Goal: Task Accomplishment & Management: Manage account settings

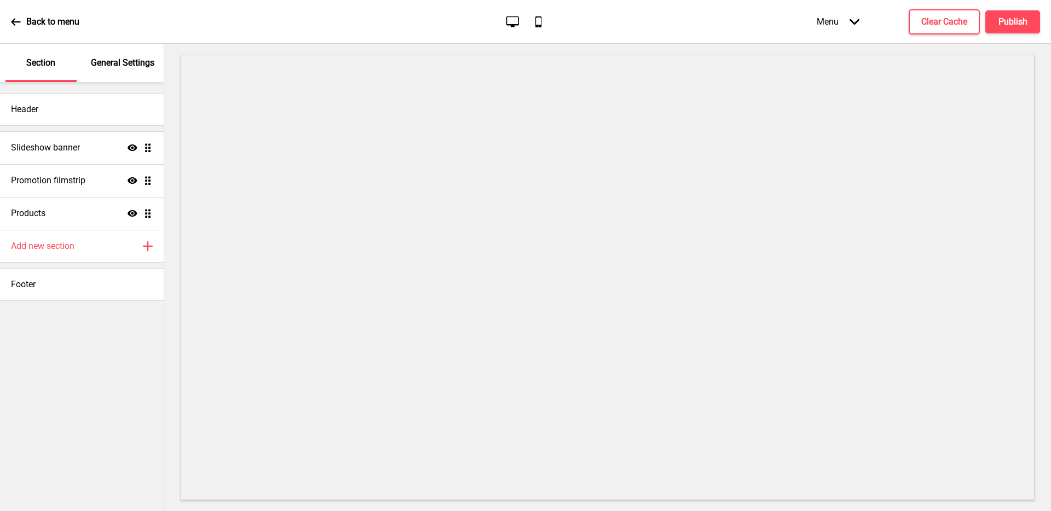
click at [120, 65] on p "General Settings" at bounding box center [122, 63] width 63 height 12
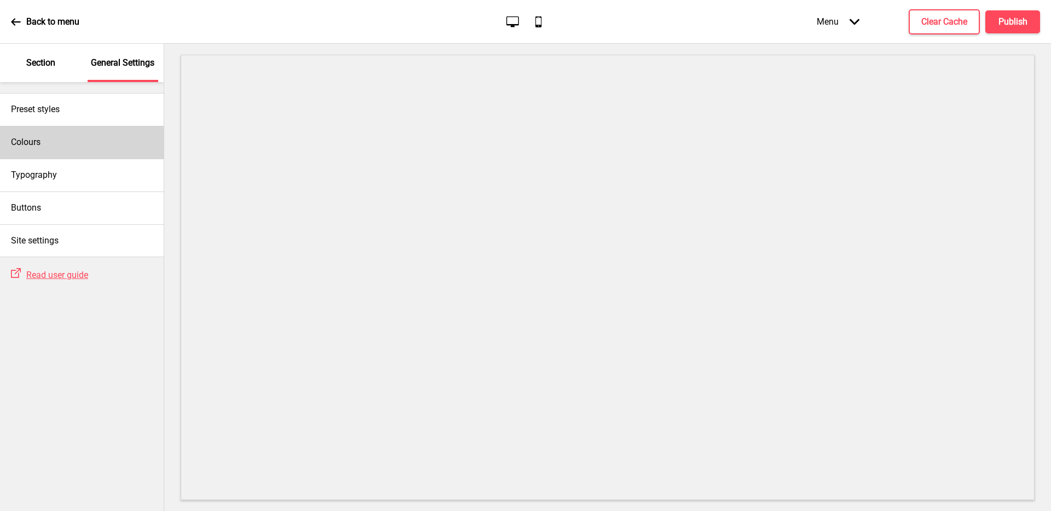
click at [82, 149] on div "Colours" at bounding box center [82, 142] width 164 height 33
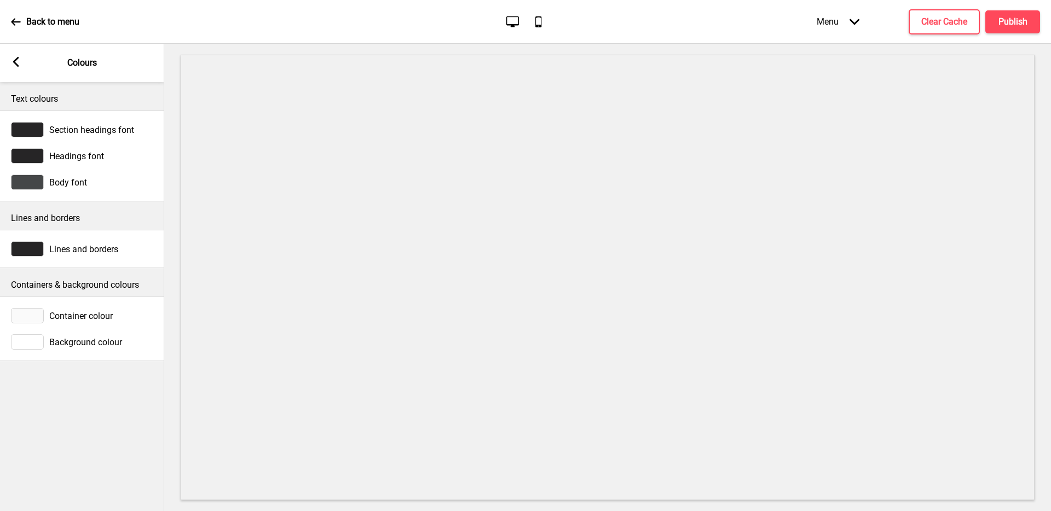
click at [19, 63] on rect at bounding box center [16, 62] width 10 height 10
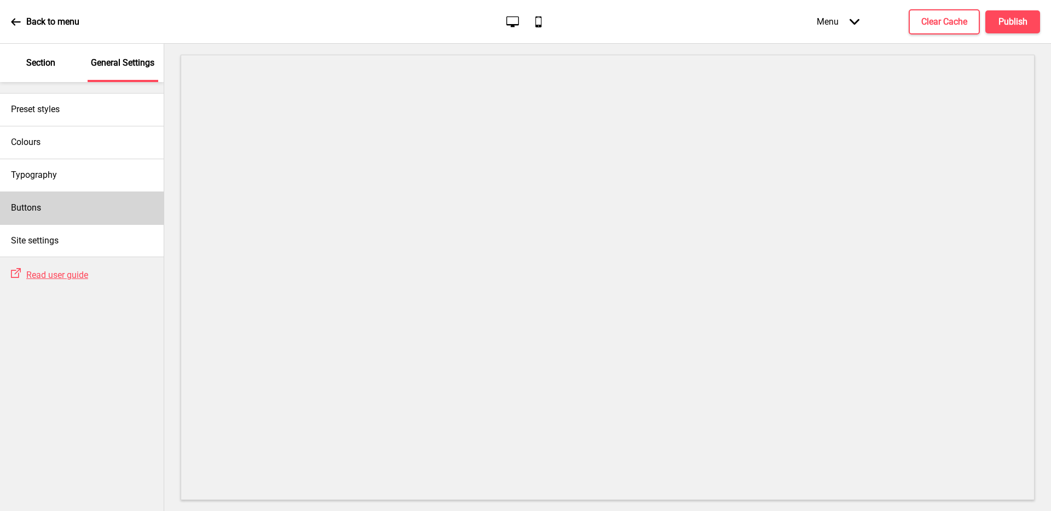
click at [71, 205] on div "Buttons" at bounding box center [82, 208] width 164 height 33
select select "square"
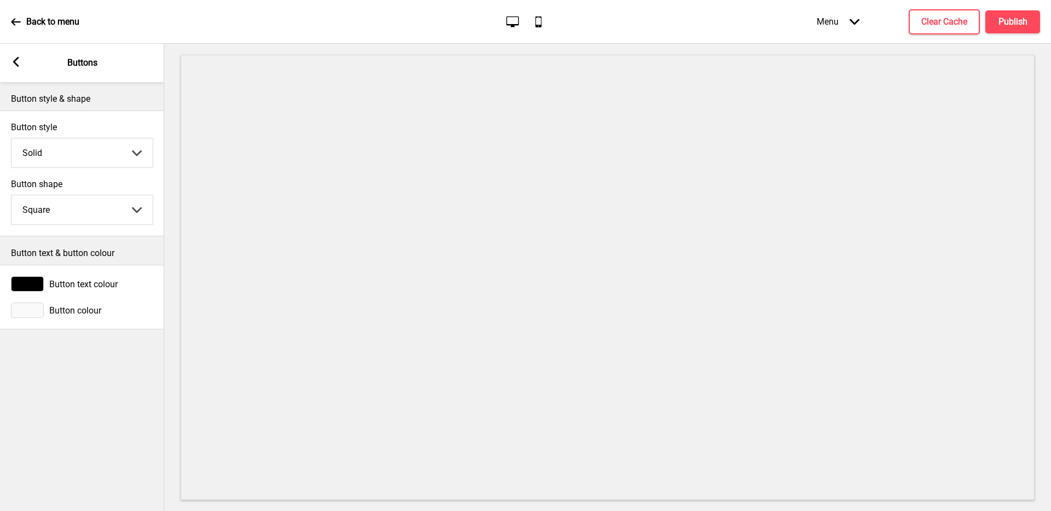
click at [11, 54] on div "Arrow left Buttons" at bounding box center [82, 63] width 164 height 38
click at [18, 58] on icon at bounding box center [16, 62] width 6 height 10
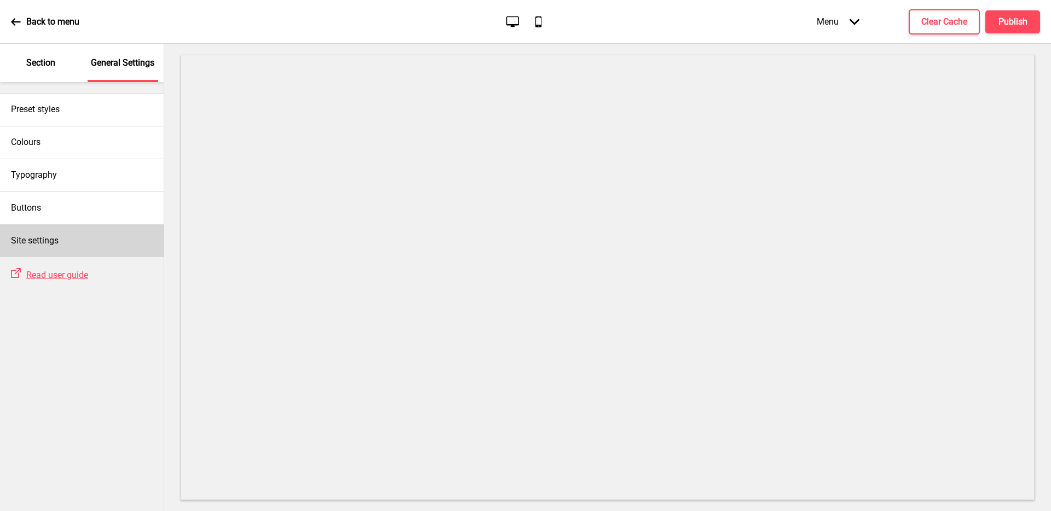
click at [73, 236] on div "Site settings" at bounding box center [82, 240] width 164 height 33
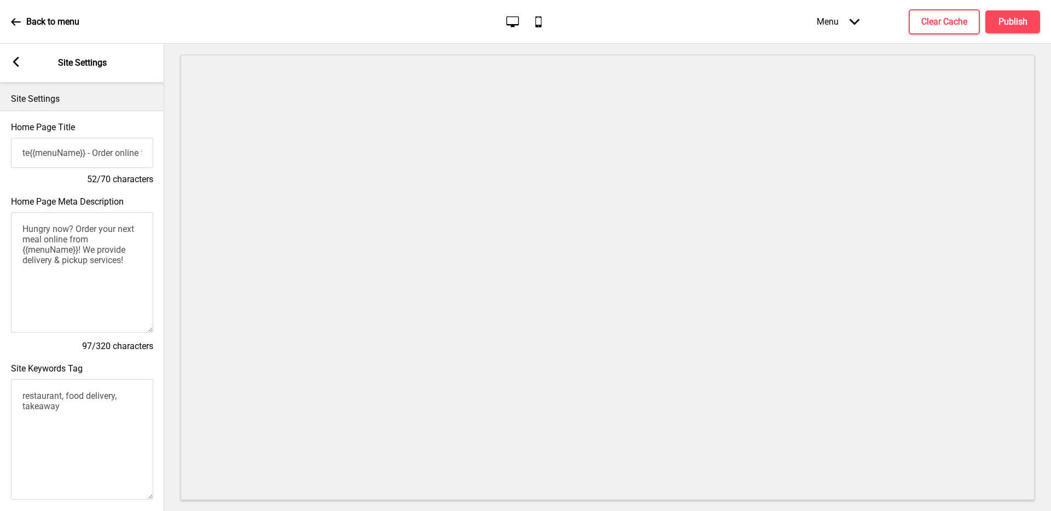
click at [20, 68] on div "Arrow left" at bounding box center [16, 63] width 10 height 12
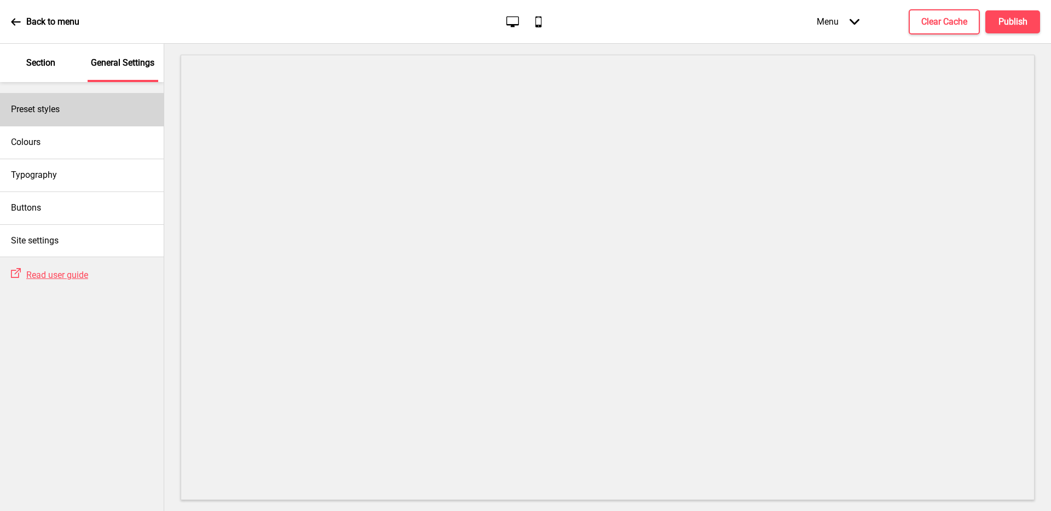
click at [66, 105] on div "Preset styles" at bounding box center [82, 109] width 164 height 33
select select "Custom"
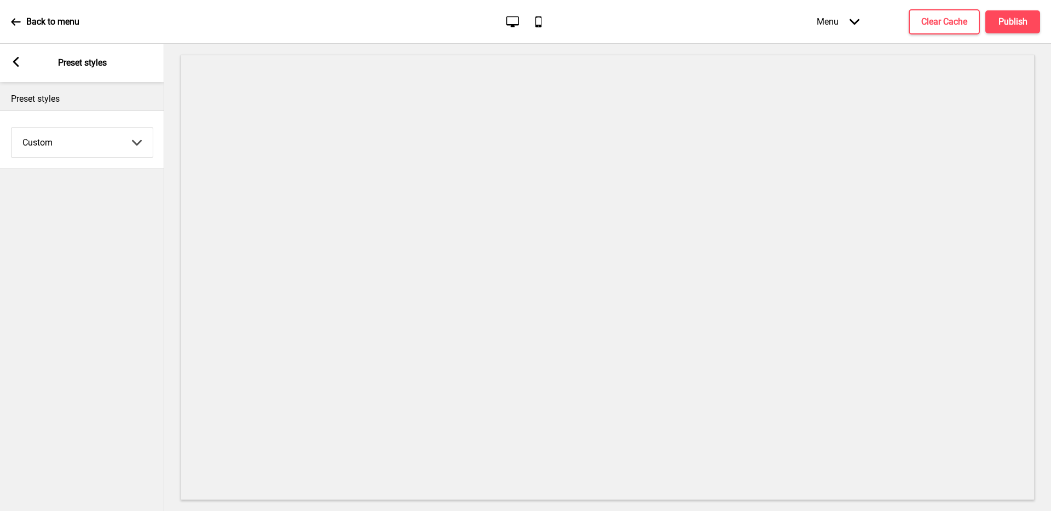
click at [22, 61] on div "Arrow left Preset styles" at bounding box center [82, 63] width 164 height 38
click at [15, 66] on rect at bounding box center [16, 62] width 10 height 10
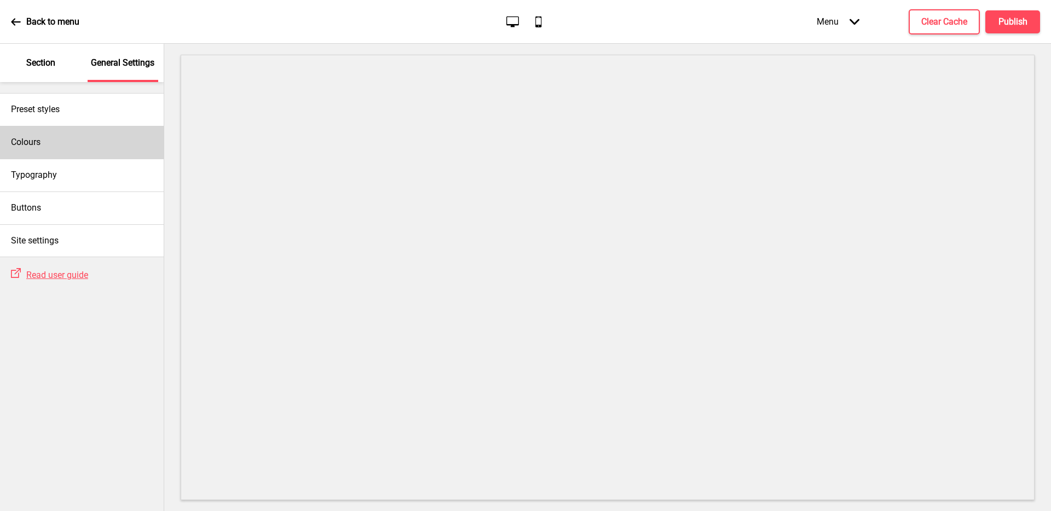
click at [59, 135] on div "Colours" at bounding box center [82, 142] width 164 height 33
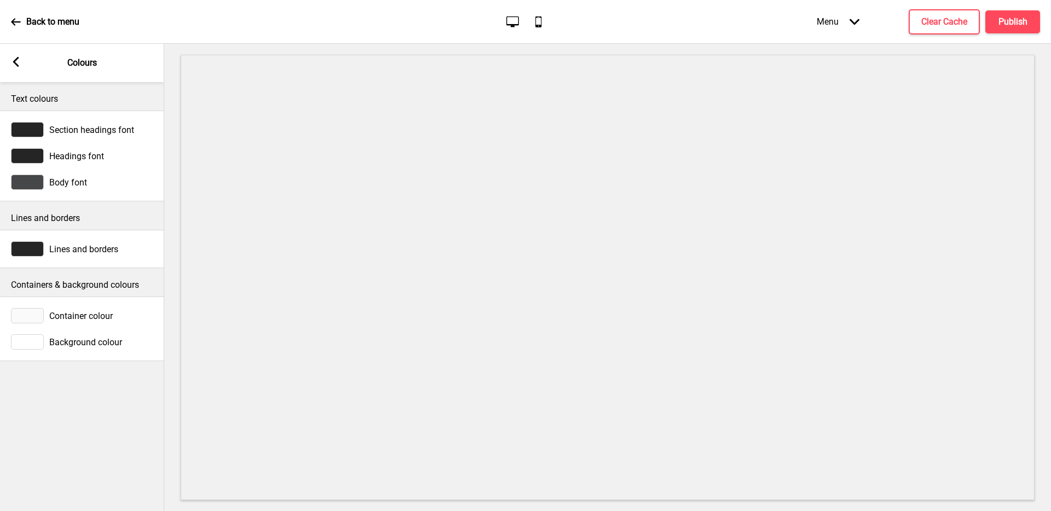
click at [24, 315] on div at bounding box center [27, 315] width 33 height 15
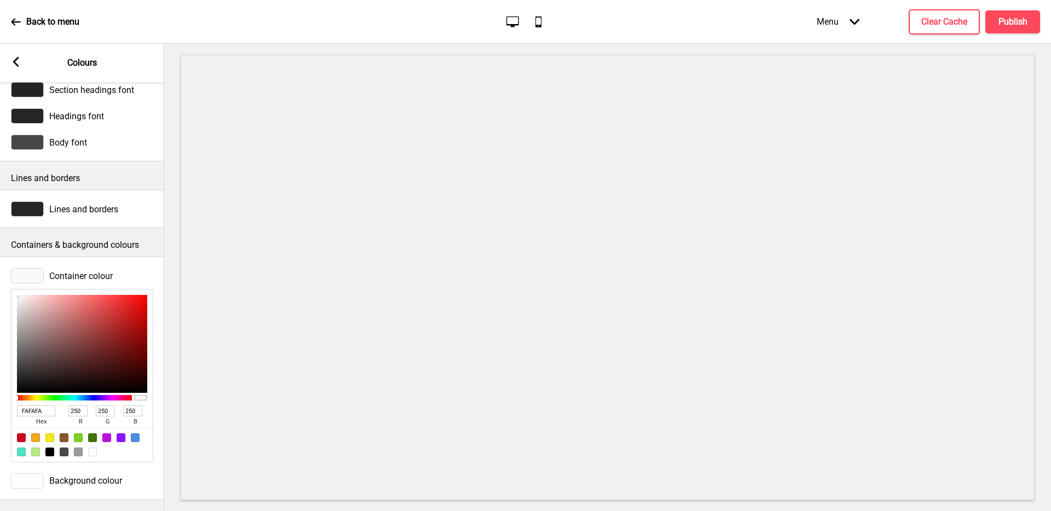
scroll to position [48, 0]
click at [42, 407] on input "FAFAFA" at bounding box center [36, 411] width 38 height 11
click at [136, 436] on div at bounding box center [81, 445] width 141 height 34
click at [138, 434] on div at bounding box center [135, 438] width 9 height 9
type input "4A90E2"
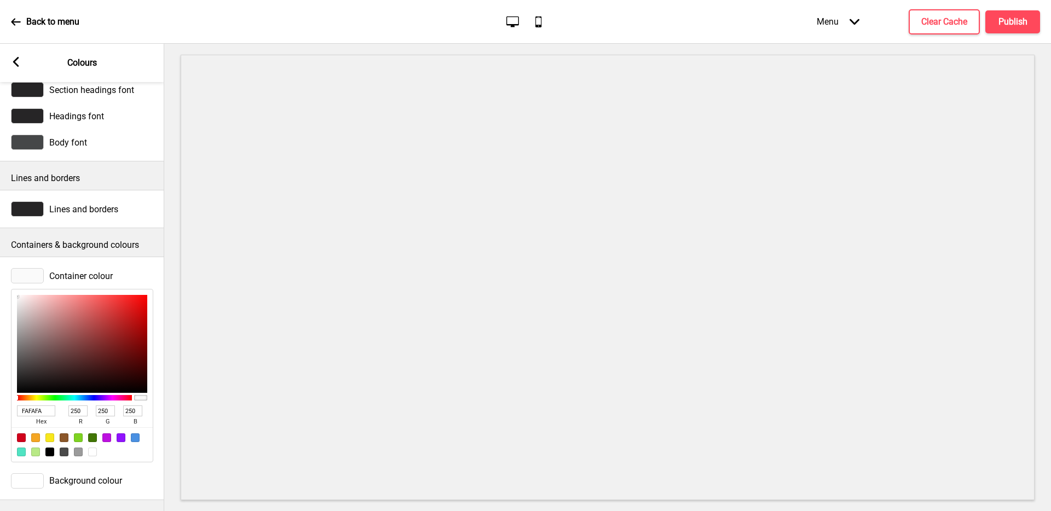
type input "74"
type input "144"
type input "226"
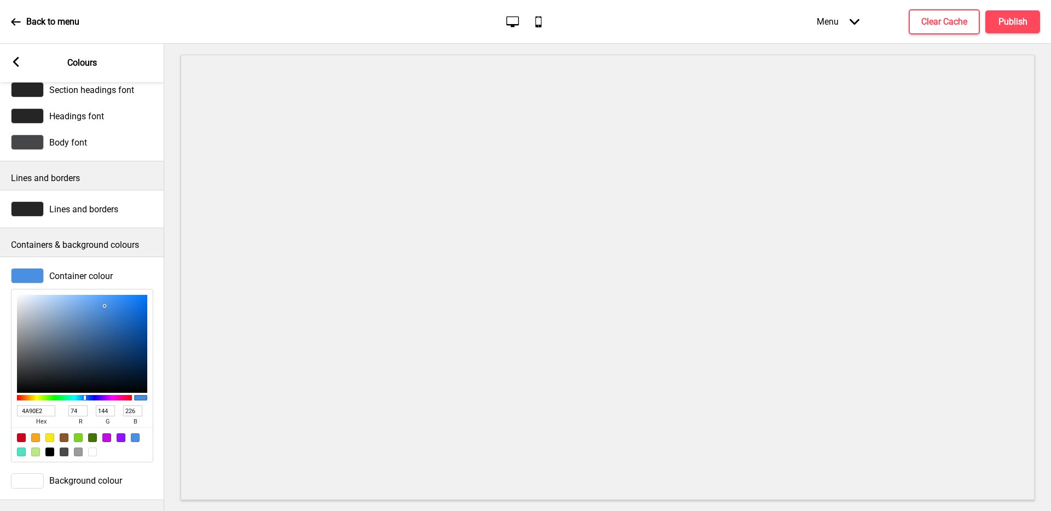
drag, startPoint x: 51, startPoint y: 402, endPoint x: 2, endPoint y: 400, distance: 49.3
click at [2, 400] on div "Container colour 4A90E2 hex 74 r 144 g 226 b 100 a" at bounding box center [82, 365] width 164 height 205
paste input "FAFAFA"
type input "FAFAFA"
type input "250"
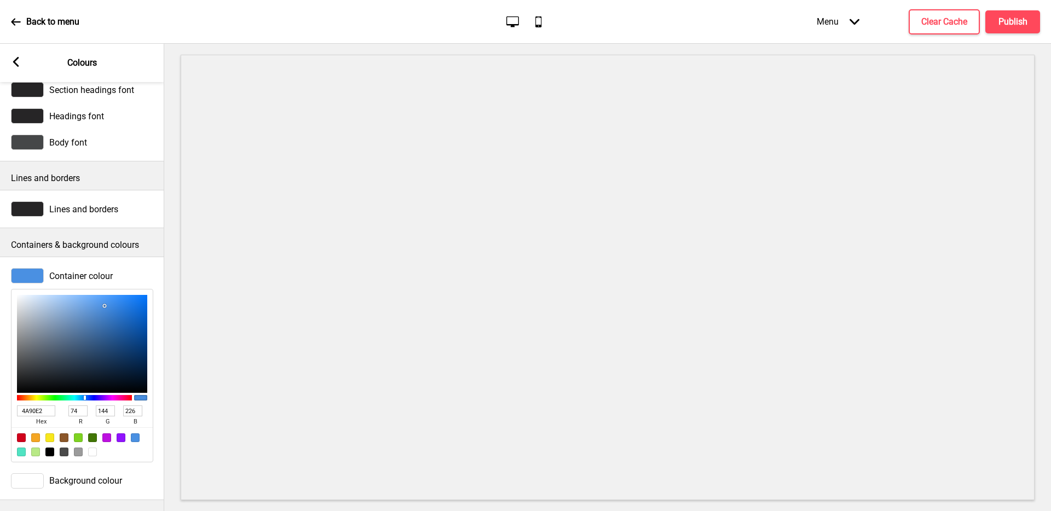
type input "250"
type input "FAFAFA"
click at [153, 264] on div "Container colour FAFAFA hex 250 r 250 g 250 b 100 a" at bounding box center [82, 365] width 164 height 205
click at [25, 269] on div at bounding box center [27, 275] width 33 height 15
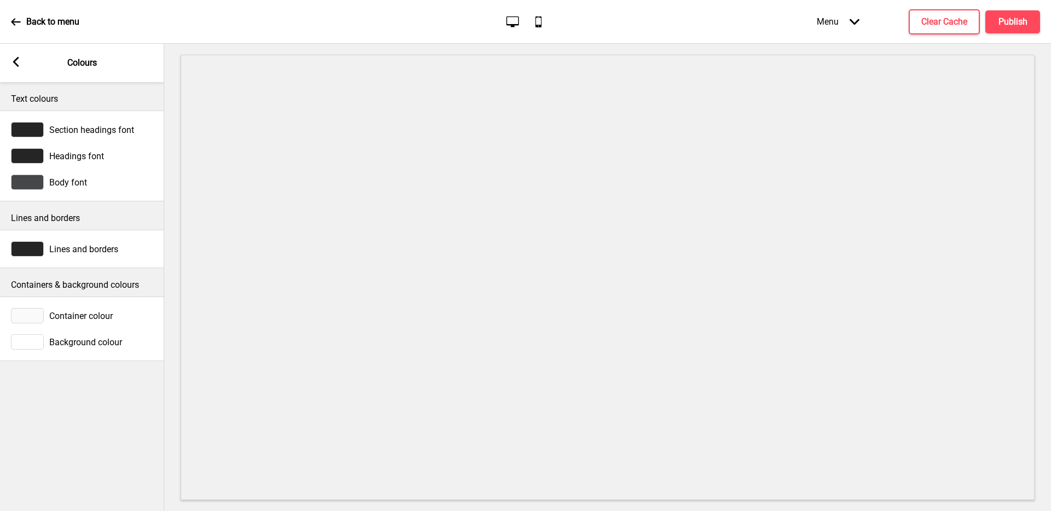
scroll to position [0, 0]
click at [16, 64] on icon at bounding box center [16, 62] width 6 height 10
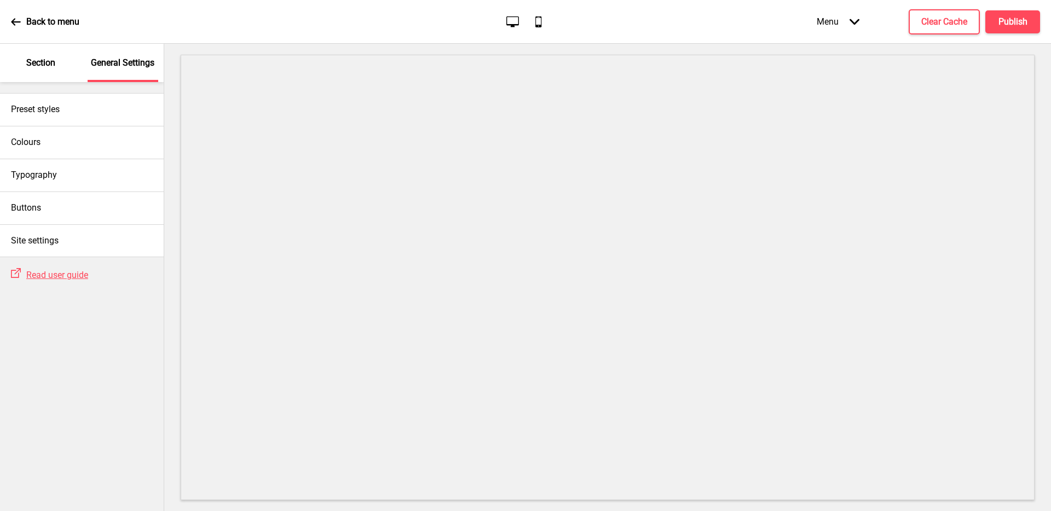
click at [60, 72] on div "Section" at bounding box center [40, 63] width 71 height 38
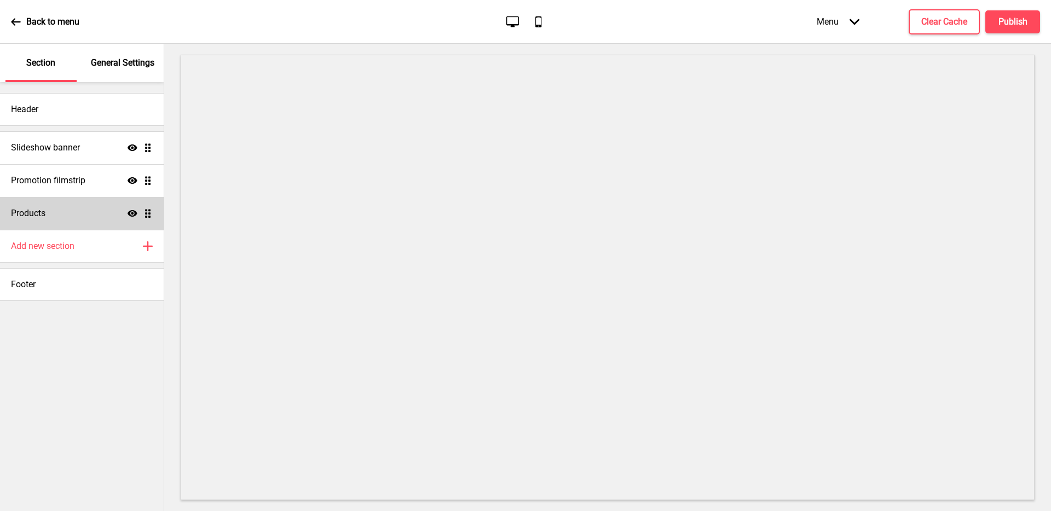
click at [77, 215] on div "Products Show Drag" at bounding box center [82, 213] width 164 height 33
select select "side"
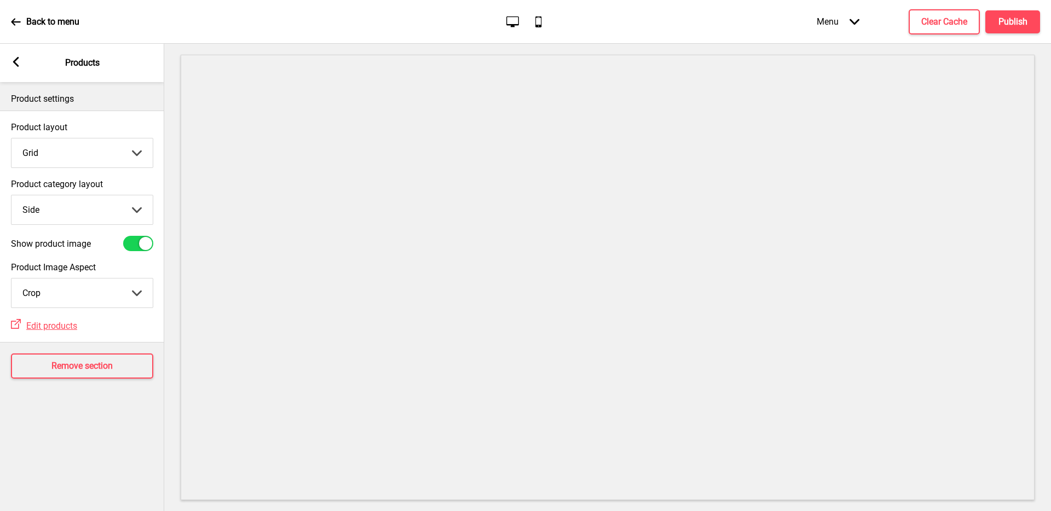
click at [100, 157] on select "Grid List" at bounding box center [81, 152] width 141 height 29
click at [88, 210] on select "Top Side" at bounding box center [81, 209] width 141 height 29
click at [6, 68] on div "Arrow left Products" at bounding box center [82, 63] width 164 height 38
click at [8, 66] on div "Arrow left Products" at bounding box center [82, 63] width 164 height 38
click at [12, 65] on rect at bounding box center [16, 62] width 10 height 10
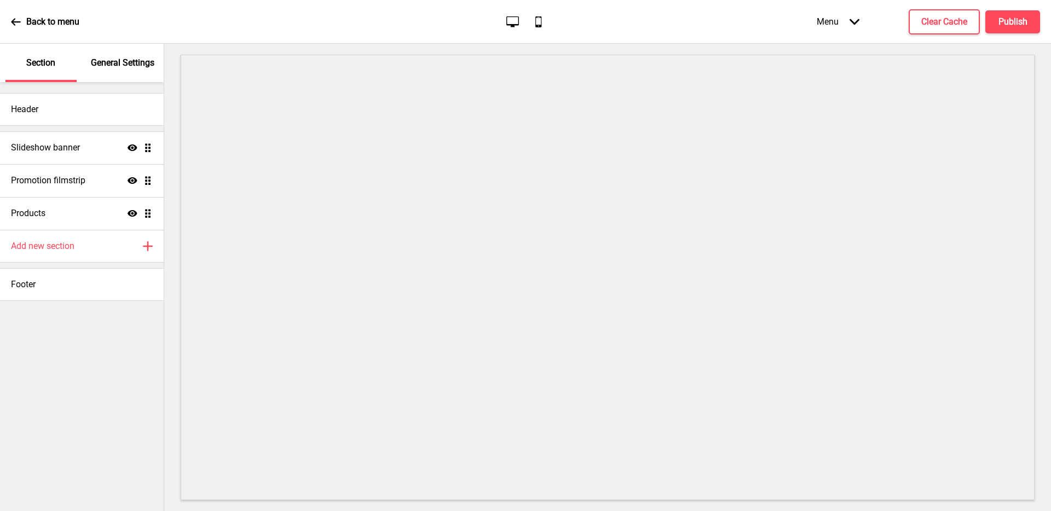
click at [148, 57] on p "General Settings" at bounding box center [122, 63] width 63 height 12
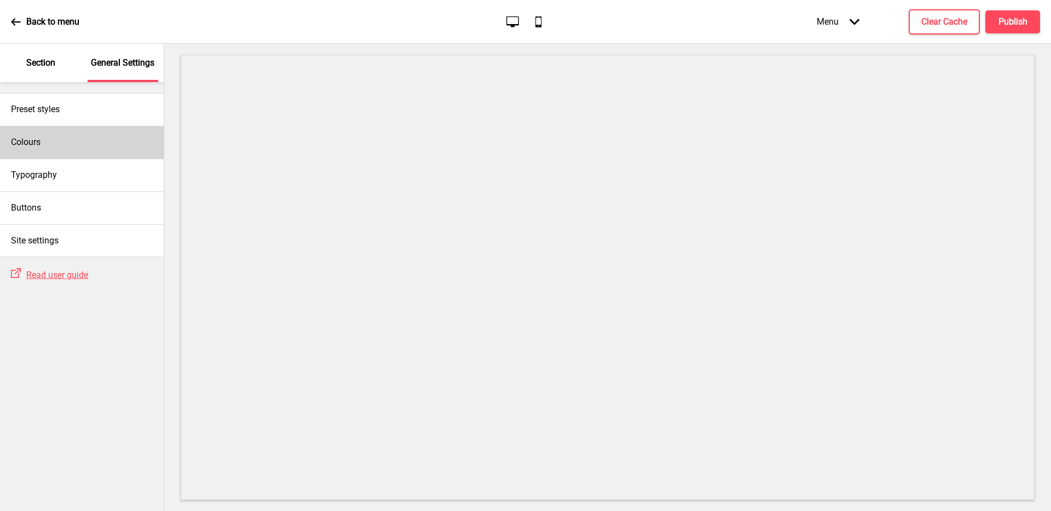
click at [79, 146] on div "Colours" at bounding box center [82, 142] width 164 height 33
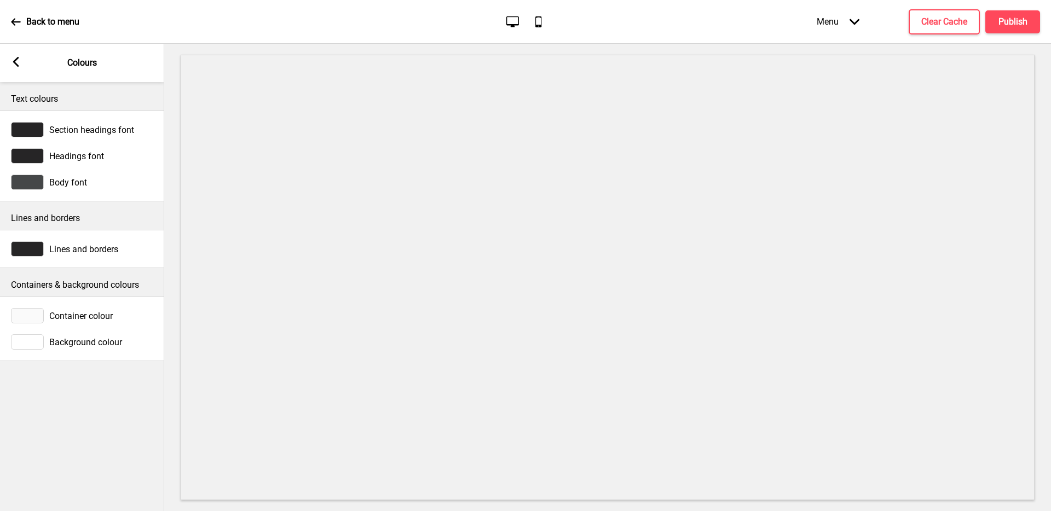
click at [28, 70] on div "Arrow left Colours" at bounding box center [82, 63] width 164 height 38
click at [20, 67] on div "Arrow left" at bounding box center [16, 63] width 10 height 12
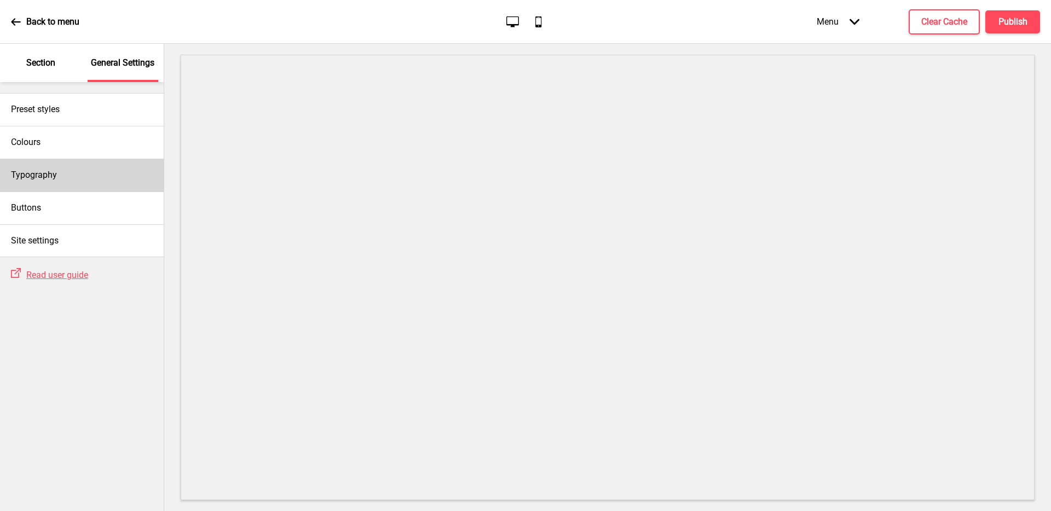
click at [78, 172] on div "Typography" at bounding box center [82, 175] width 164 height 33
select select "Arimo"
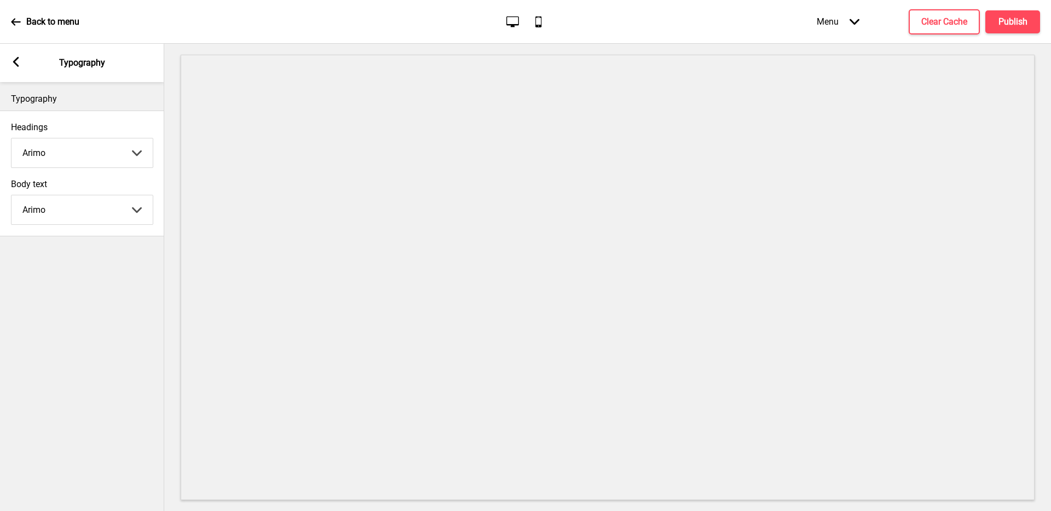
click at [18, 59] on rect at bounding box center [16, 62] width 10 height 10
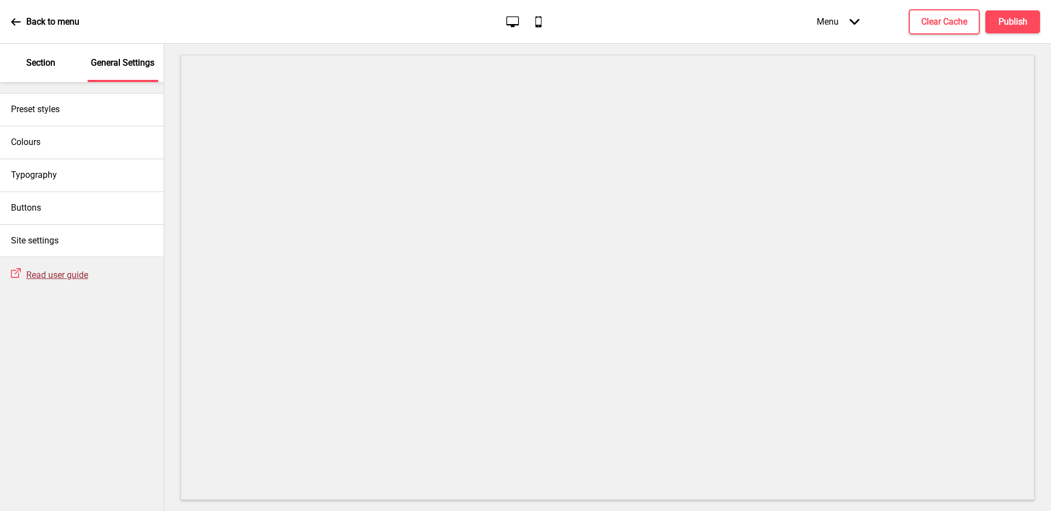
click at [71, 277] on span "Read user guide" at bounding box center [57, 275] width 62 height 10
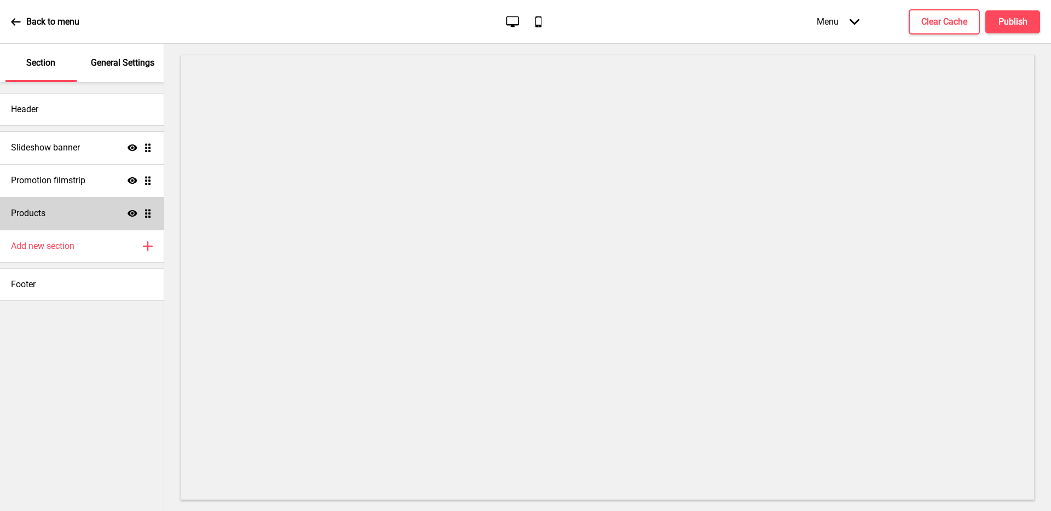
click at [60, 220] on div "Products Show Drag" at bounding box center [82, 213] width 164 height 33
select select "side"
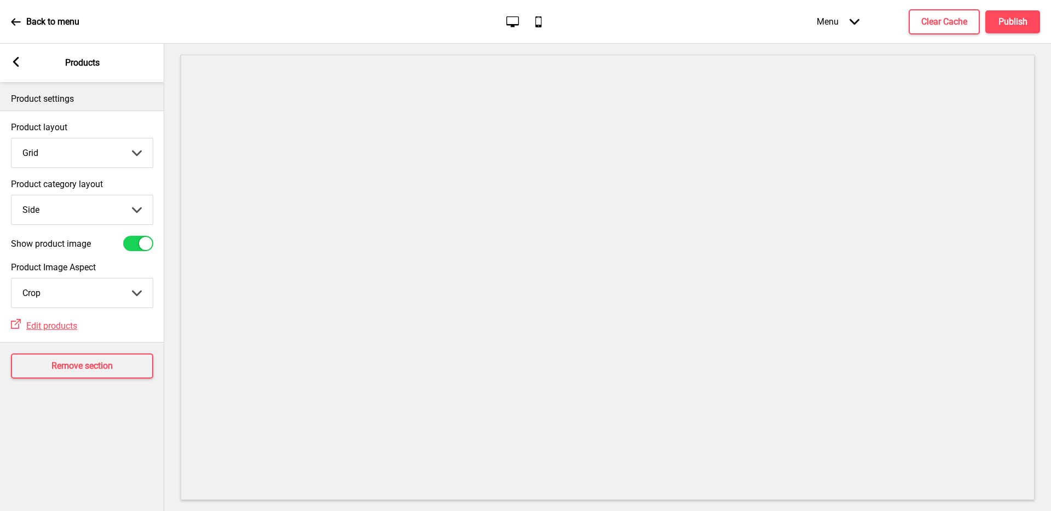
click at [17, 70] on div "Arrow left Products" at bounding box center [82, 63] width 164 height 38
click at [17, 66] on icon at bounding box center [16, 62] width 6 height 10
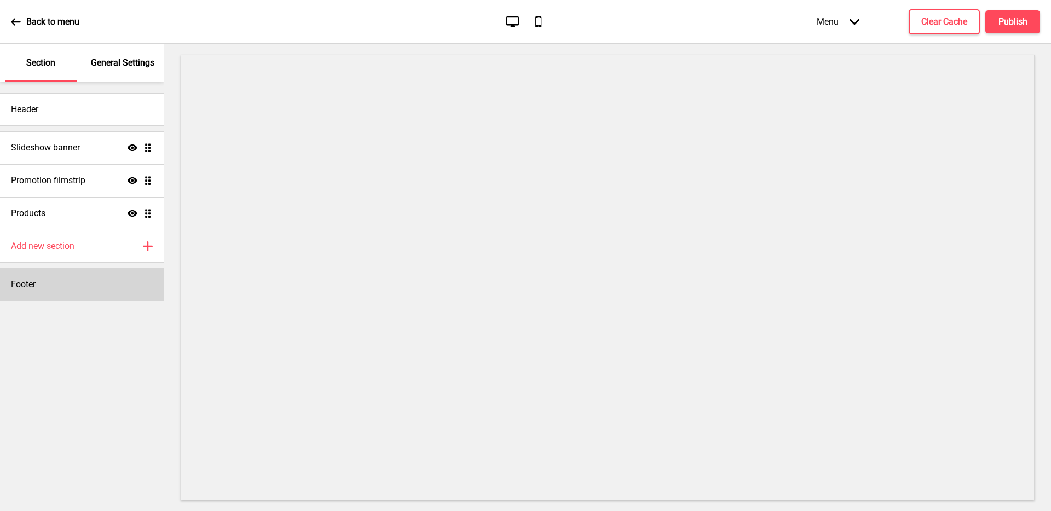
click at [123, 293] on div "Footer" at bounding box center [82, 284] width 164 height 33
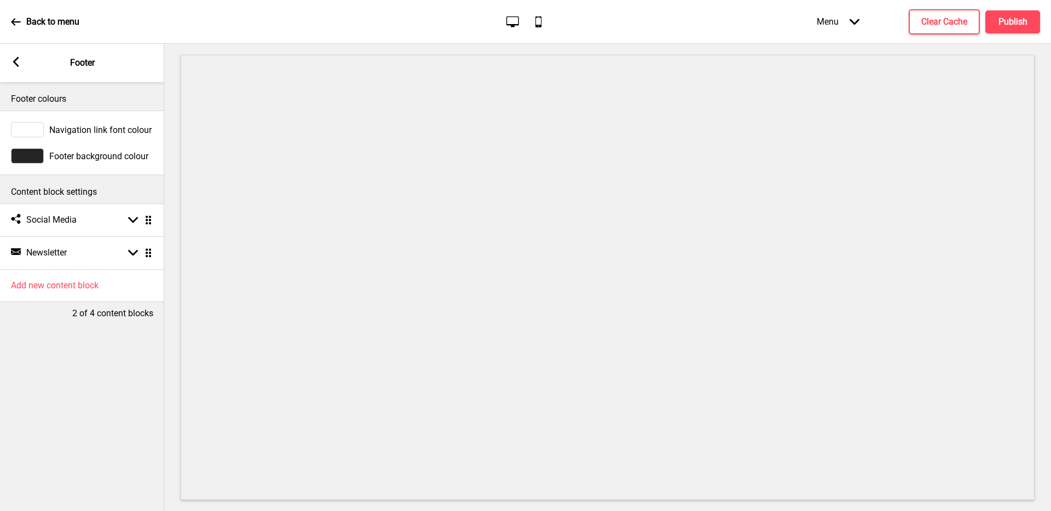
click at [19, 62] on rect at bounding box center [16, 62] width 10 height 10
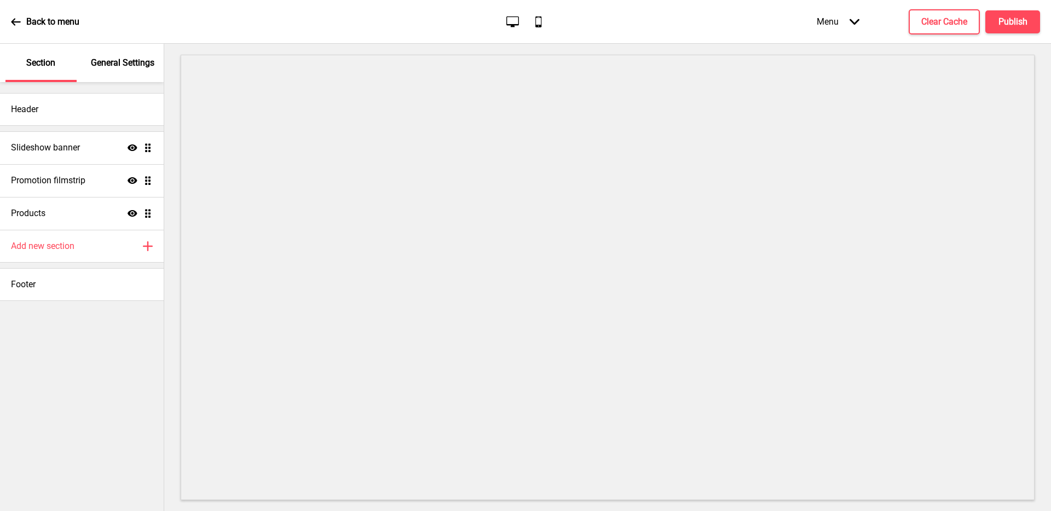
click at [112, 59] on p "General Settings" at bounding box center [122, 63] width 63 height 12
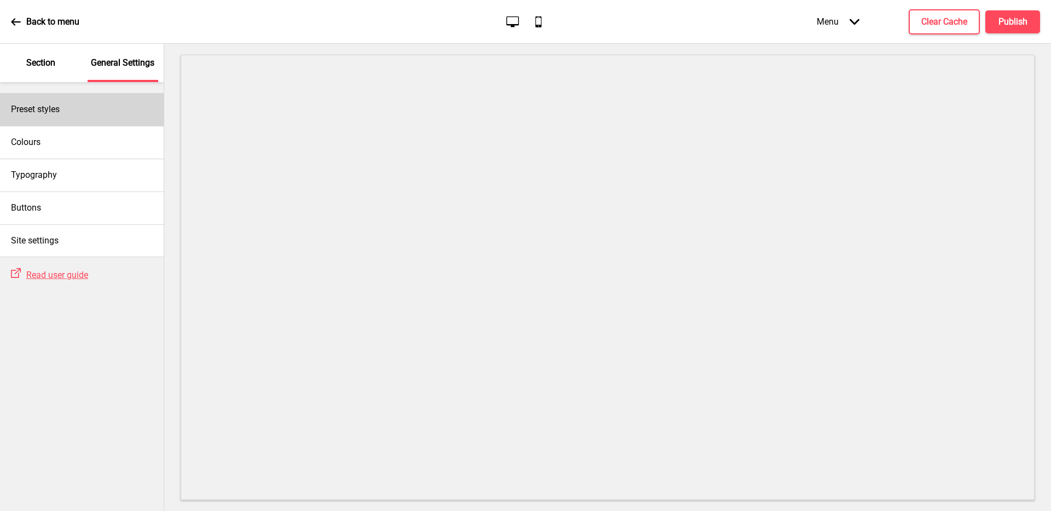
click at [73, 114] on div "Preset styles" at bounding box center [82, 109] width 164 height 33
select select "Custom"
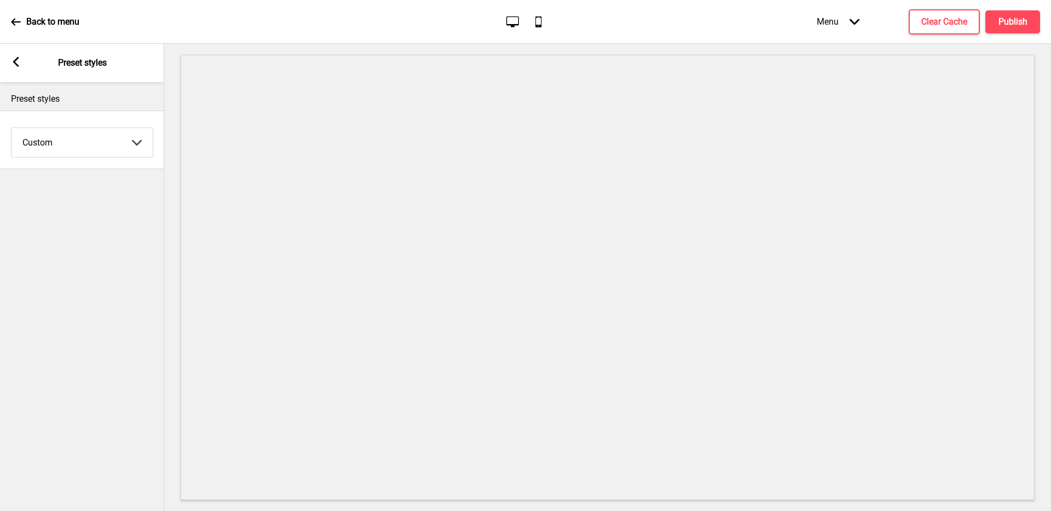
click at [80, 135] on select "Coffee Contrast Dark Earth Marine Minimalist Modern Oddle Pastel Yellow Fruits …" at bounding box center [81, 142] width 141 height 29
click at [21, 69] on div "Arrow left Preset styles" at bounding box center [82, 63] width 164 height 38
click at [18, 66] on icon at bounding box center [16, 62] width 6 height 10
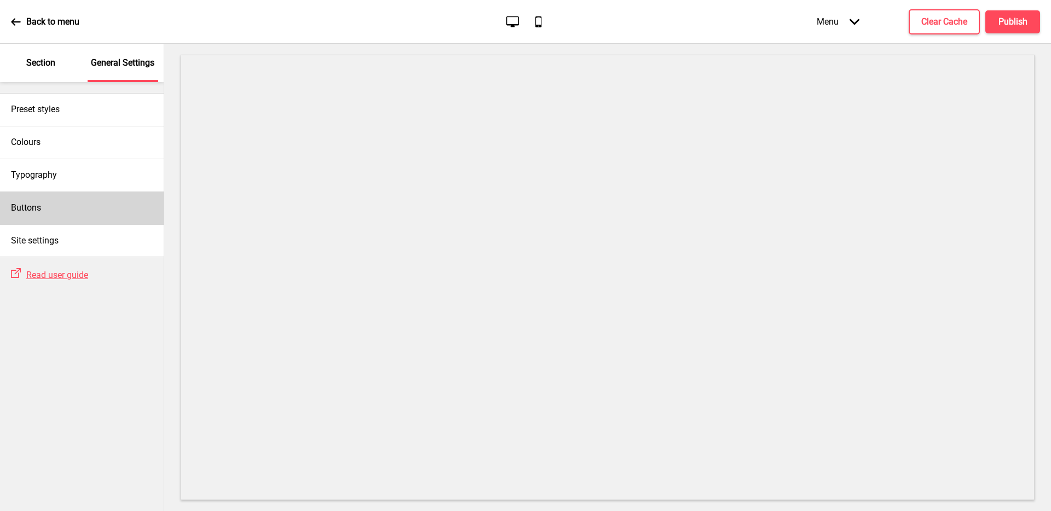
click at [88, 206] on div "Buttons" at bounding box center [82, 208] width 164 height 33
select select "square"
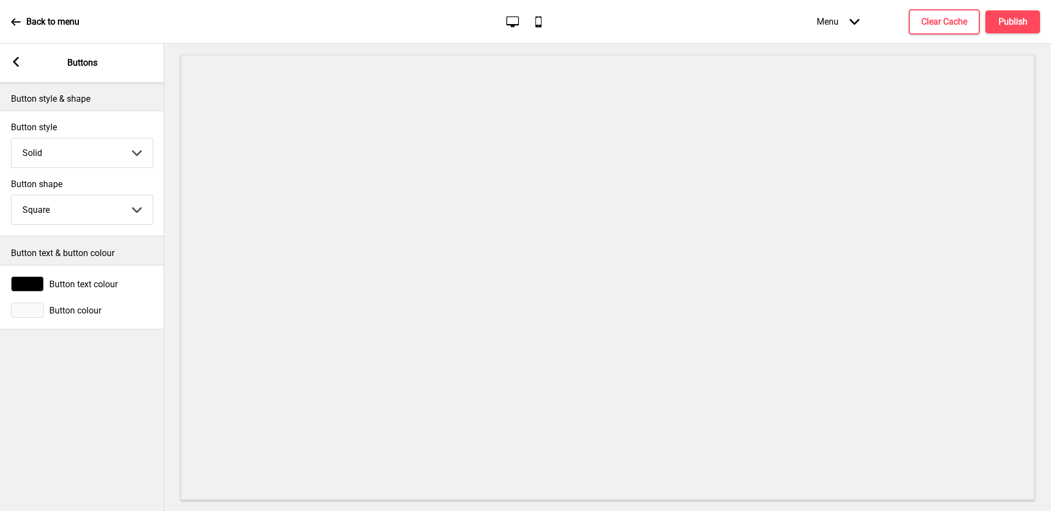
click at [118, 209] on select "Round Square Pill" at bounding box center [81, 209] width 141 height 29
click at [107, 146] on select "Solid Outline Raised" at bounding box center [81, 152] width 141 height 29
click at [16, 68] on div "Arrow left" at bounding box center [16, 63] width 10 height 12
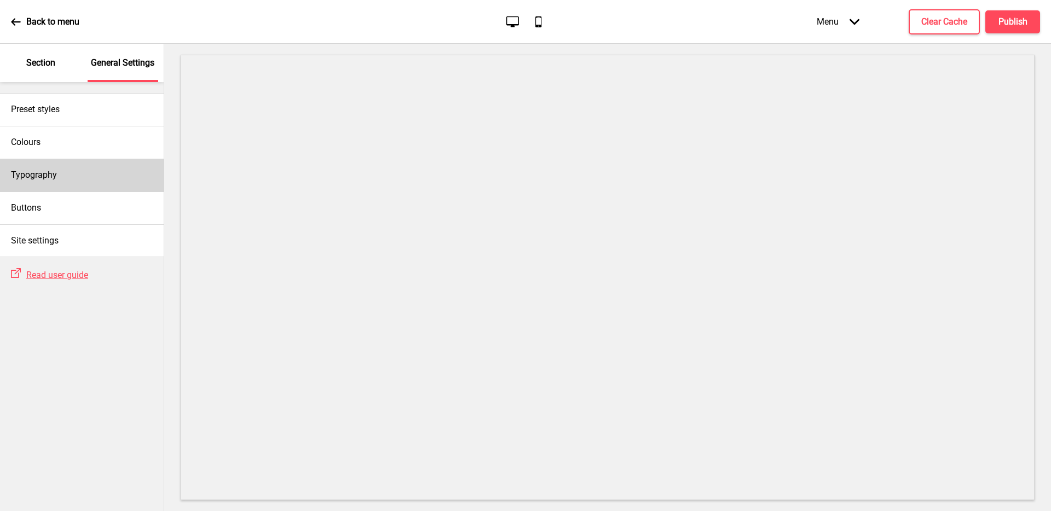
click at [57, 163] on div "Typography" at bounding box center [82, 175] width 164 height 33
select select "Arimo"
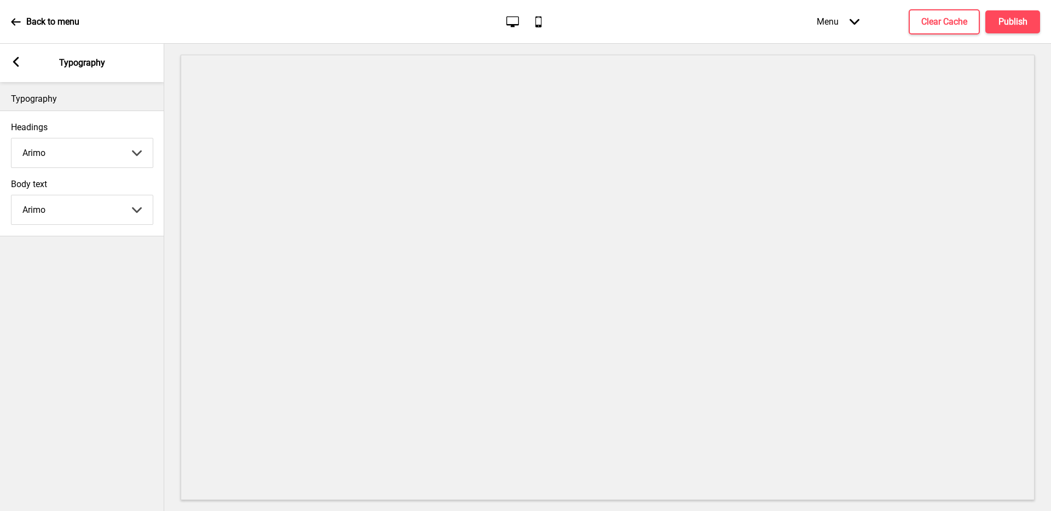
click at [13, 57] on rect at bounding box center [16, 62] width 10 height 10
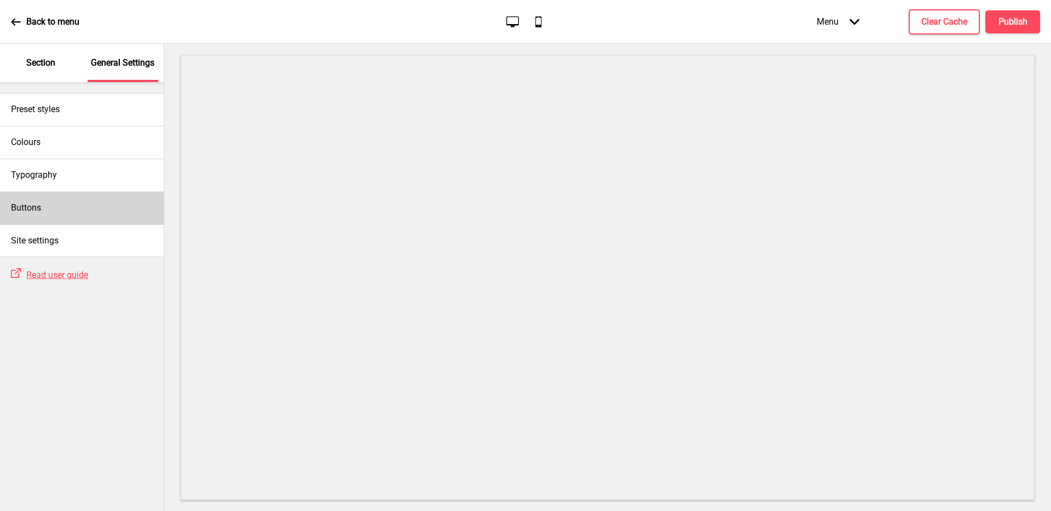
click at [53, 209] on div "Buttons" at bounding box center [82, 208] width 164 height 33
select select "square"
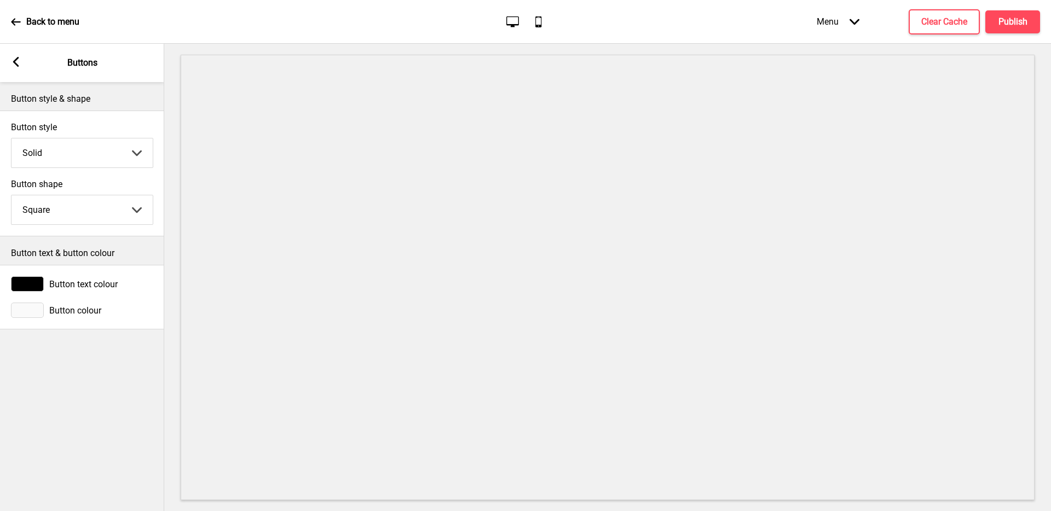
click at [22, 60] on div "Arrow left Buttons" at bounding box center [82, 63] width 164 height 38
click at [19, 62] on rect at bounding box center [16, 62] width 10 height 10
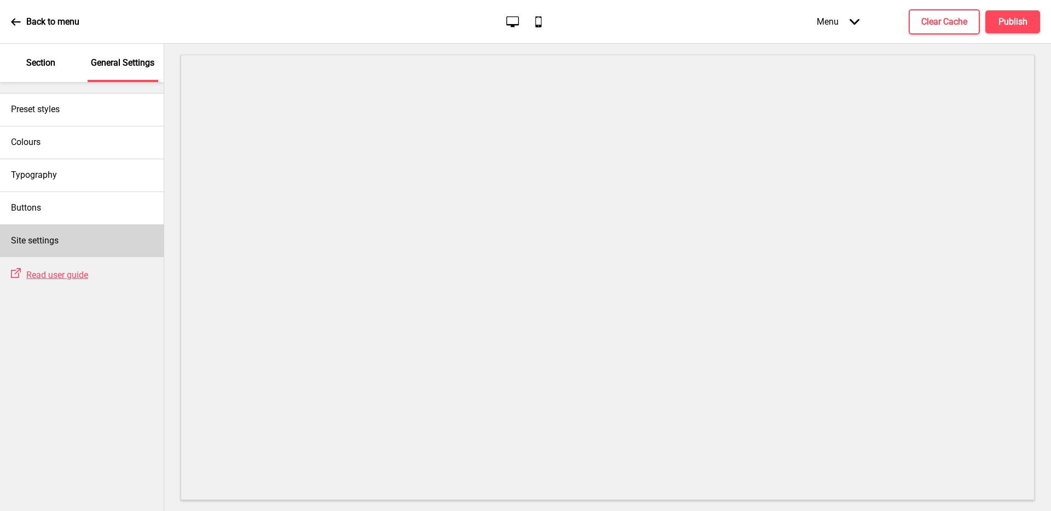
click at [72, 245] on div "Site settings" at bounding box center [82, 240] width 164 height 33
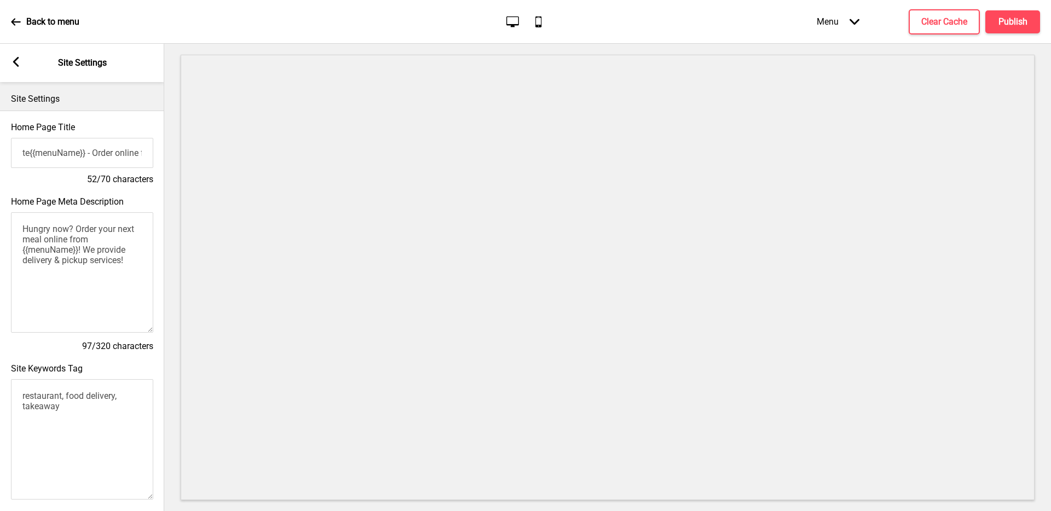
scroll to position [380, 0]
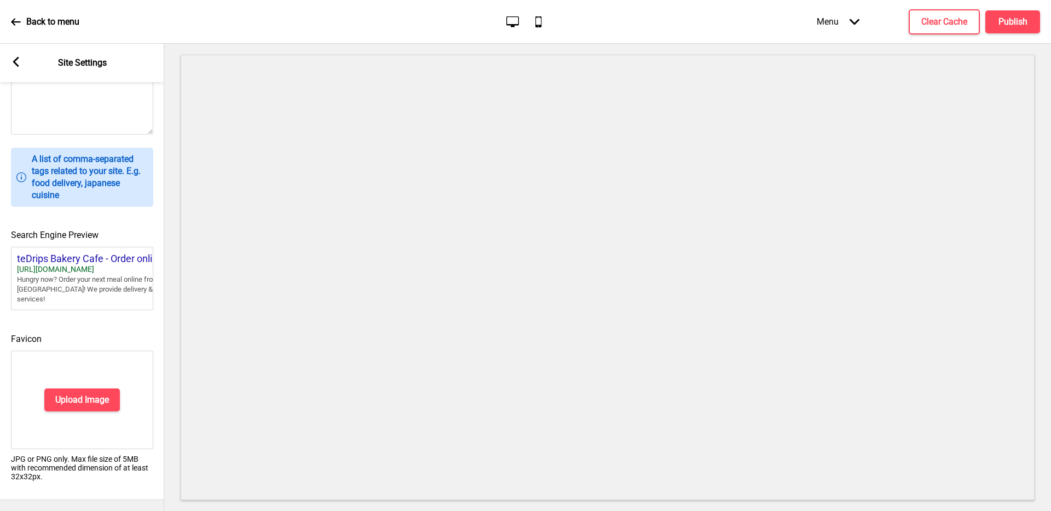
click at [14, 64] on rect at bounding box center [16, 62] width 10 height 10
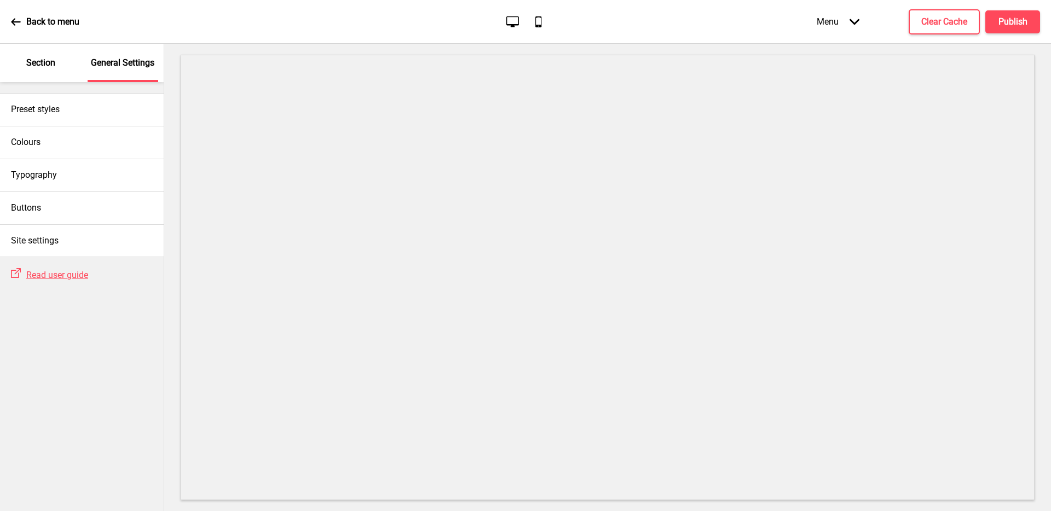
click at [56, 56] on div "Section" at bounding box center [40, 63] width 71 height 38
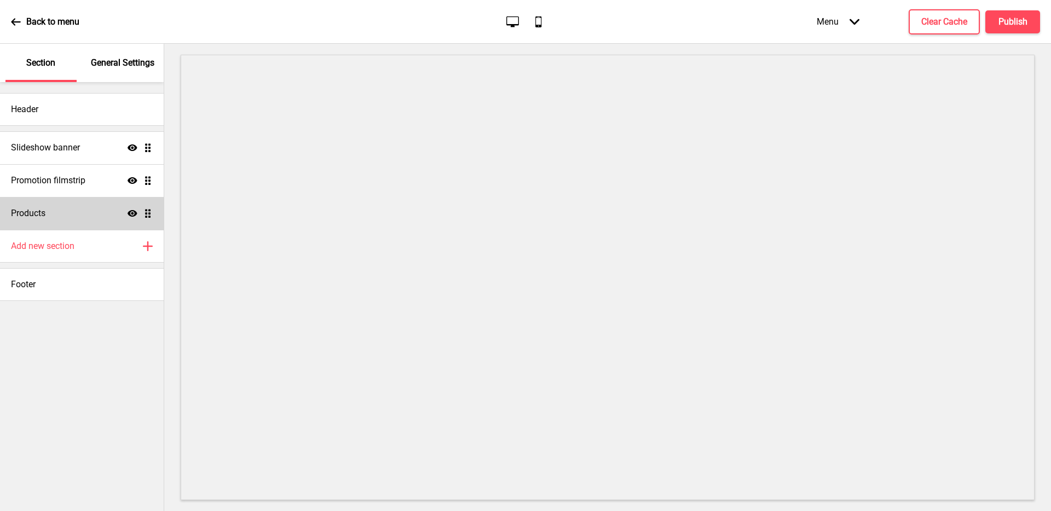
click at [47, 217] on div "Products Show Drag" at bounding box center [82, 213] width 164 height 33
select select "side"
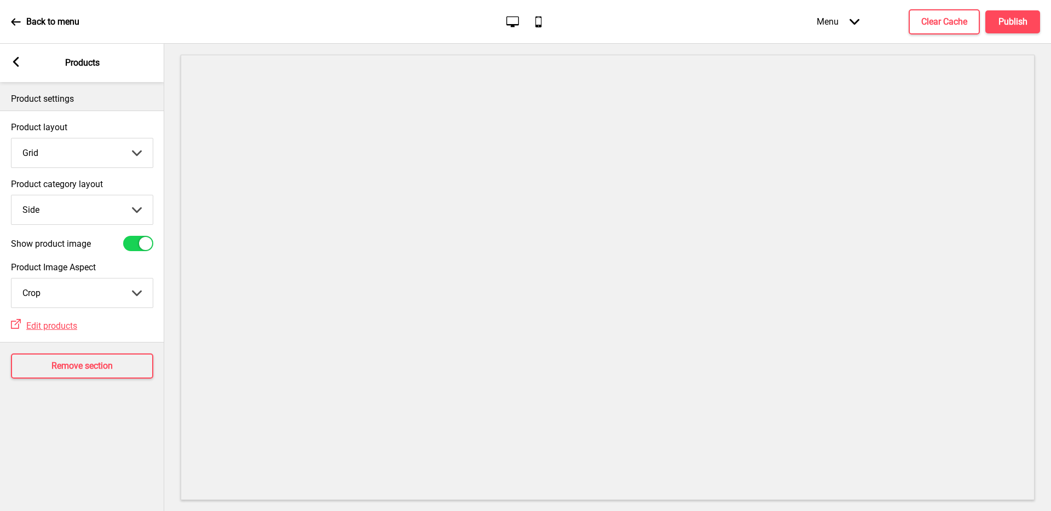
click at [60, 294] on select "Crop Natural" at bounding box center [81, 293] width 141 height 29
click at [67, 191] on div "Product category layout Side Top Side Arrow down" at bounding box center [82, 202] width 142 height 46
click at [68, 202] on select "Top Side" at bounding box center [81, 209] width 141 height 29
click at [14, 59] on rect at bounding box center [16, 62] width 10 height 10
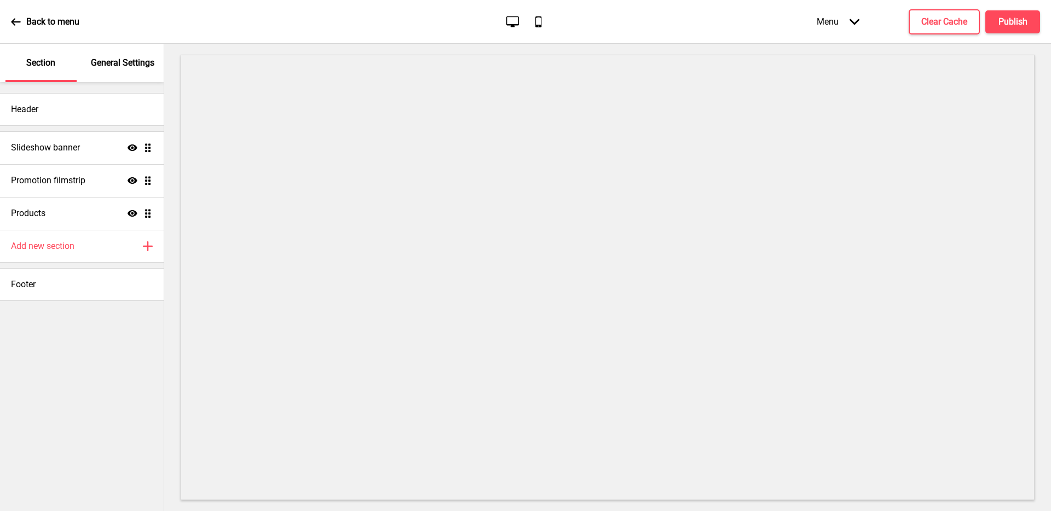
click at [833, 20] on div "Menu Arrow down" at bounding box center [838, 21] width 65 height 32
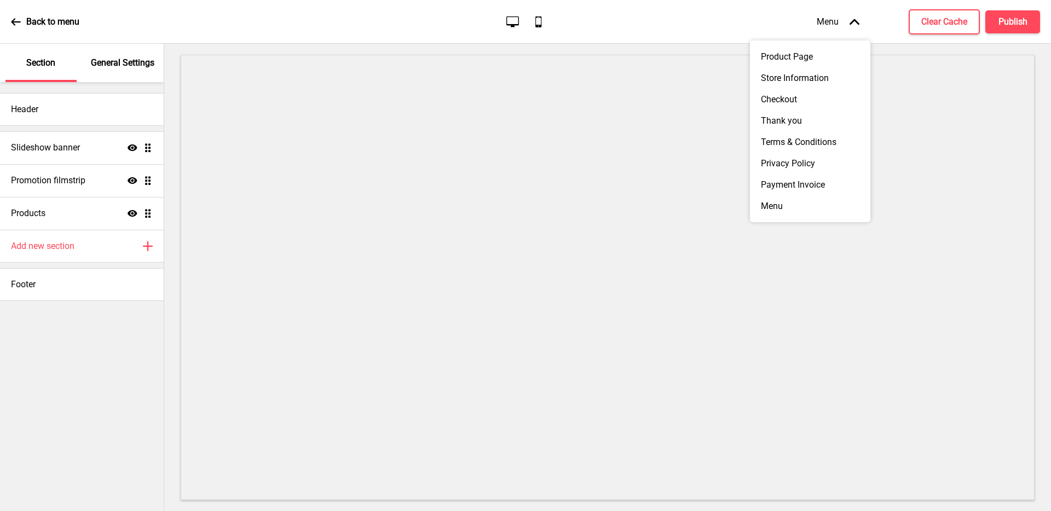
click at [833, 20] on div "Menu Arrow up" at bounding box center [838, 21] width 65 height 32
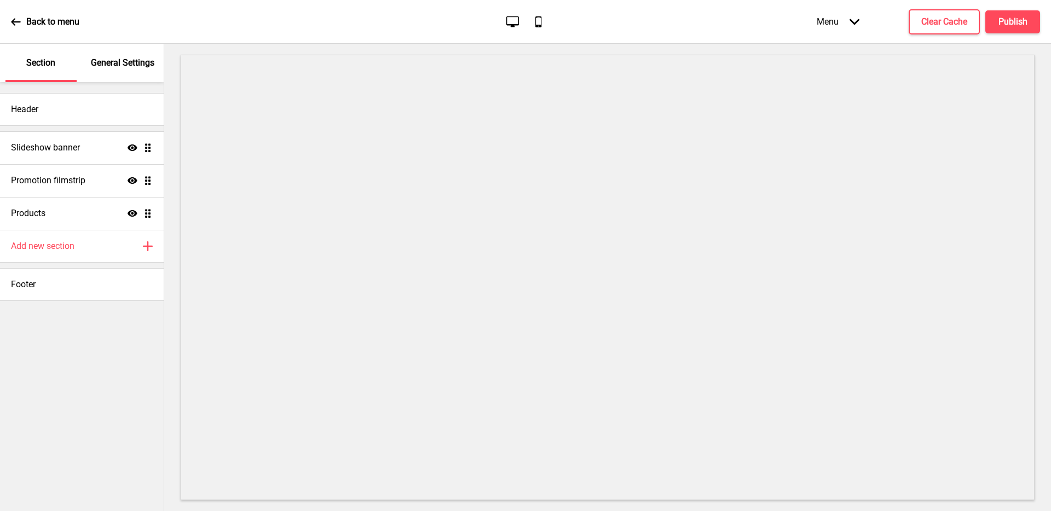
click at [827, 23] on div "Menu Arrow down" at bounding box center [838, 21] width 65 height 32
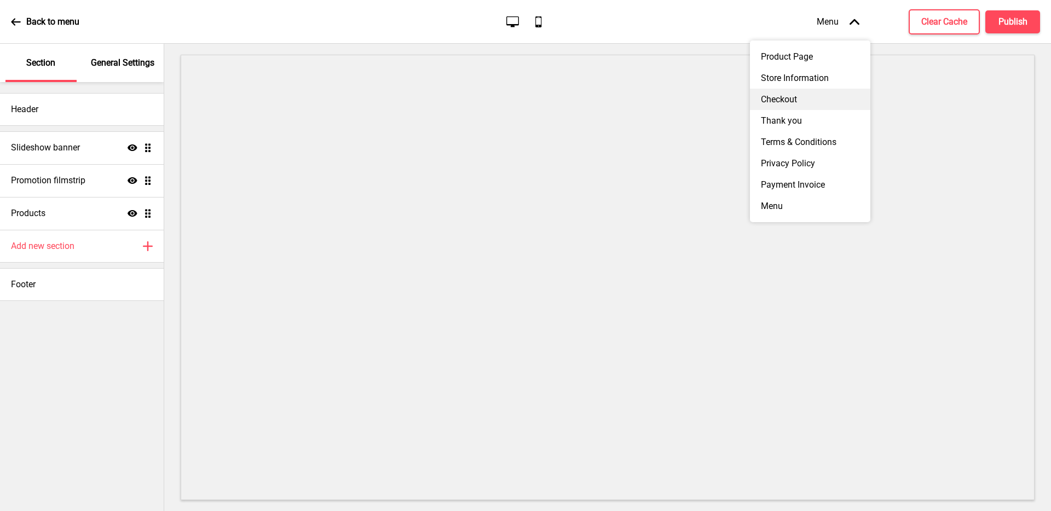
click at [777, 95] on div "Checkout" at bounding box center [810, 99] width 120 height 21
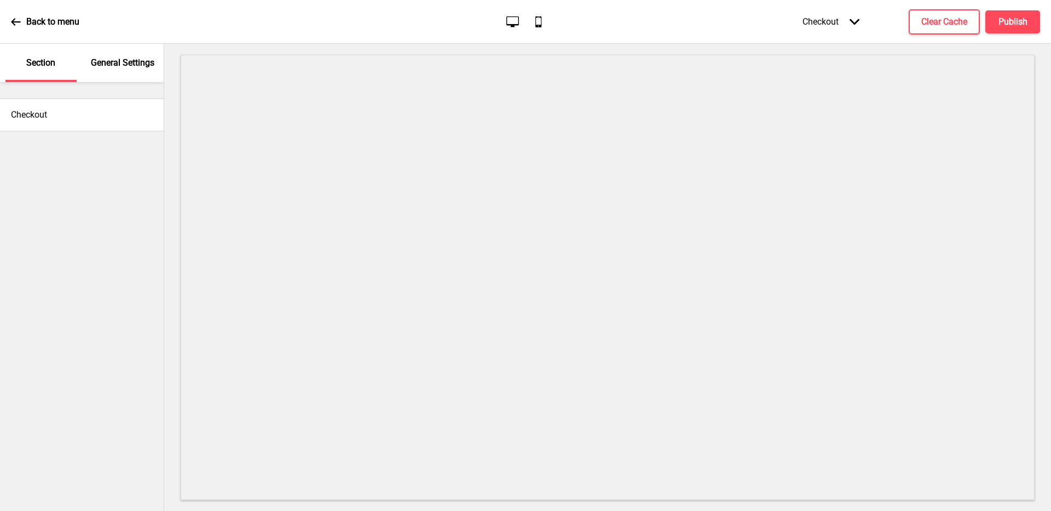
click at [10, 27] on div "Back to menu Desktop Mobile Checkout Arrow down Product Page Store Information …" at bounding box center [525, 22] width 1051 height 44
click at [12, 22] on icon at bounding box center [15, 21] width 9 height 7
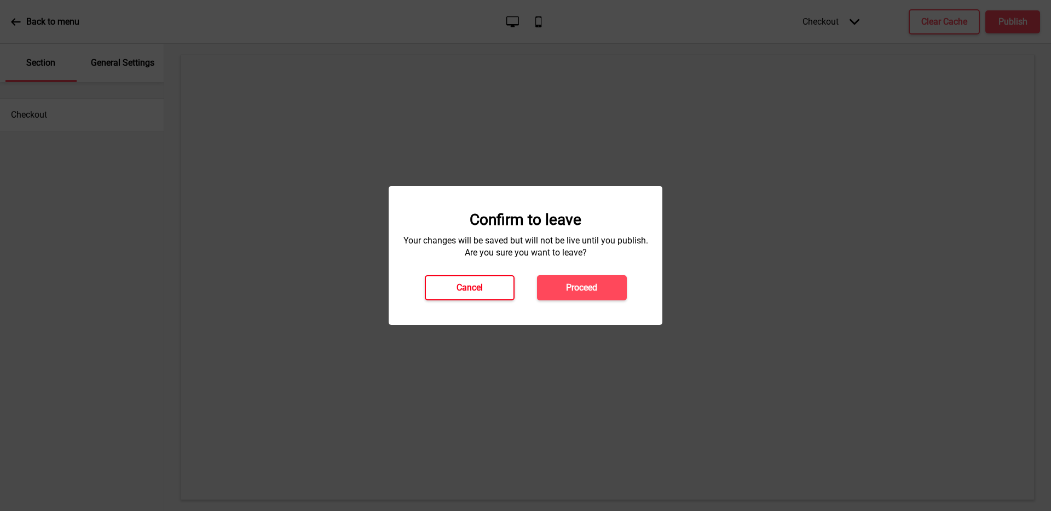
click at [486, 286] on button "Cancel" at bounding box center [470, 287] width 90 height 25
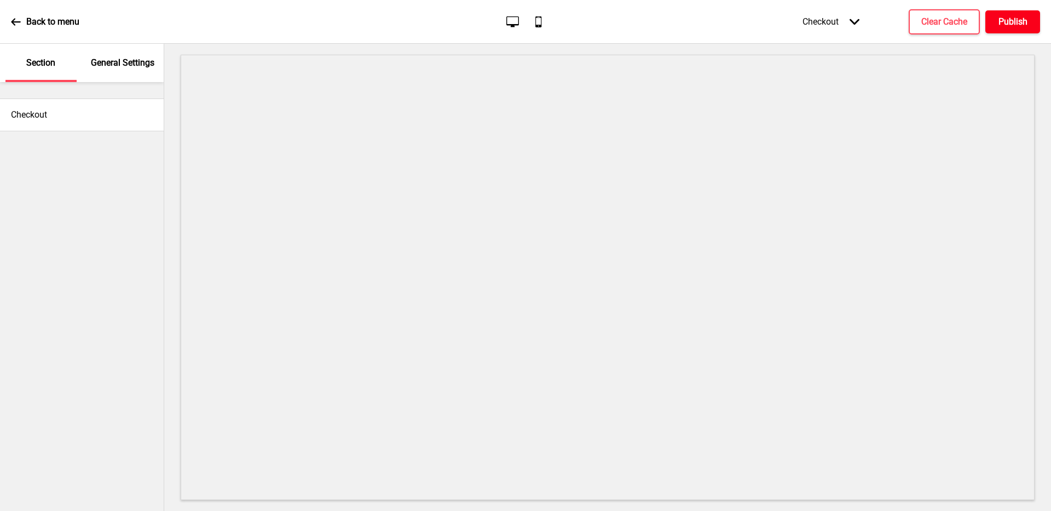
click at [1033, 25] on button "Publish" at bounding box center [1012, 21] width 55 height 23
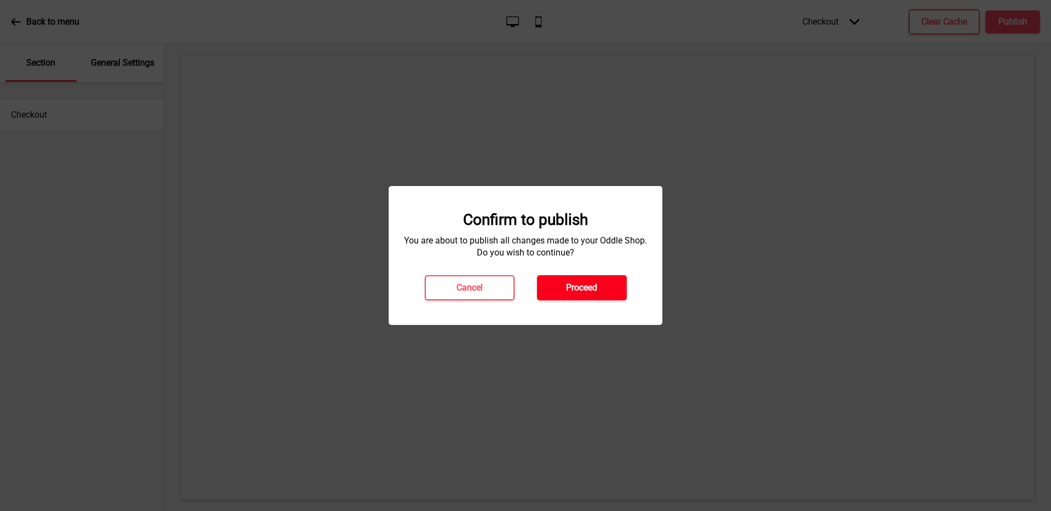
click at [592, 278] on button "Proceed" at bounding box center [582, 287] width 90 height 25
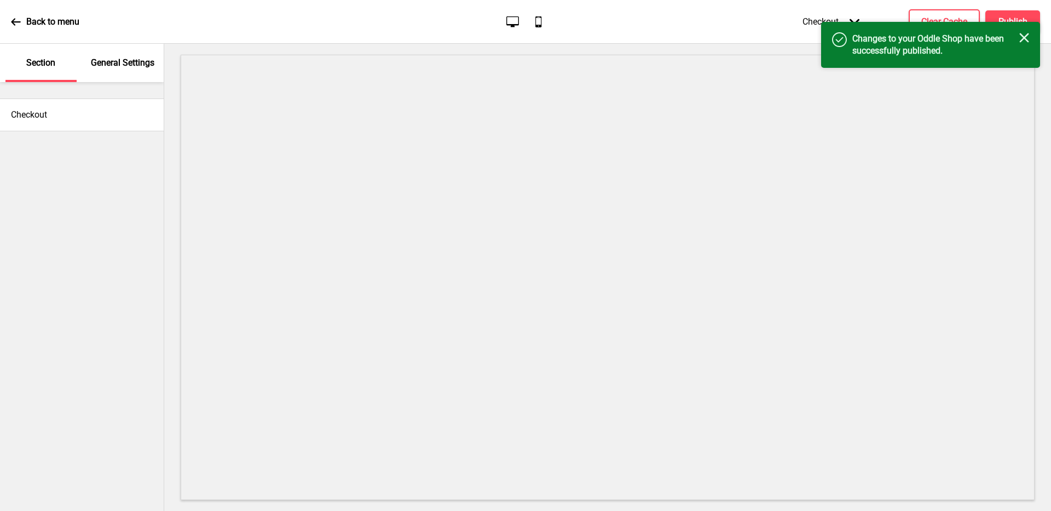
click at [13, 19] on icon at bounding box center [16, 22] width 10 height 10
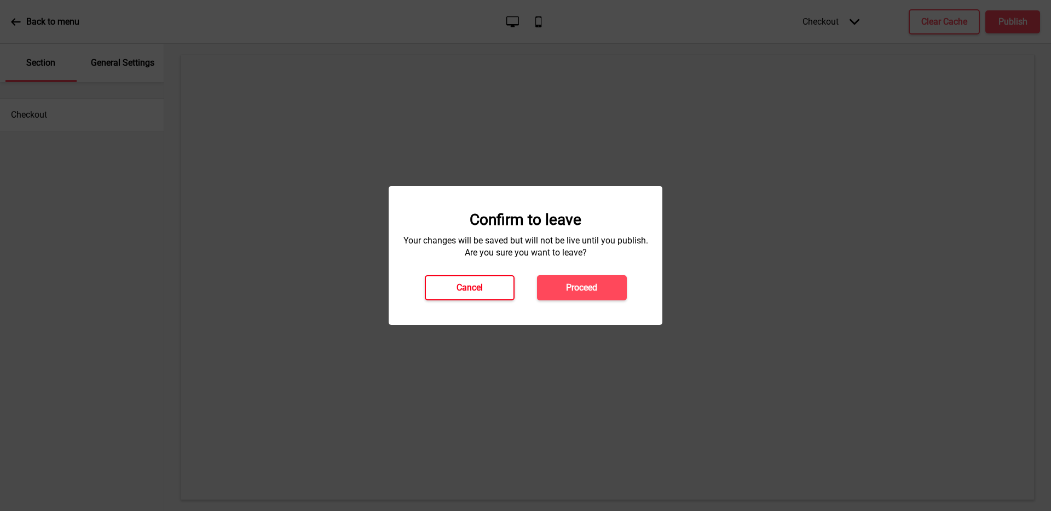
click at [484, 282] on button "Cancel" at bounding box center [470, 287] width 90 height 25
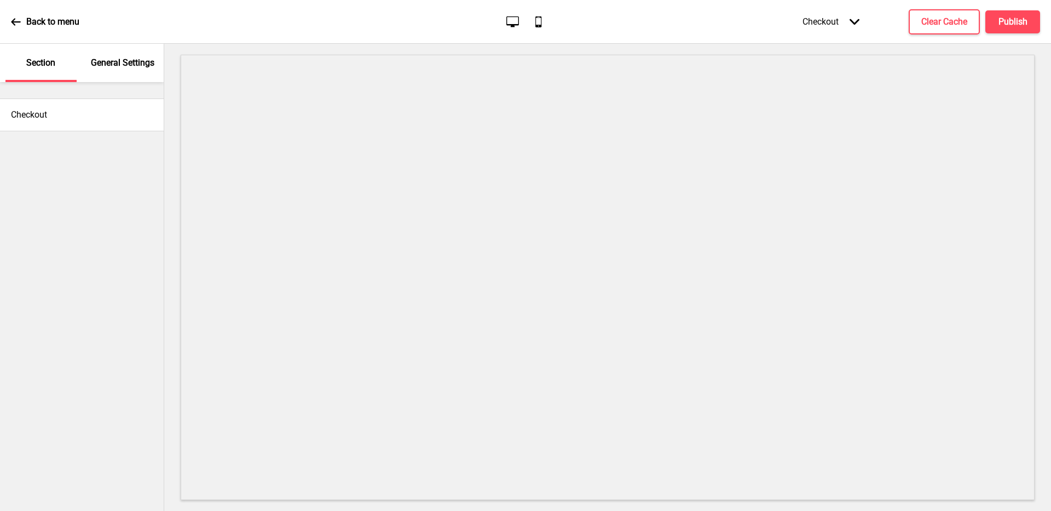
click at [115, 56] on div "General Settings" at bounding box center [123, 63] width 71 height 38
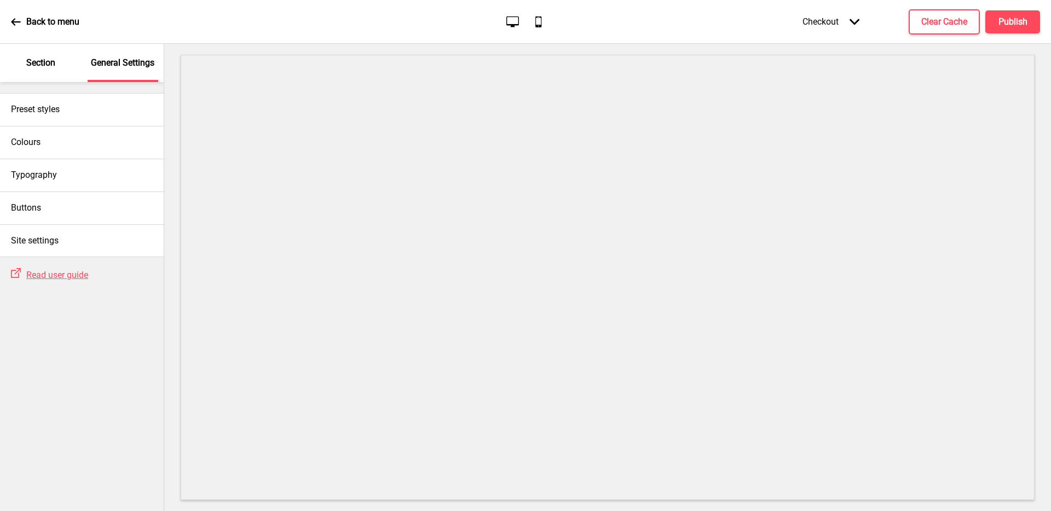
click at [38, 65] on p "Section" at bounding box center [40, 63] width 29 height 12
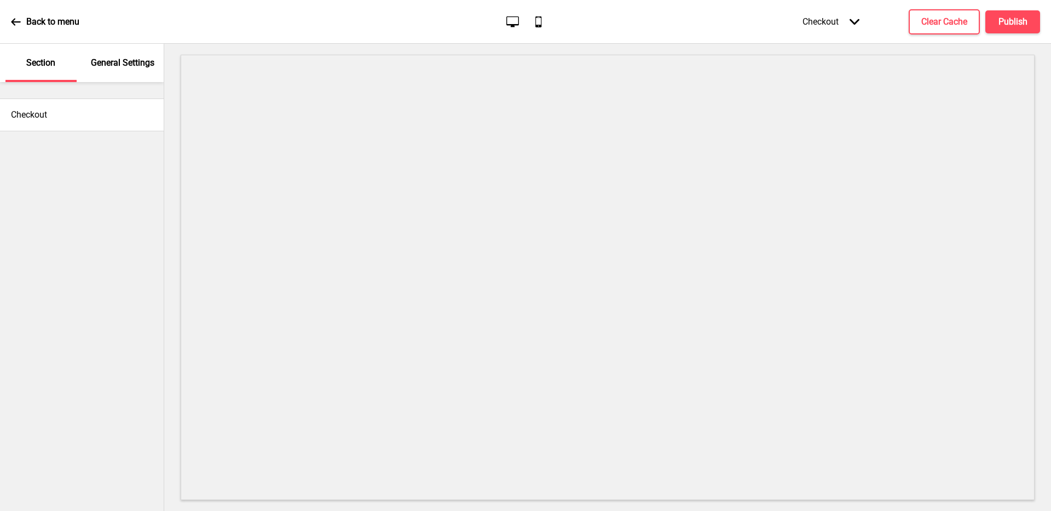
click at [13, 18] on icon at bounding box center [16, 22] width 10 height 10
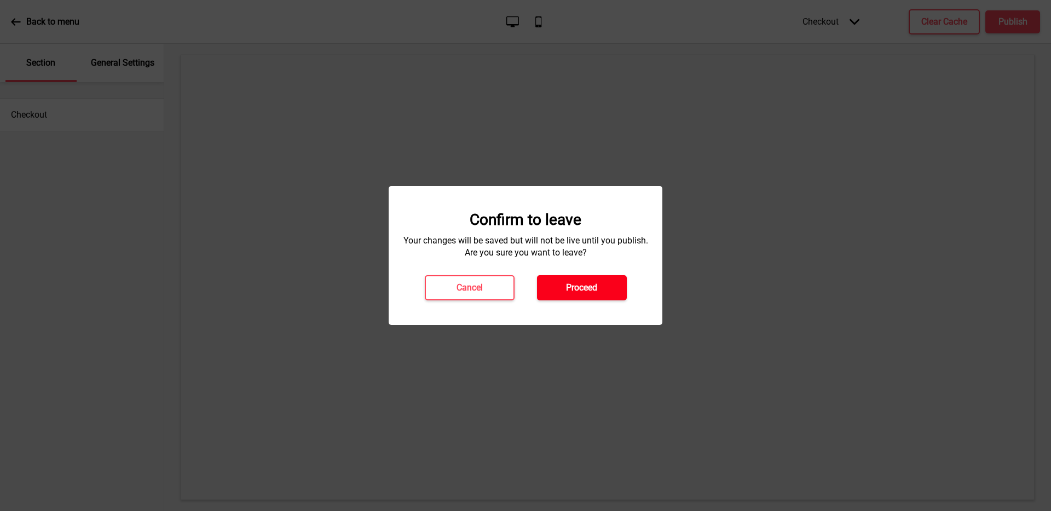
click at [599, 291] on button "Proceed" at bounding box center [582, 287] width 90 height 25
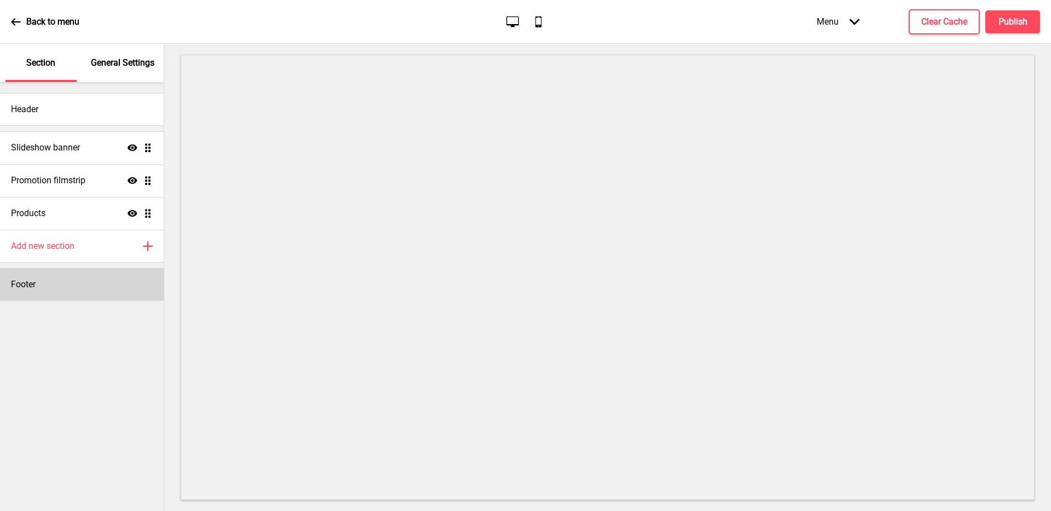
click at [55, 282] on div "Footer" at bounding box center [82, 284] width 164 height 33
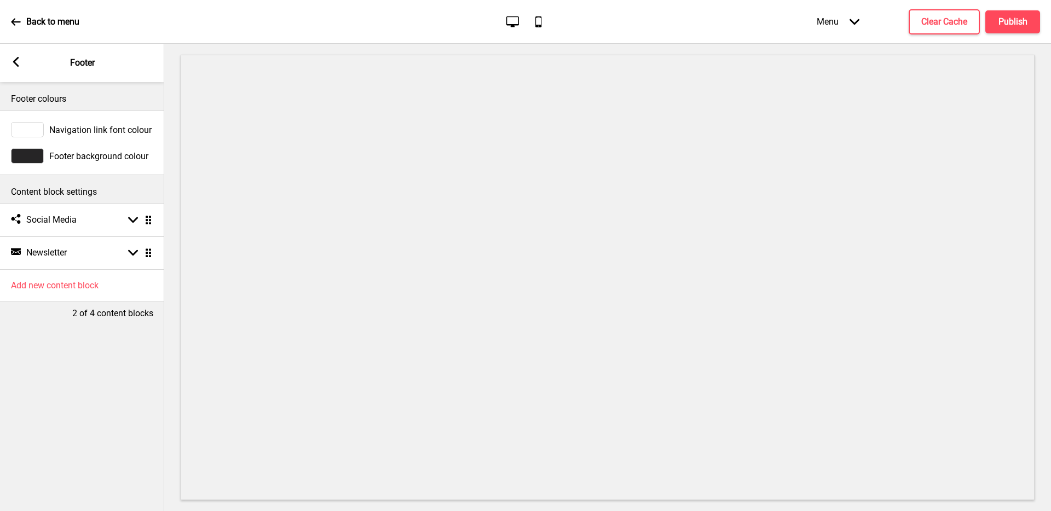
click at [34, 130] on div at bounding box center [27, 129] width 33 height 15
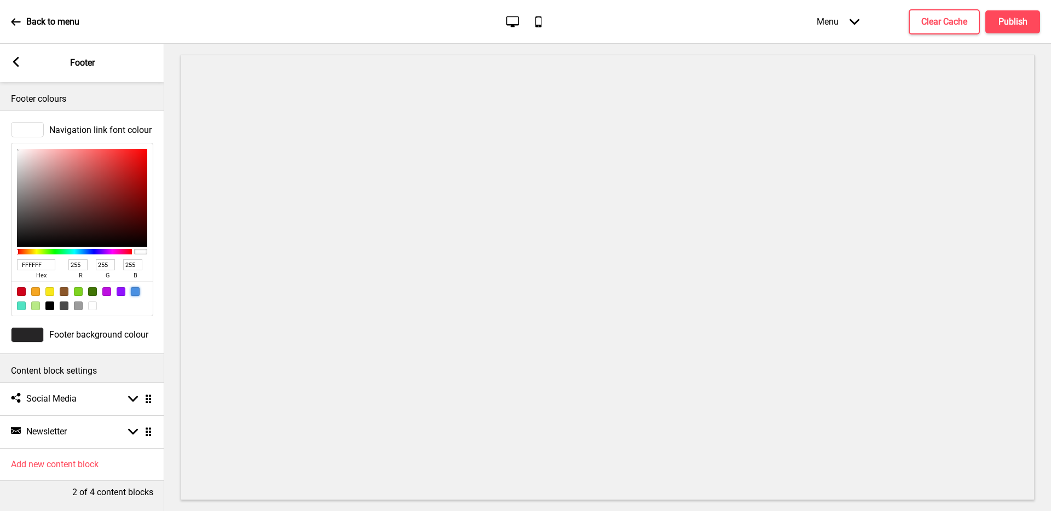
click at [132, 293] on div at bounding box center [135, 291] width 9 height 9
type input "4A90E2"
type input "74"
type input "144"
type input "226"
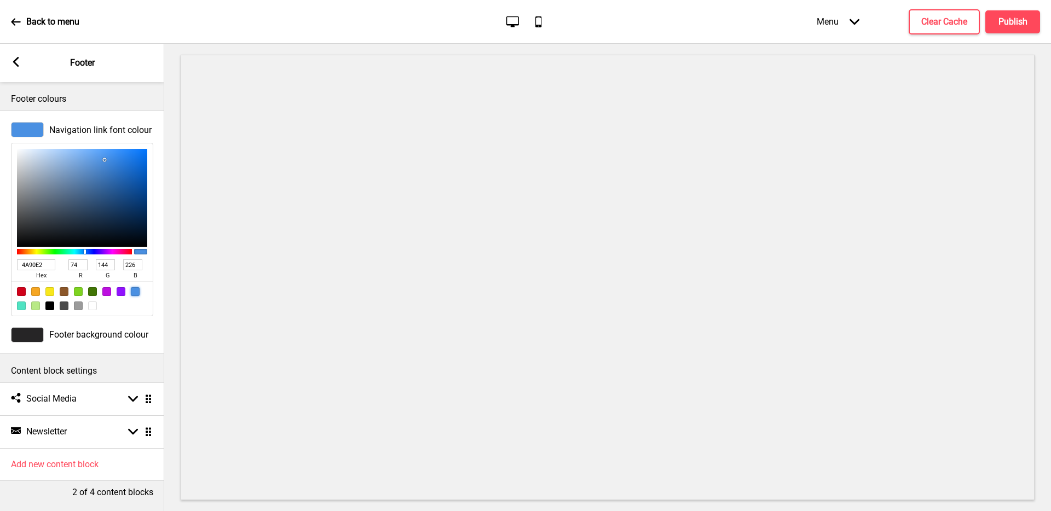
click at [93, 307] on div at bounding box center [92, 306] width 9 height 9
type input "FFFFFF"
type input "255"
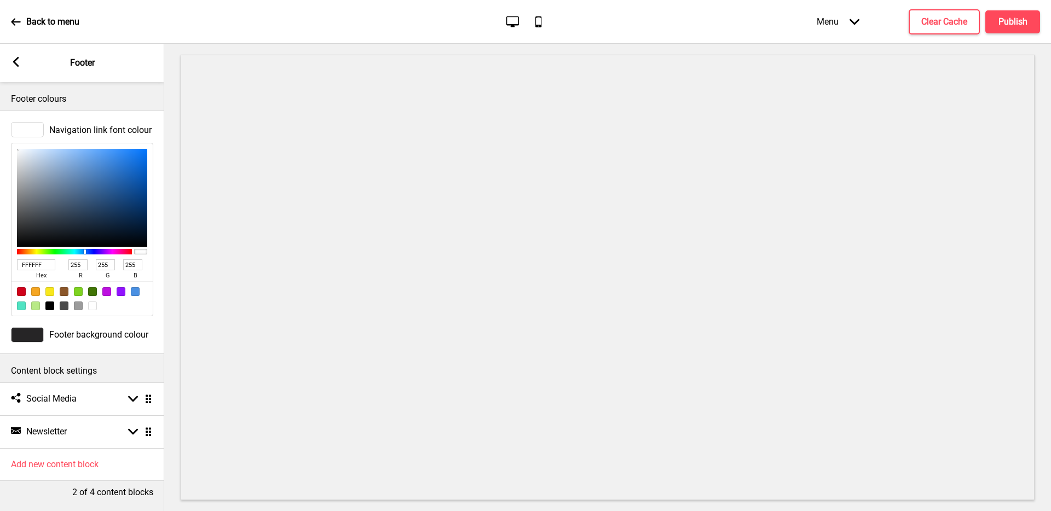
click at [30, 337] on div at bounding box center [27, 334] width 33 height 15
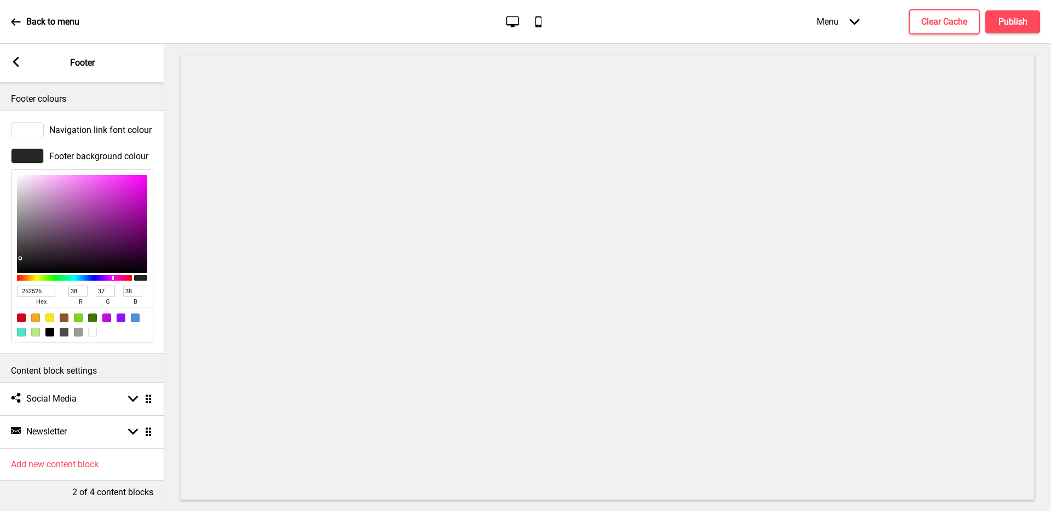
drag, startPoint x: 45, startPoint y: 292, endPoint x: 0, endPoint y: 286, distance: 45.8
click at [0, 286] on div "Footer background colour 262526 hex 38 r 37 g 38 b 100 a" at bounding box center [82, 245] width 164 height 205
type input "000"
type input "0"
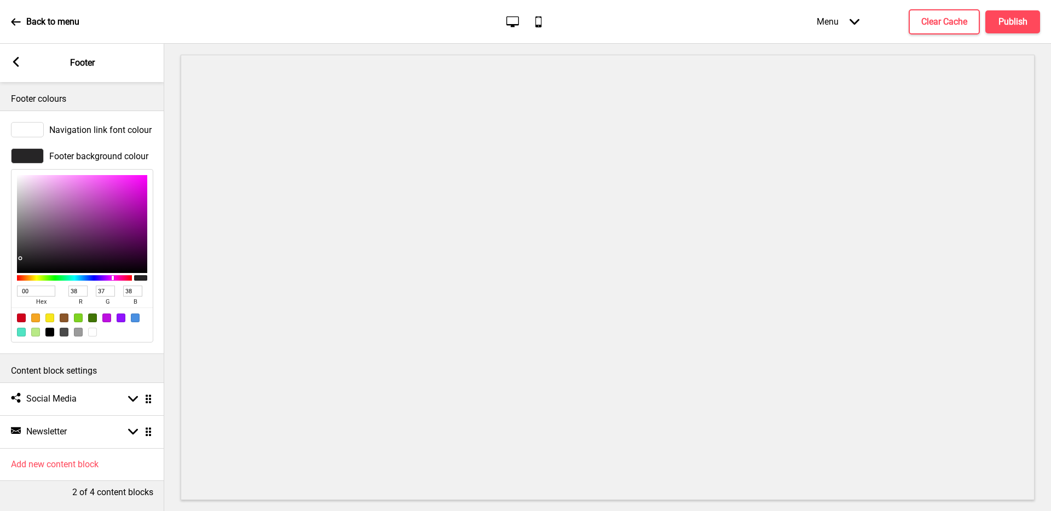
type input "0"
type input "000000"
click at [107, 148] on div "Footer background colour" at bounding box center [82, 155] width 142 height 15
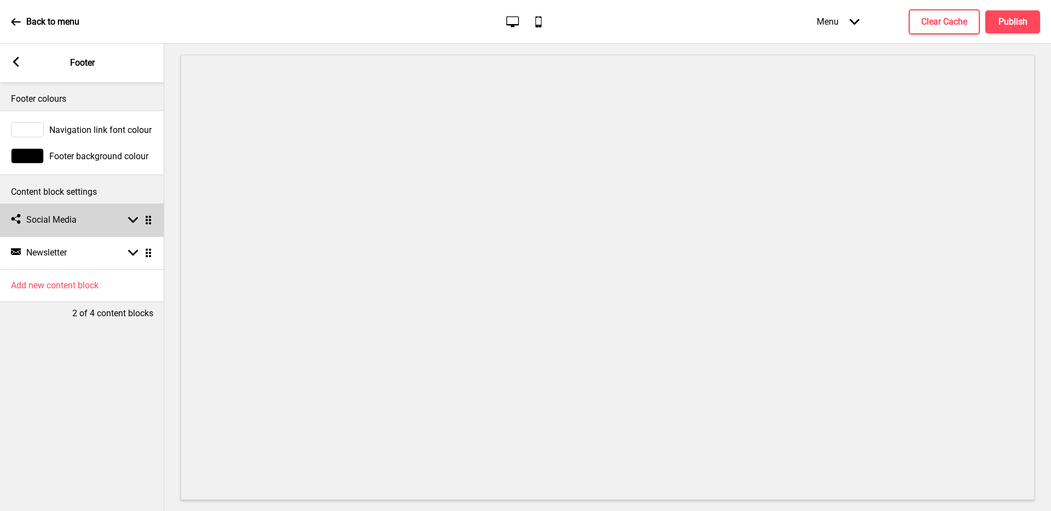
click at [120, 223] on div "Social media Social Media Arrow down Drag" at bounding box center [82, 220] width 164 height 33
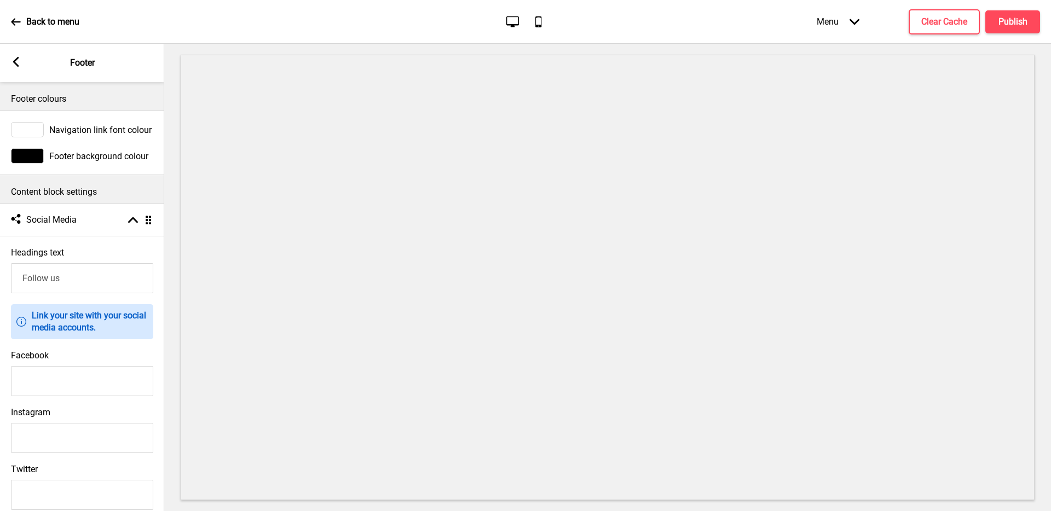
click at [108, 376] on input "Facebook" at bounding box center [82, 381] width 142 height 30
paste input "[URL][DOMAIN_NAME]"
type input "[URL][DOMAIN_NAME]"
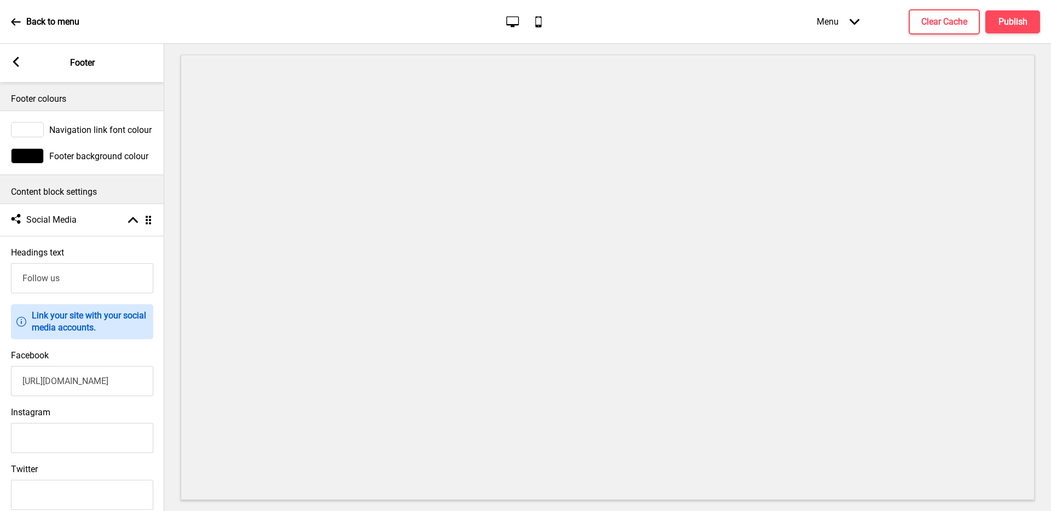
click at [100, 437] on input "Instagram" at bounding box center [82, 438] width 142 height 30
paste input "[URL][DOMAIN_NAME]"
type input "[URL][DOMAIN_NAME]"
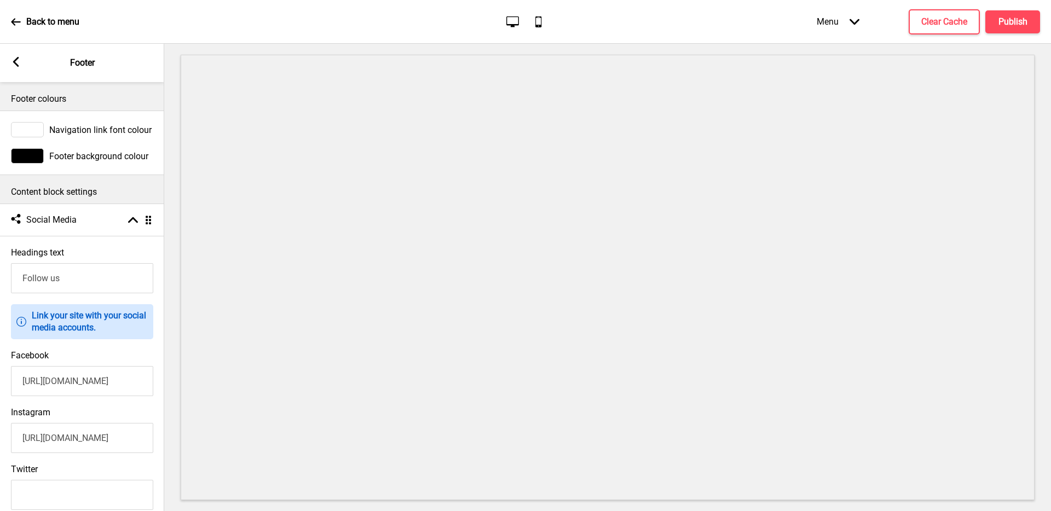
drag, startPoint x: 90, startPoint y: 280, endPoint x: 0, endPoint y: 275, distance: 89.9
click at [0, 275] on div "Headings text Follow us" at bounding box center [82, 270] width 164 height 57
paste input "Connect with"
type input "Connect with us"
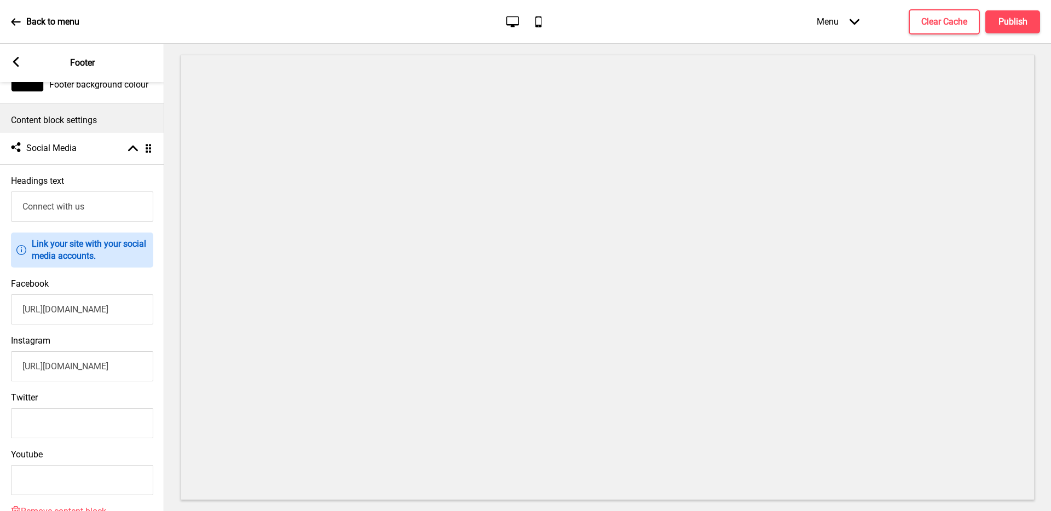
scroll to position [85, 0]
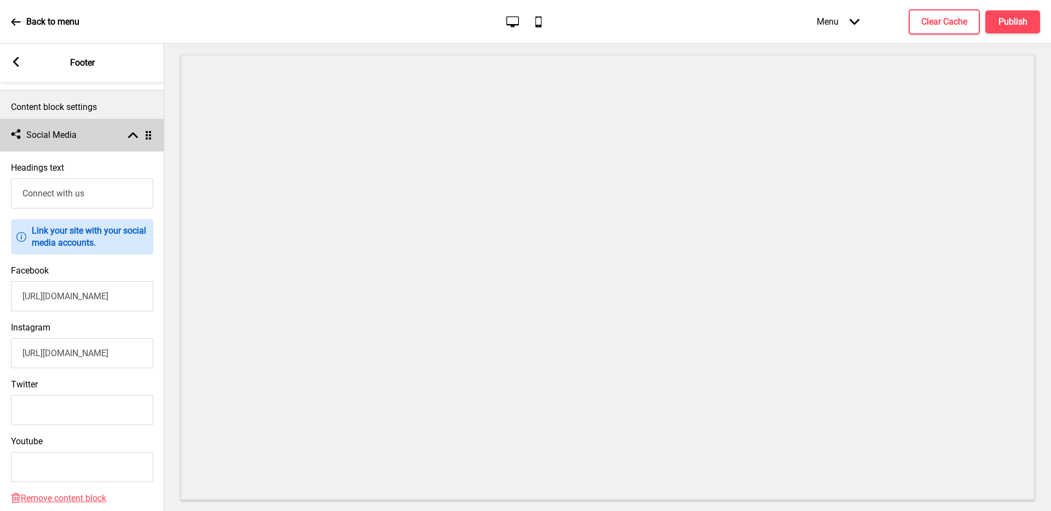
click at [134, 133] on icon at bounding box center [133, 135] width 10 height 6
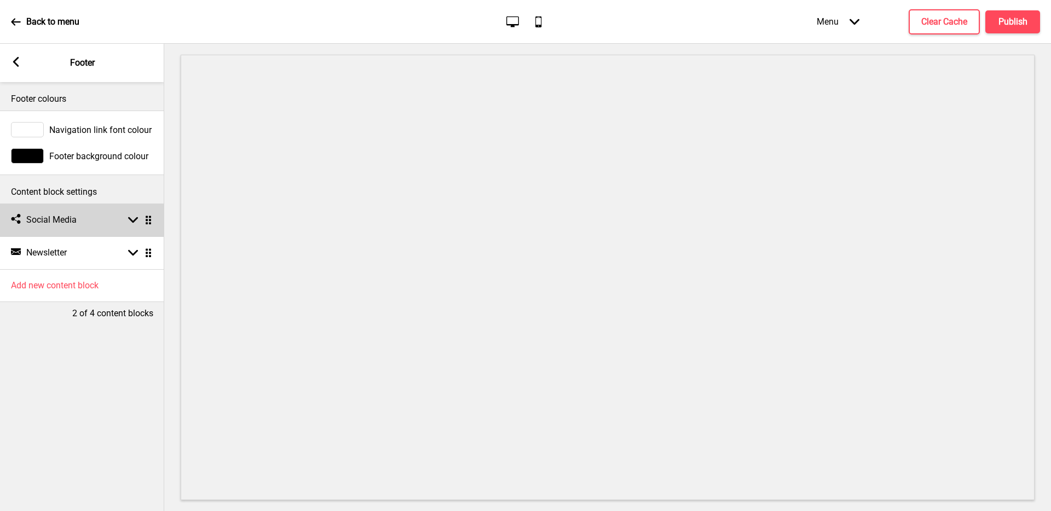
scroll to position [0, 0]
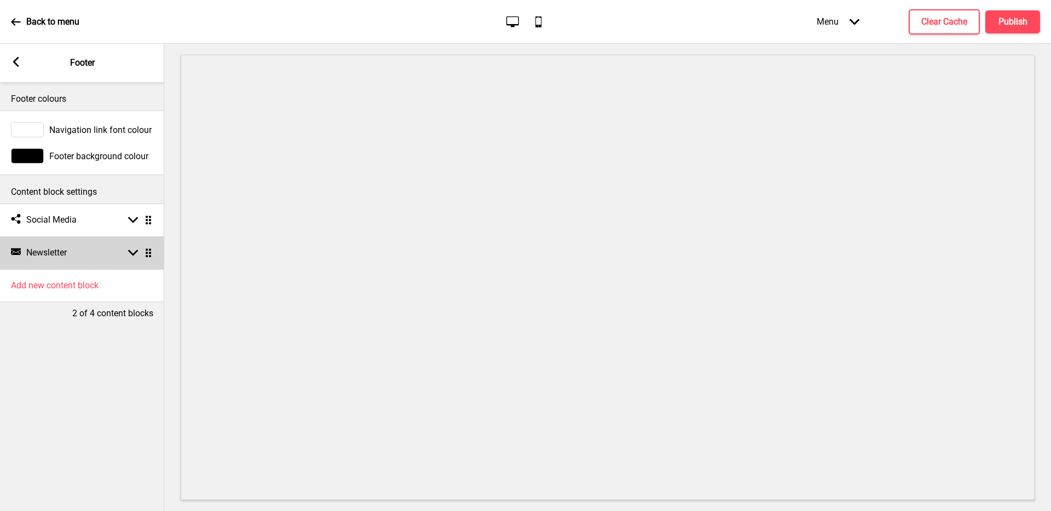
click at [123, 250] on div "Arrow down Drag" at bounding box center [138, 253] width 31 height 10
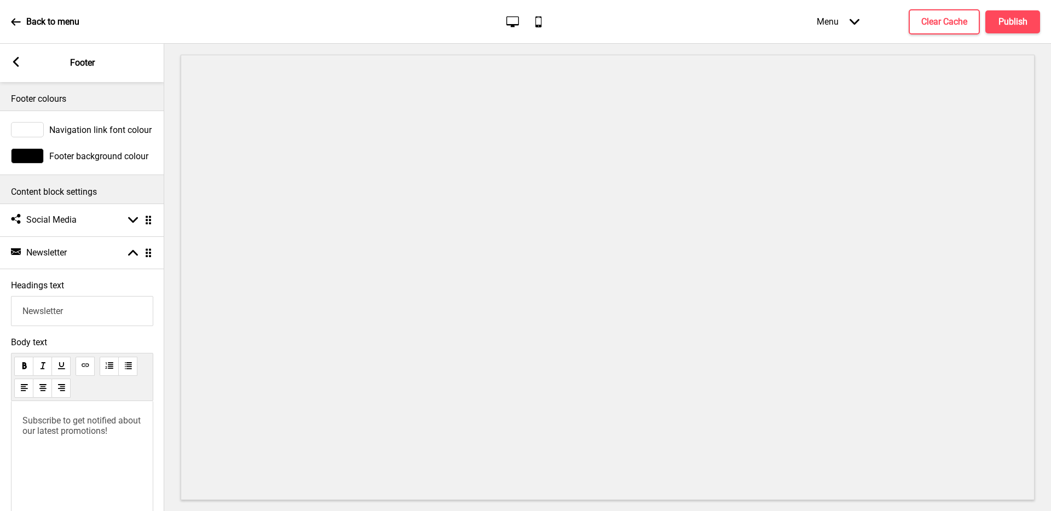
click at [128, 310] on input "Newsletter" at bounding box center [82, 311] width 142 height 30
drag, startPoint x: 90, startPoint y: 309, endPoint x: 0, endPoint y: 299, distance: 90.3
click at [0, 299] on div "Headings text Newsletter" at bounding box center [82, 303] width 164 height 57
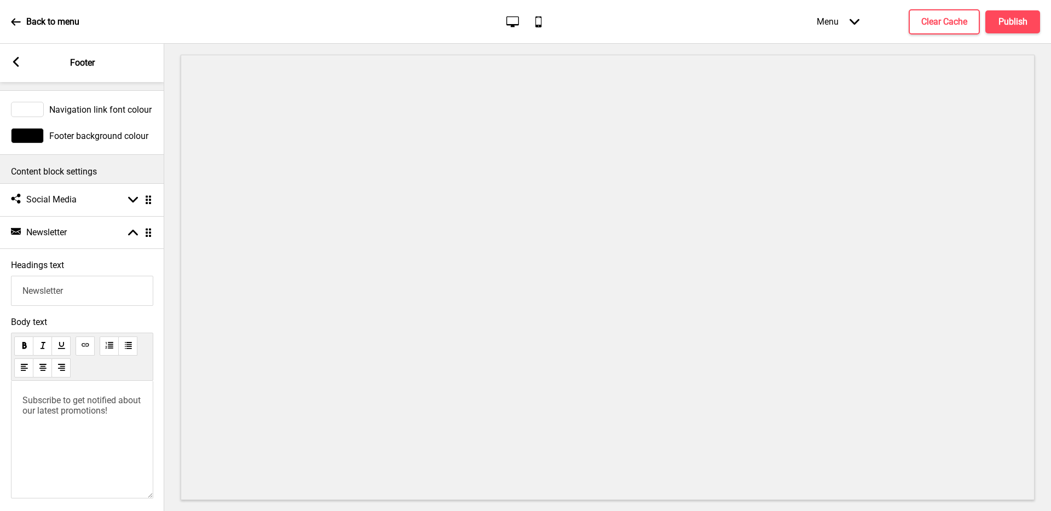
click at [115, 426] on div "Subscribe to get notified about our latest promotions!" at bounding box center [82, 440] width 142 height 118
drag, startPoint x: 131, startPoint y: 409, endPoint x: 28, endPoint y: 393, distance: 104.2
click at [28, 393] on div "Subscribe to get notified about our latest promotions!" at bounding box center [82, 440] width 142 height 118
drag, startPoint x: 107, startPoint y: 291, endPoint x: 5, endPoint y: 291, distance: 101.3
click at [5, 291] on div "Headings text Newsletter" at bounding box center [82, 283] width 164 height 57
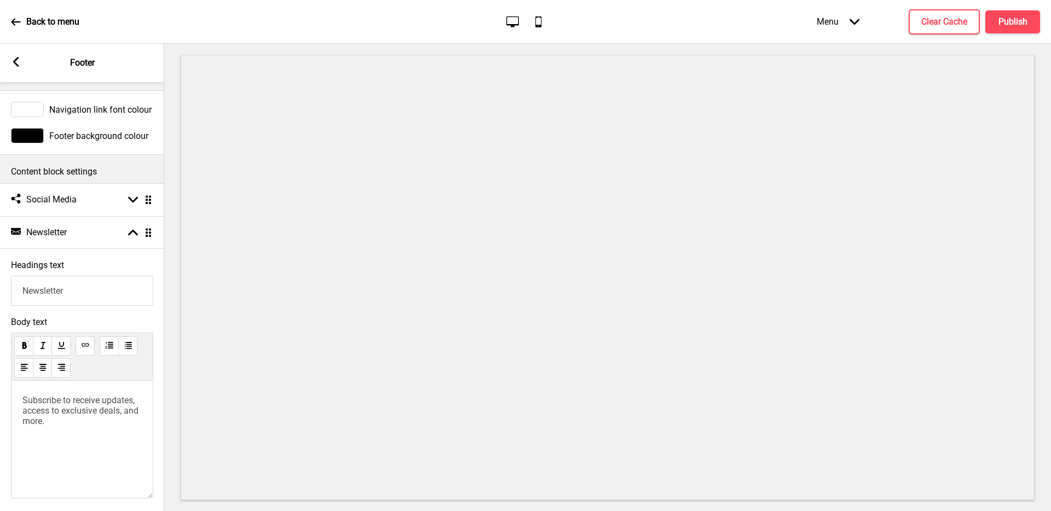
paste input "Join the Drips Family"
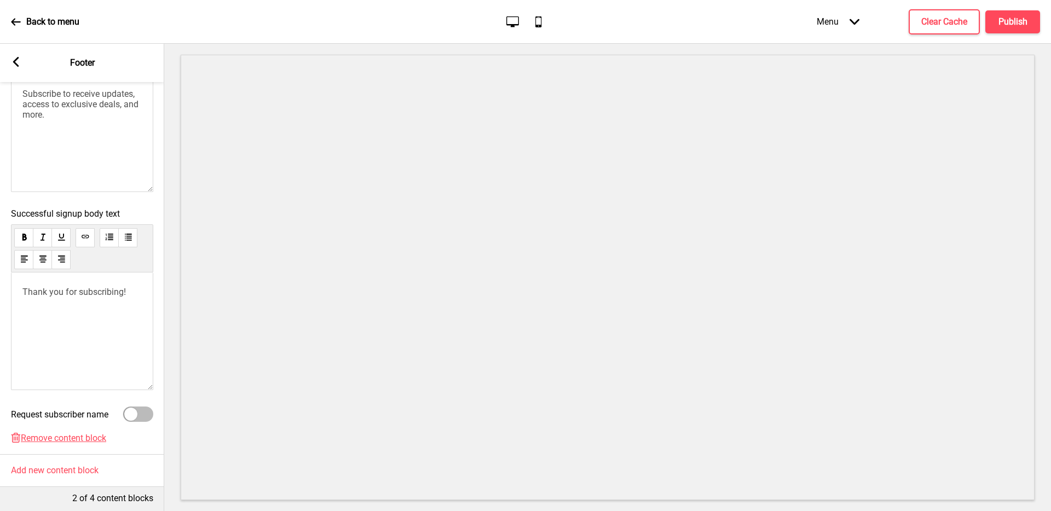
scroll to position [339, 0]
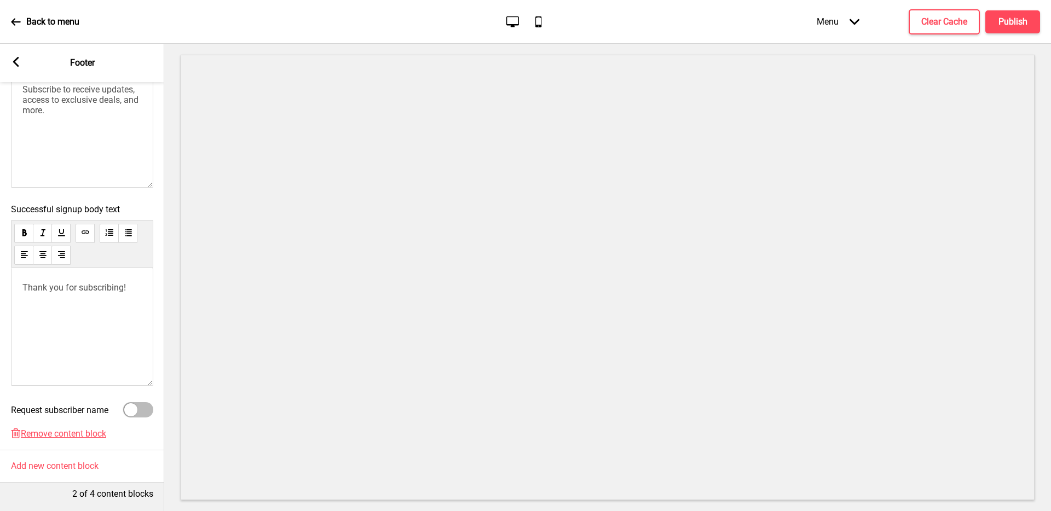
type input "Join the Drips Family"
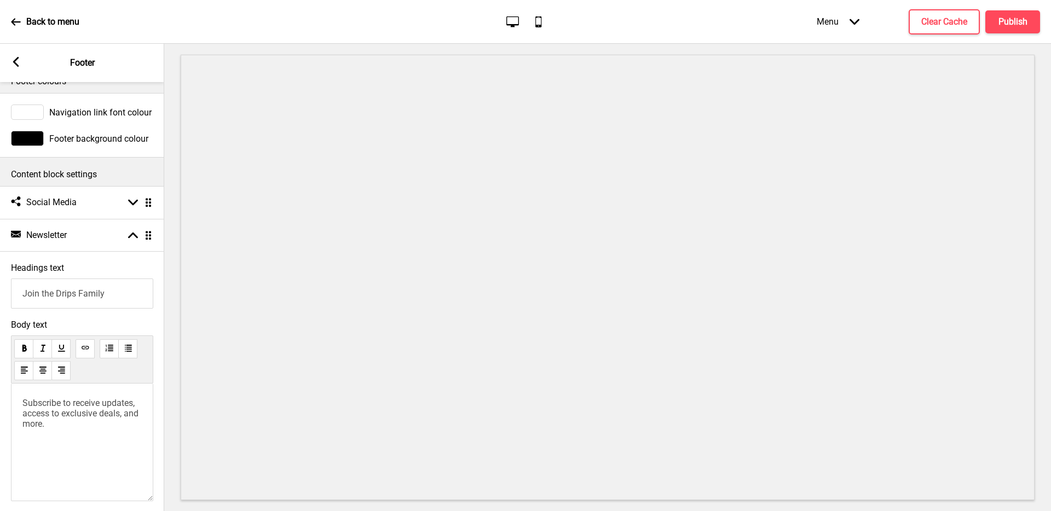
scroll to position [0, 0]
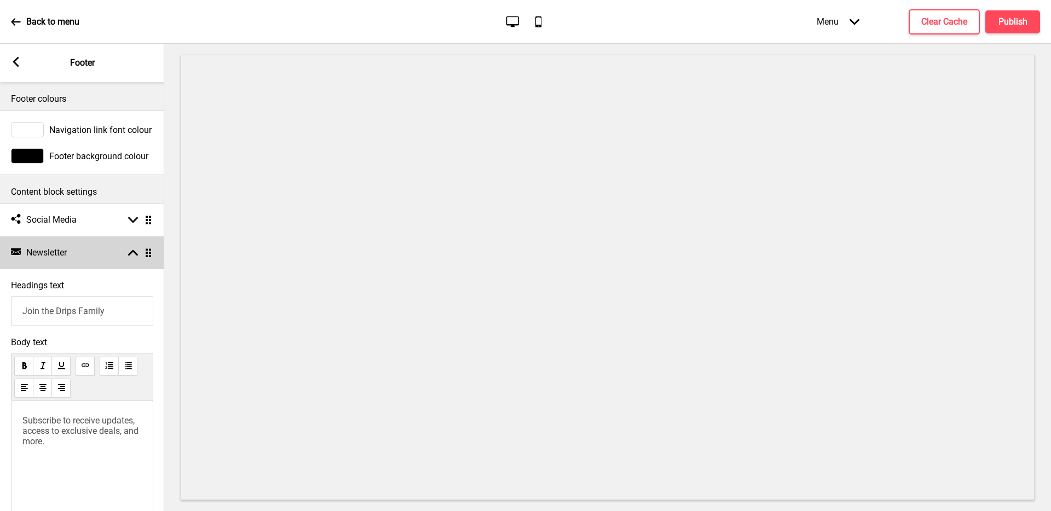
click at [119, 257] on div "Newsletter Newsletter Arrow up Drag" at bounding box center [82, 252] width 164 height 33
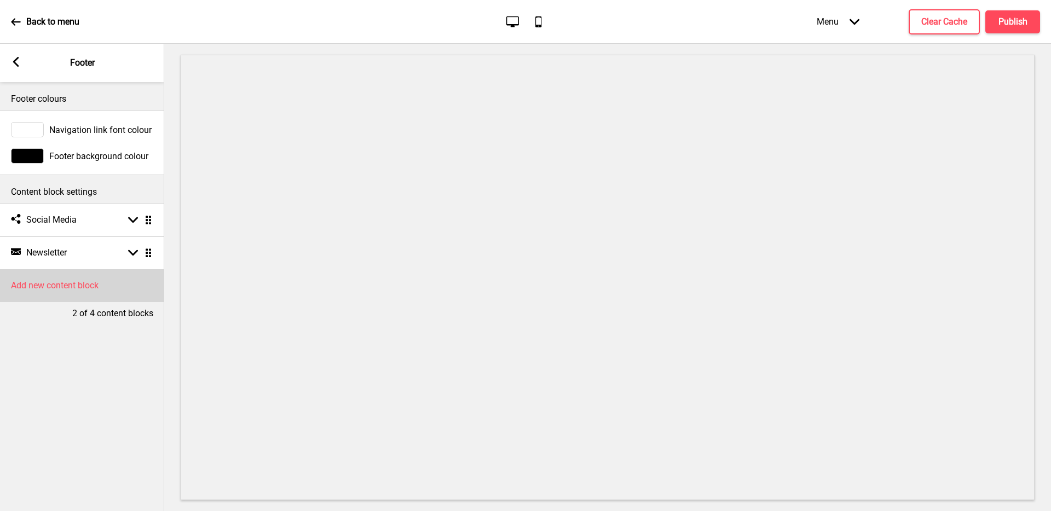
click at [101, 287] on div "Add new content block" at bounding box center [82, 285] width 164 height 33
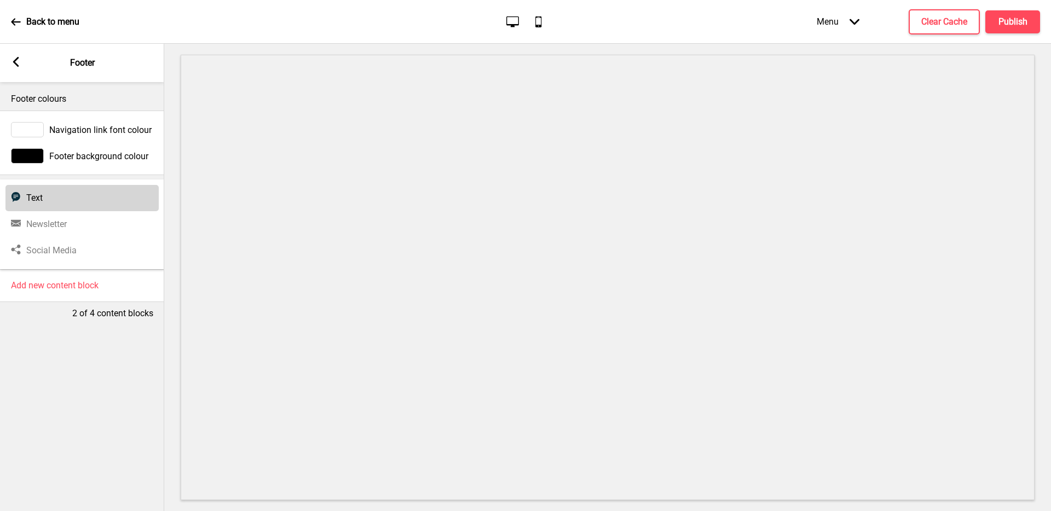
click at [61, 193] on div "Text Text" at bounding box center [81, 198] width 153 height 26
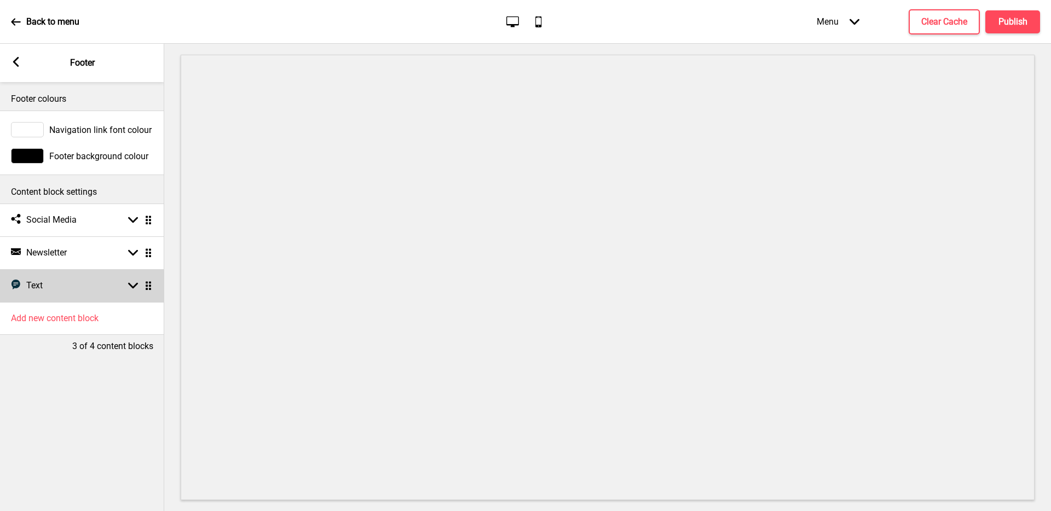
click at [59, 284] on div "Text Text Arrow down Drag" at bounding box center [82, 285] width 164 height 33
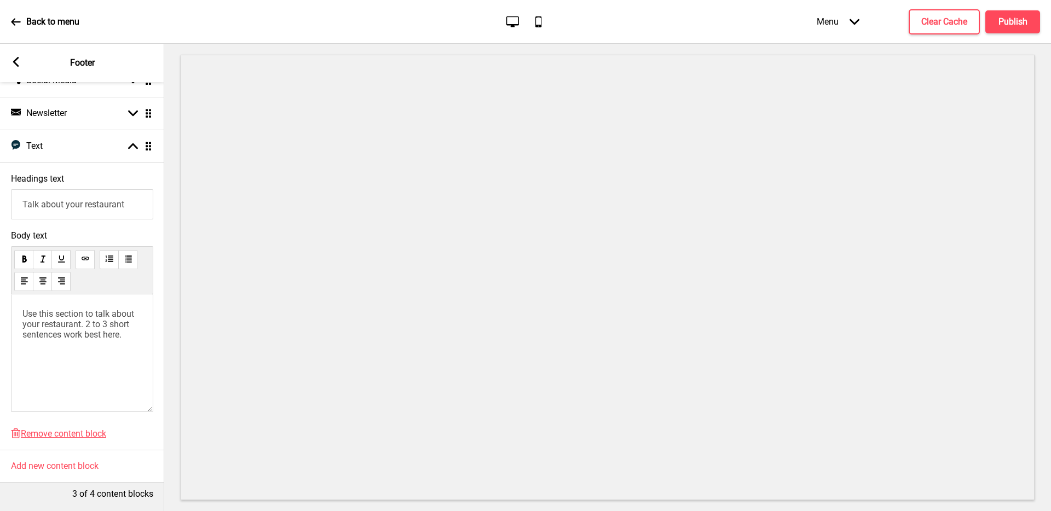
scroll to position [148, 0]
click at [94, 325] on span "Use this section to talk about your restaurant. 2 to 3 short sentences work bes…" at bounding box center [79, 324] width 114 height 31
drag, startPoint x: 133, startPoint y: 199, endPoint x: 0, endPoint y: 203, distance: 133.1
click at [0, 203] on div "Headings text Talk about your restaurant" at bounding box center [82, 196] width 164 height 57
paste input "Contact Us"
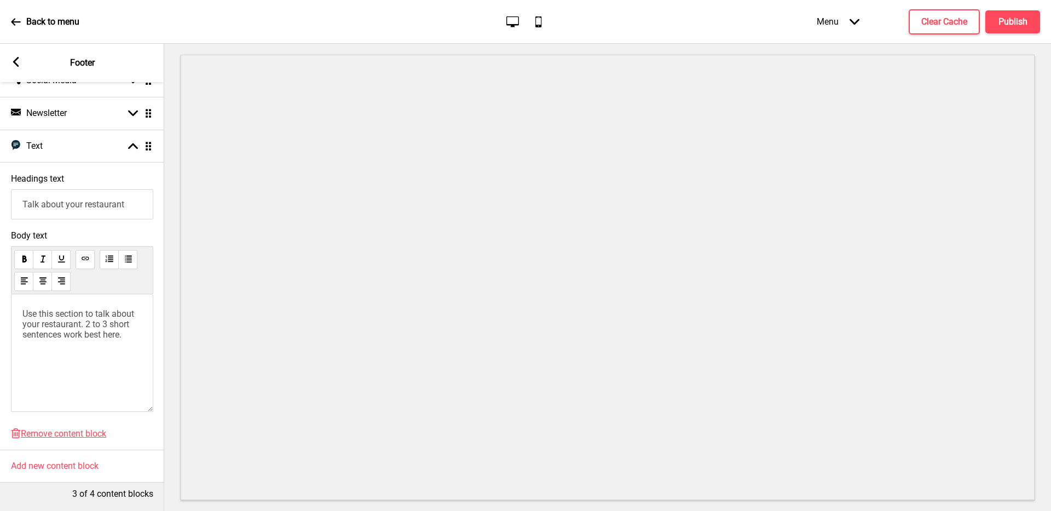
scroll to position [0, 0]
drag, startPoint x: 138, startPoint y: 198, endPoint x: 1, endPoint y: 187, distance: 137.9
click at [1, 187] on div "Headings text Talk about your restaurant" at bounding box center [82, 196] width 164 height 57
paste input "Contact Us"
type input "Contact Us"
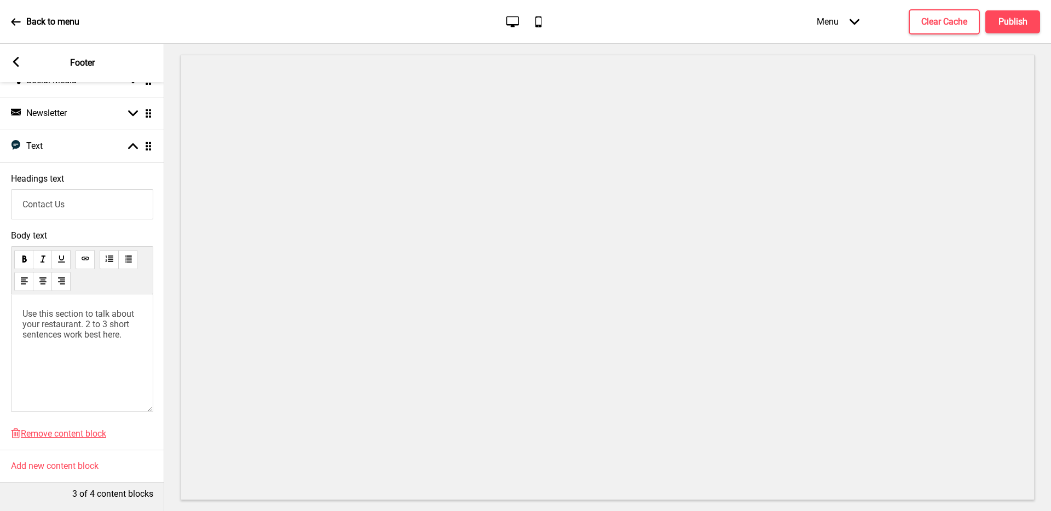
click at [112, 331] on div "Use this section to talk about your restaurant. 2 to 3 short sentences work bes…" at bounding box center [82, 353] width 142 height 118
drag, startPoint x: 129, startPoint y: 325, endPoint x: 2, endPoint y: 309, distance: 128.1
click at [2, 309] on div "Body text Use this section to talk about your restaurant. 2 to 3 short sentence…" at bounding box center [82, 324] width 164 height 198
click at [79, 309] on p "Write something ﻿" at bounding box center [81, 314] width 119 height 10
click at [110, 319] on li "﻿ Event Enquires ﻿" at bounding box center [81, 324] width 119 height 10
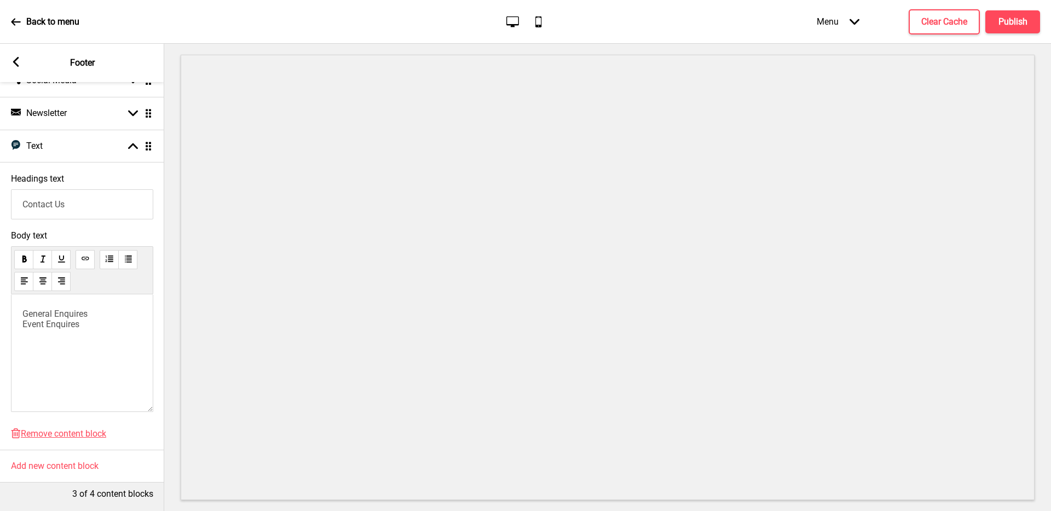
click at [24, 319] on span "Event Enquires" at bounding box center [50, 324] width 57 height 10
click at [68, 319] on li "﻿ ﻿ ﻿" at bounding box center [81, 324] width 119 height 10
click at [100, 319] on li "﻿ ﻿ ﻿ ﻿ ﻿ Event Enquires ﻿" at bounding box center [81, 324] width 119 height 10
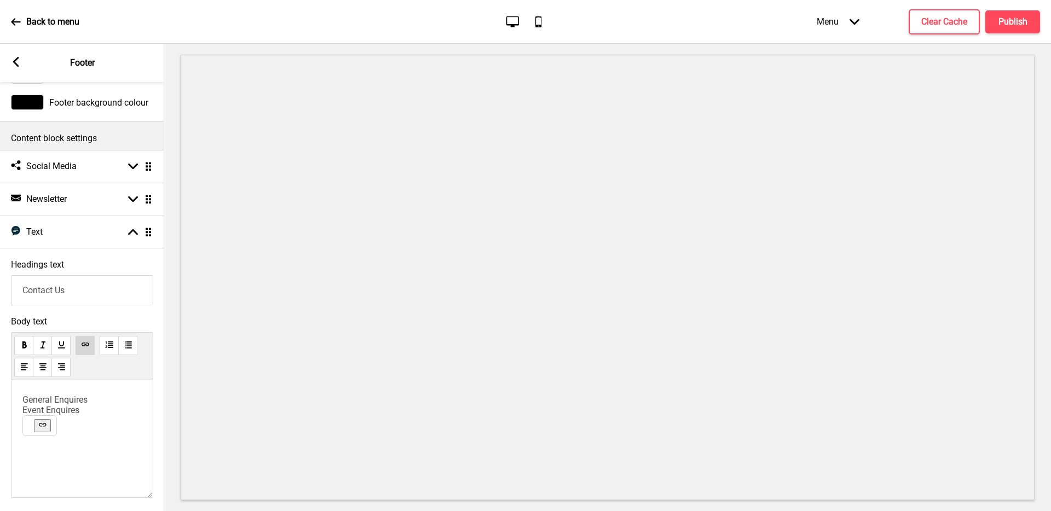
scroll to position [56, 0]
click at [85, 344] on use at bounding box center [85, 342] width 8 height 8
drag, startPoint x: 101, startPoint y: 397, endPoint x: 1, endPoint y: 398, distance: 100.7
click at [0, 397] on div "Body text ﻿ General Enquires ﻿ ﻿ ﻿ ﻿ ﻿ ﻿ ﻿ ﻿ Event Enquires ﻿" at bounding box center [82, 408] width 164 height 198
click at [41, 413] on icon at bounding box center [42, 412] width 7 height 3
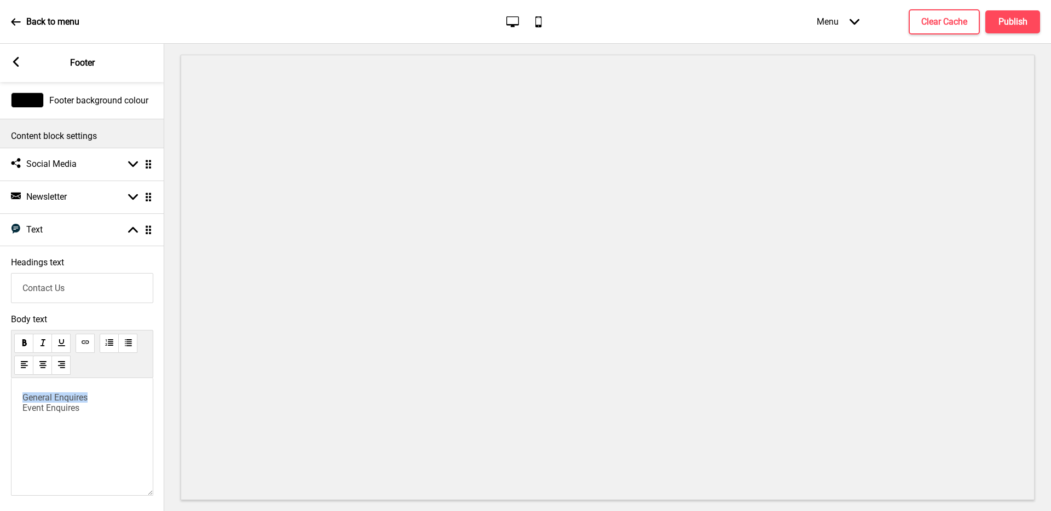
drag, startPoint x: 98, startPoint y: 399, endPoint x: 0, endPoint y: 396, distance: 98.0
click at [0, 396] on div "Body text General Enquires ﻿ ﻿ ﻿ ﻿ ﻿ ﻿ ﻿ Event Enquires ﻿" at bounding box center [82, 408] width 164 height 198
click at [85, 345] on use at bounding box center [85, 342] width 8 height 8
click at [99, 419] on div "﻿ General Enquires ﻿ ﻿ ﻿ ﻿ ﻿ ﻿ ﻿ ﻿ Event Enquires ﻿" at bounding box center [82, 437] width 142 height 118
drag, startPoint x: 88, startPoint y: 409, endPoint x: 0, endPoint y: 408, distance: 88.1
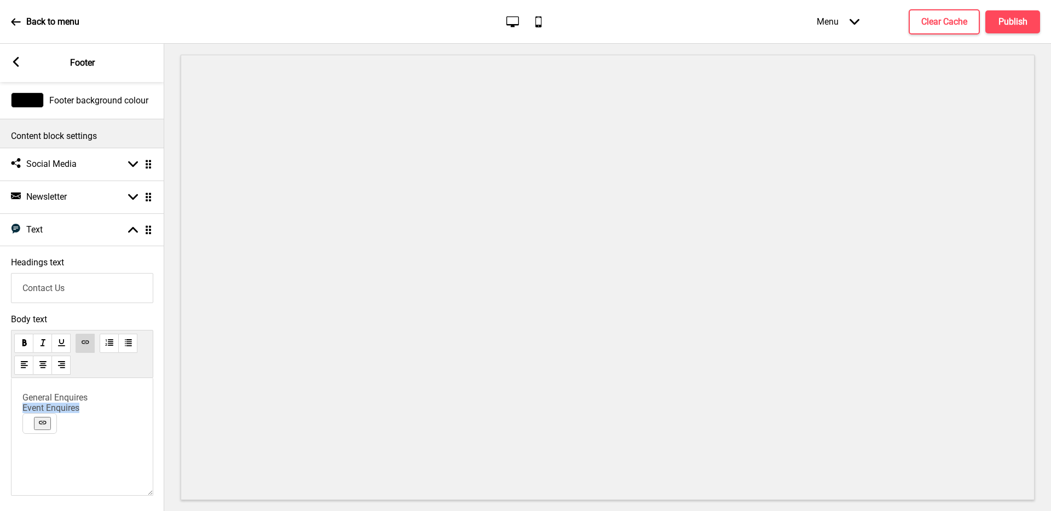
click at [0, 408] on div "Body text ﻿ General Enquires ﻿ ﻿ ﻿ ﻿ ﻿ ﻿ ﻿ ﻿ Event Enquires ﻿" at bounding box center [82, 408] width 164 height 198
click at [48, 425] on button at bounding box center [42, 423] width 17 height 13
click at [86, 340] on use at bounding box center [85, 342] width 8 height 8
click at [72, 407] on span "Event Enquires" at bounding box center [50, 408] width 57 height 10
drag, startPoint x: 93, startPoint y: 408, endPoint x: 0, endPoint y: 390, distance: 94.4
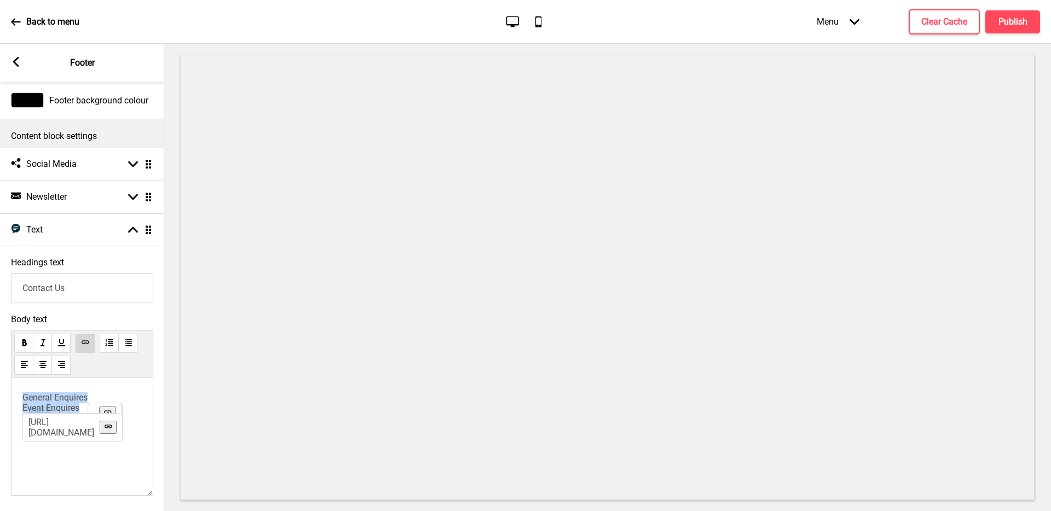
click at [0, 390] on div "Body text ﻿ General Enquires https://www.drips.com.sg/pages/visit-us ﻿ ﻿ ﻿ ﻿ Ev…" at bounding box center [82, 408] width 164 height 198
click at [107, 384] on div "﻿ General Enquires ﻿ ﻿ ﻿ ﻿ Event Enquires ﻿" at bounding box center [82, 437] width 142 height 118
click at [112, 400] on p "﻿ General Enquires ﻿ ﻿ ﻿" at bounding box center [81, 397] width 119 height 10
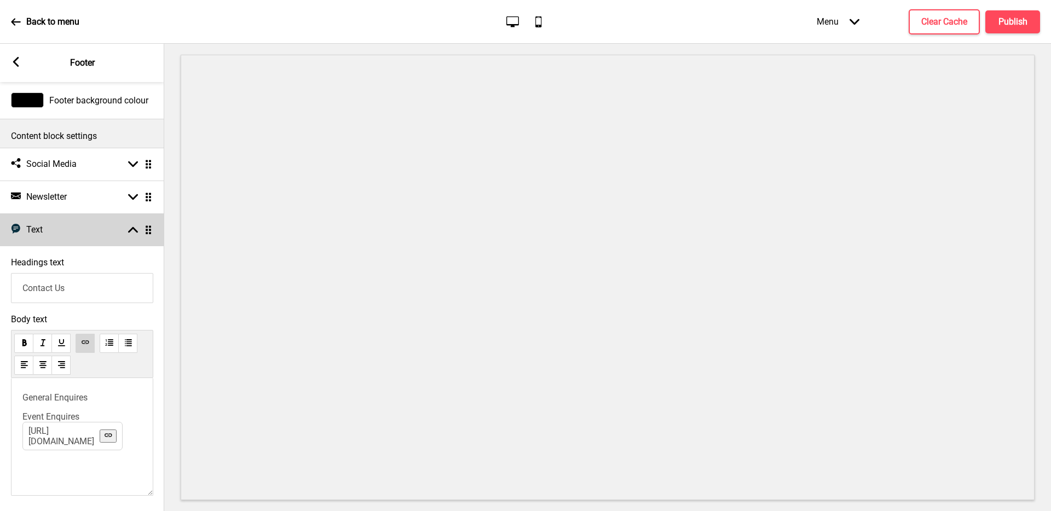
click at [132, 233] on rect at bounding box center [133, 230] width 10 height 10
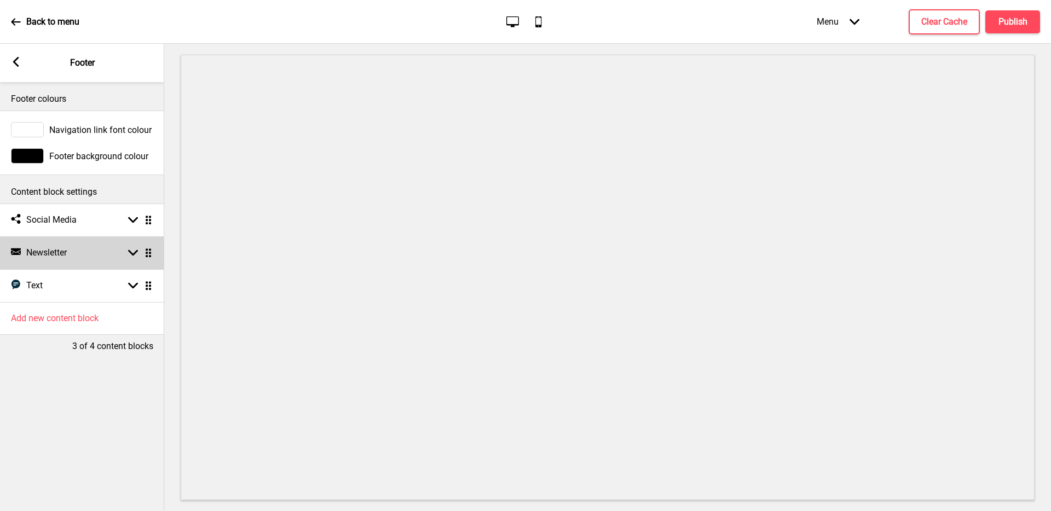
scroll to position [0, 0]
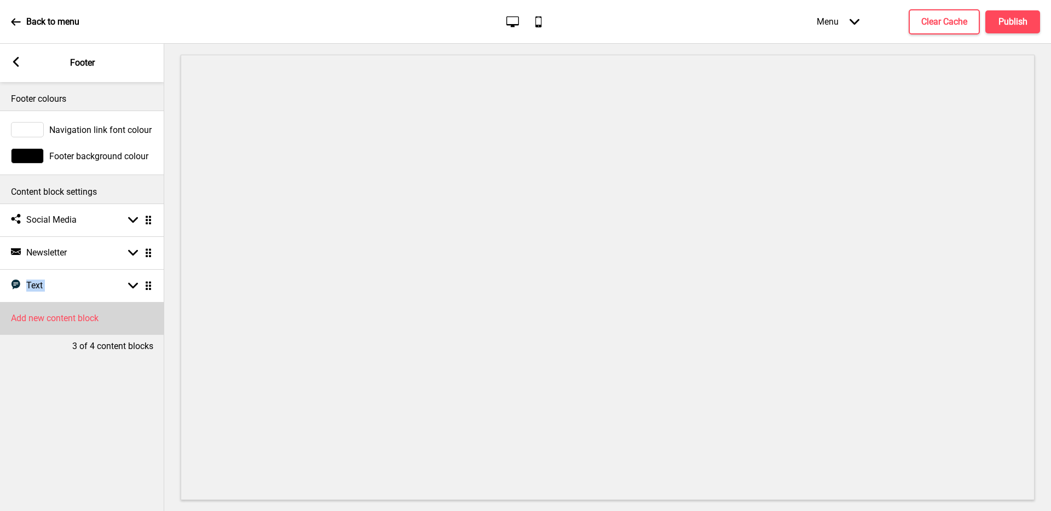
drag, startPoint x: 9, startPoint y: 289, endPoint x: 102, endPoint y: 309, distance: 95.1
click at [100, 309] on div "Footer colours Navigation link font colour Footer background colour Content blo…" at bounding box center [82, 296] width 164 height 429
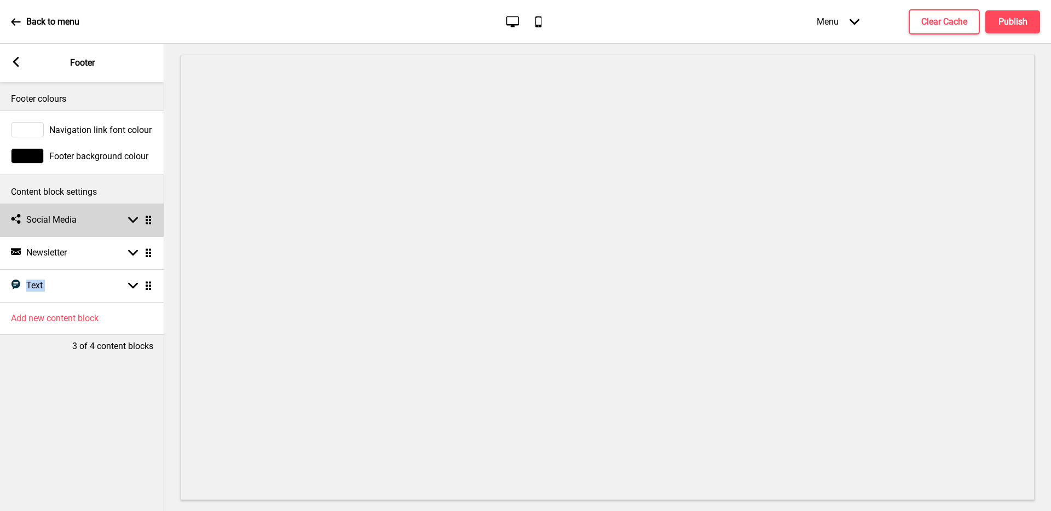
scroll to position [0, 1]
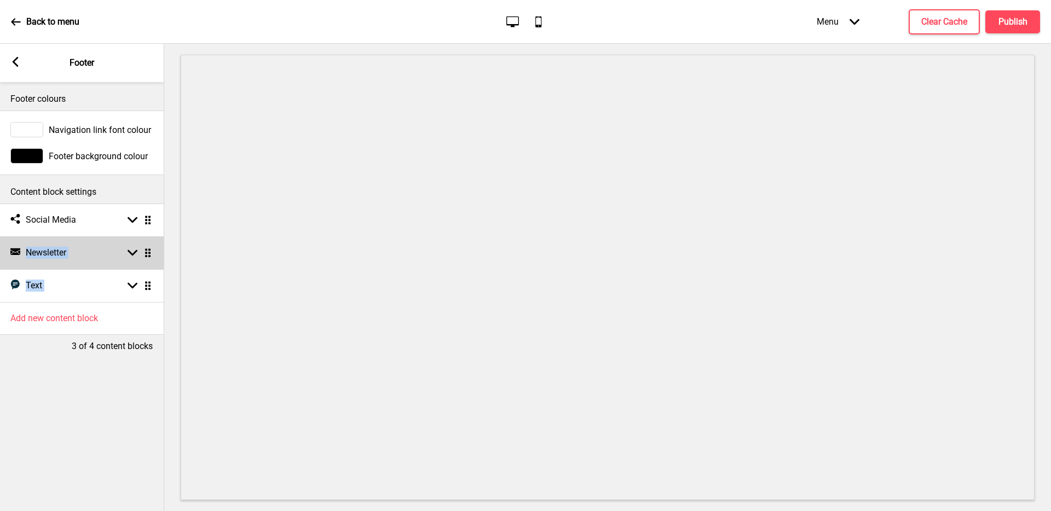
drag, startPoint x: 154, startPoint y: 286, endPoint x: 144, endPoint y: 249, distance: 38.0
click at [145, 223] on ul "Social media Social Media Arrow down Drag Newsletter Newsletter Arrow down Drag…" at bounding box center [81, 253] width 164 height 99
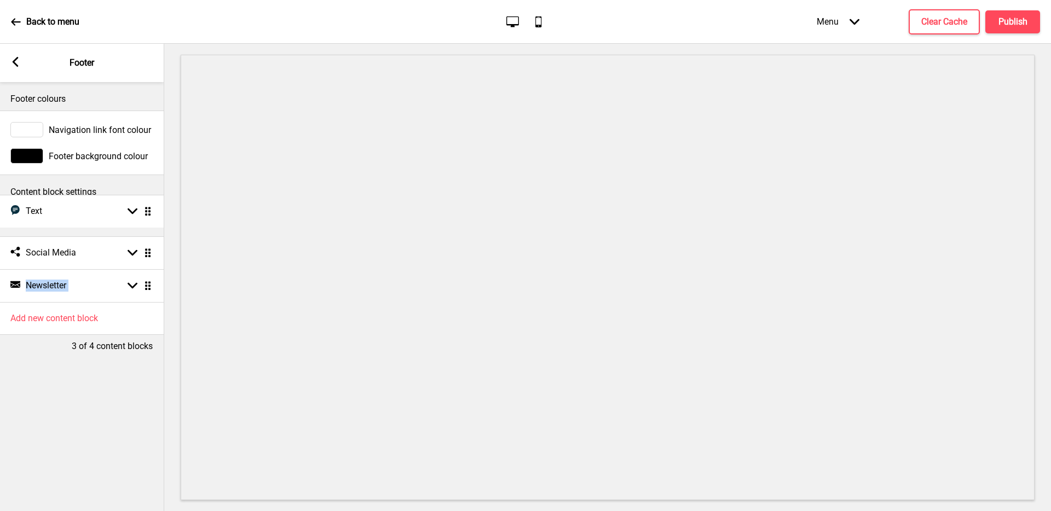
drag, startPoint x: 146, startPoint y: 285, endPoint x: 123, endPoint y: 213, distance: 75.0
drag, startPoint x: 151, startPoint y: 287, endPoint x: 152, endPoint y: 254, distance: 32.8
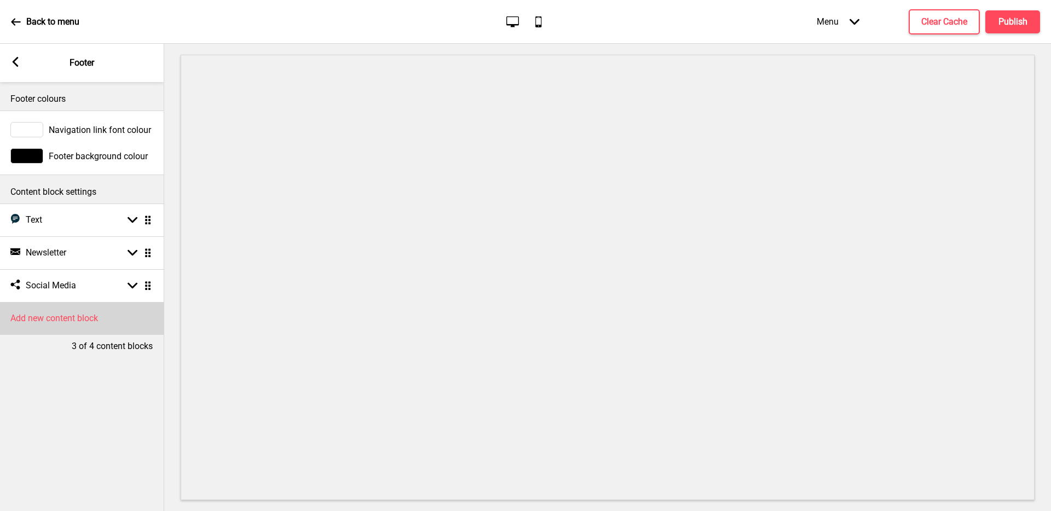
click at [106, 321] on div "Add new content block" at bounding box center [81, 318] width 164 height 33
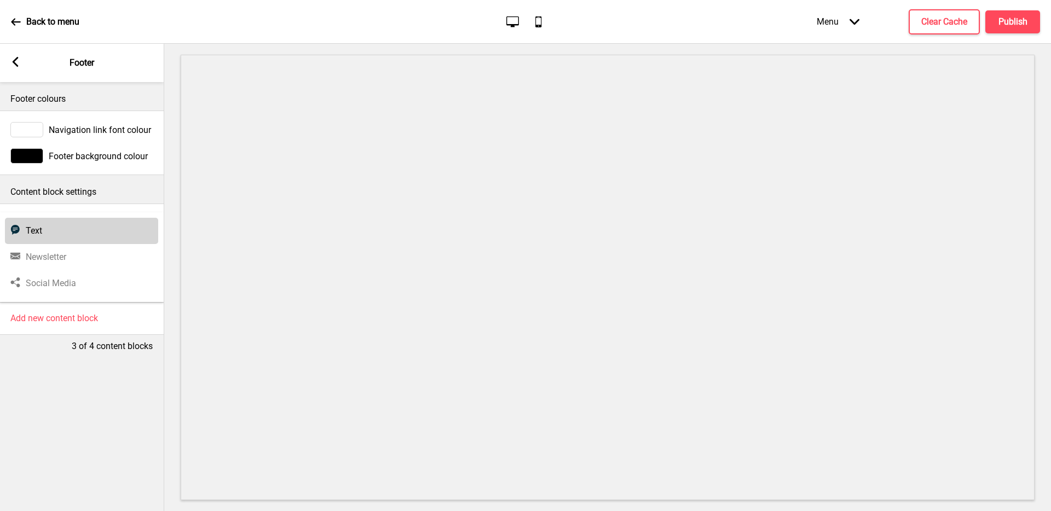
click at [63, 234] on div "Text Text" at bounding box center [81, 231] width 153 height 26
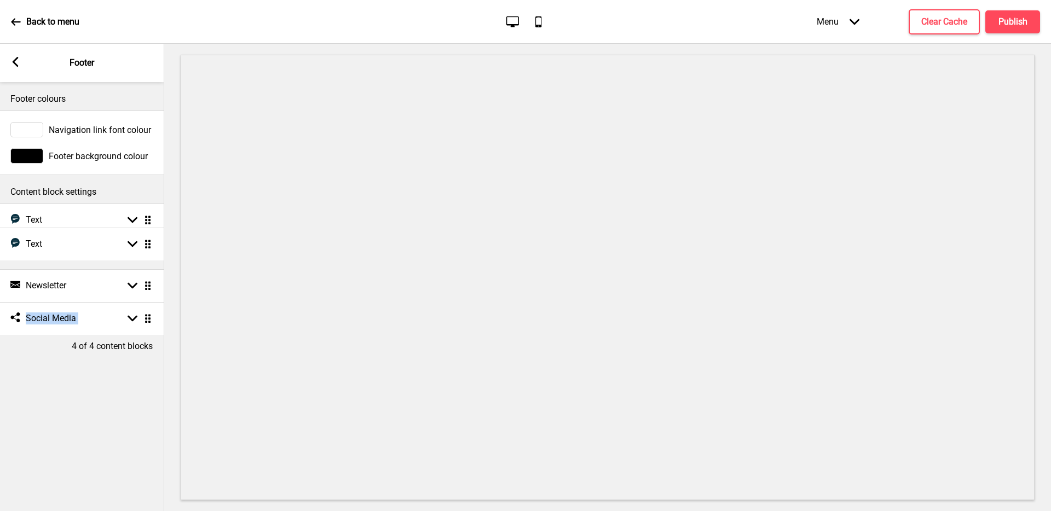
drag, startPoint x: 148, startPoint y: 319, endPoint x: 136, endPoint y: 245, distance: 75.4
click at [108, 252] on div "Text Text Arrow down Drag" at bounding box center [81, 252] width 164 height 33
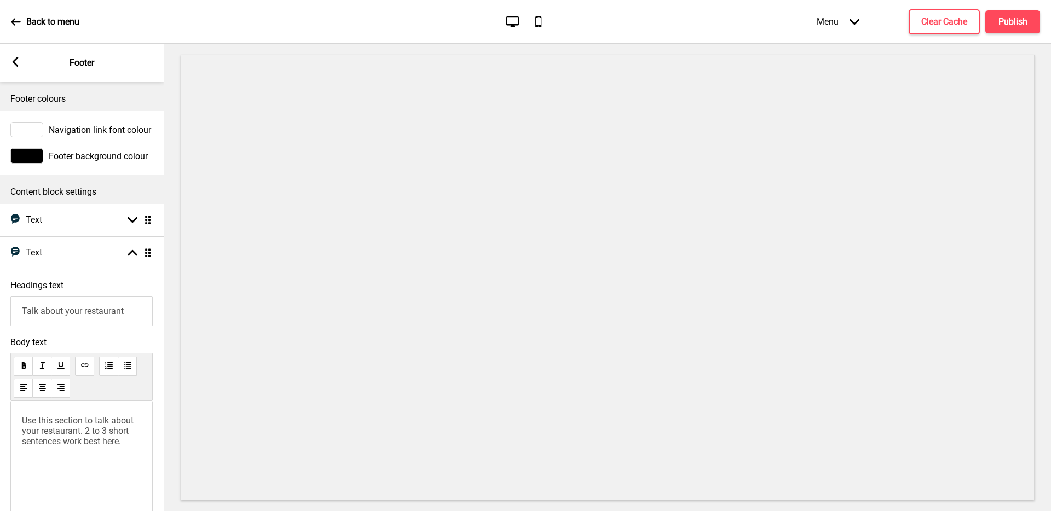
scroll to position [0, 0]
drag, startPoint x: 143, startPoint y: 317, endPoint x: 0, endPoint y: 301, distance: 143.7
click at [0, 301] on div "Headings text Talk about your restaurant" at bounding box center [82, 303] width 164 height 57
type input "B"
type input "A"
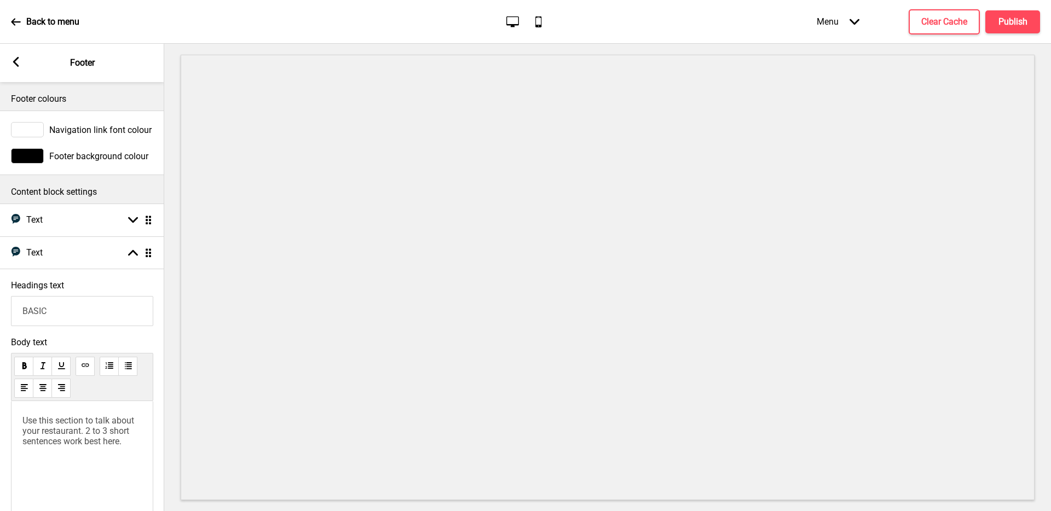
type input "BASIC"
drag, startPoint x: 138, startPoint y: 438, endPoint x: 0, endPoint y: 398, distance: 143.8
click at [0, 398] on div "Body text Use this section to talk about your restaurant. 2 to 3 short sentence…" at bounding box center [82, 431] width 164 height 198
drag, startPoint x: 78, startPoint y: 432, endPoint x: 0, endPoint y: 403, distance: 83.7
click at [0, 403] on div "Body text ﻿ Our Story ﻿ ﻿ FAQs ﻿" at bounding box center [82, 431] width 164 height 198
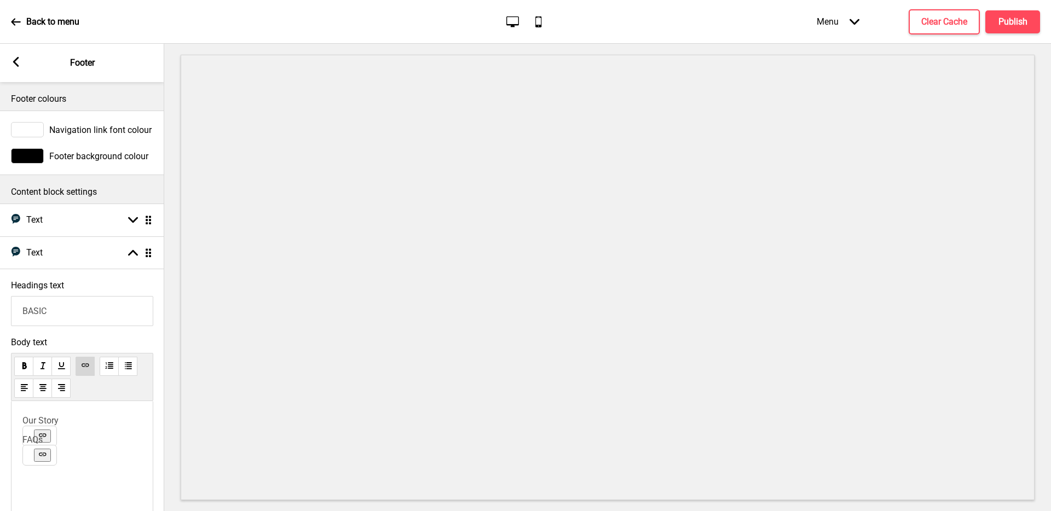
click at [135, 462] on div "﻿ Our Story ﻿ ﻿ FAQs ﻿" at bounding box center [82, 460] width 142 height 118
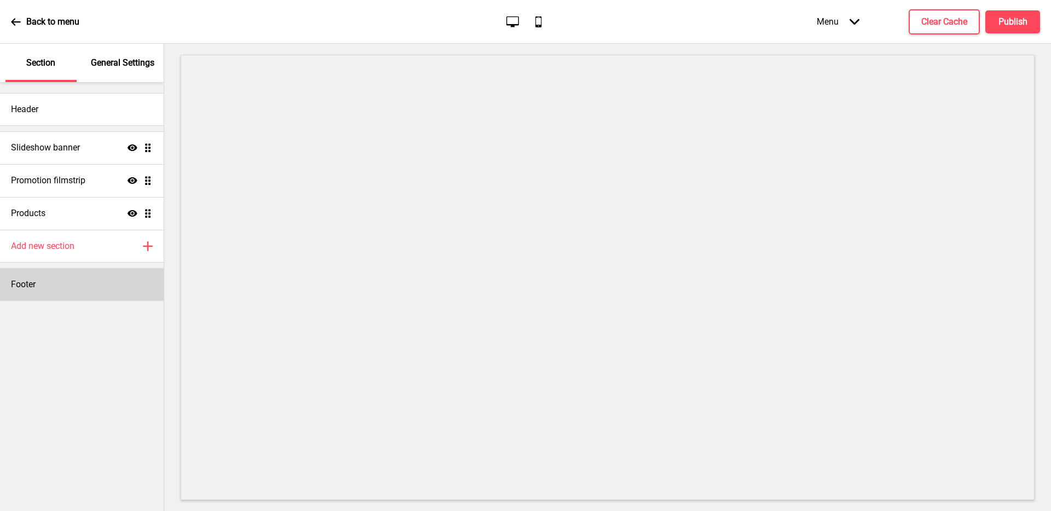
click at [67, 290] on div "Footer" at bounding box center [82, 284] width 164 height 33
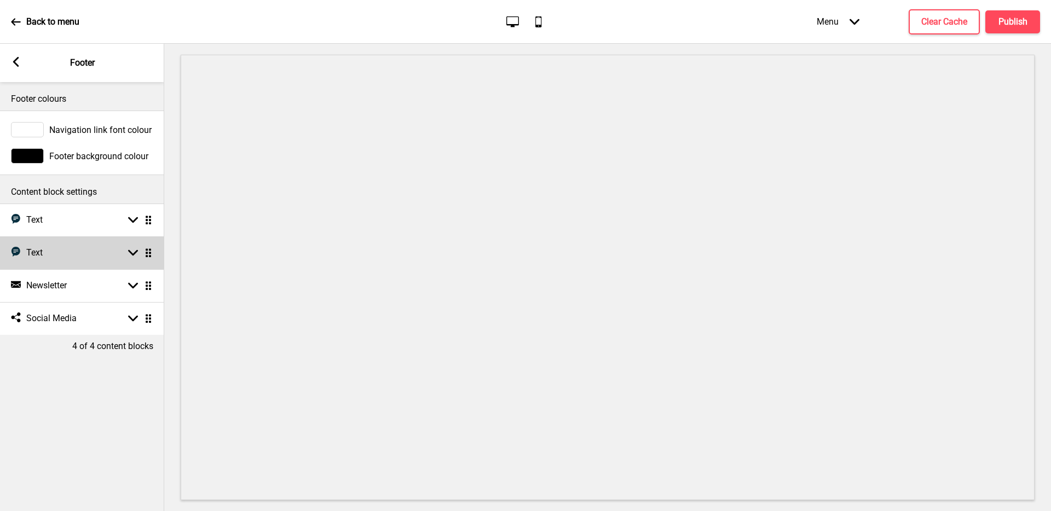
click at [92, 257] on div "Text Text Arrow down Drag" at bounding box center [82, 252] width 164 height 33
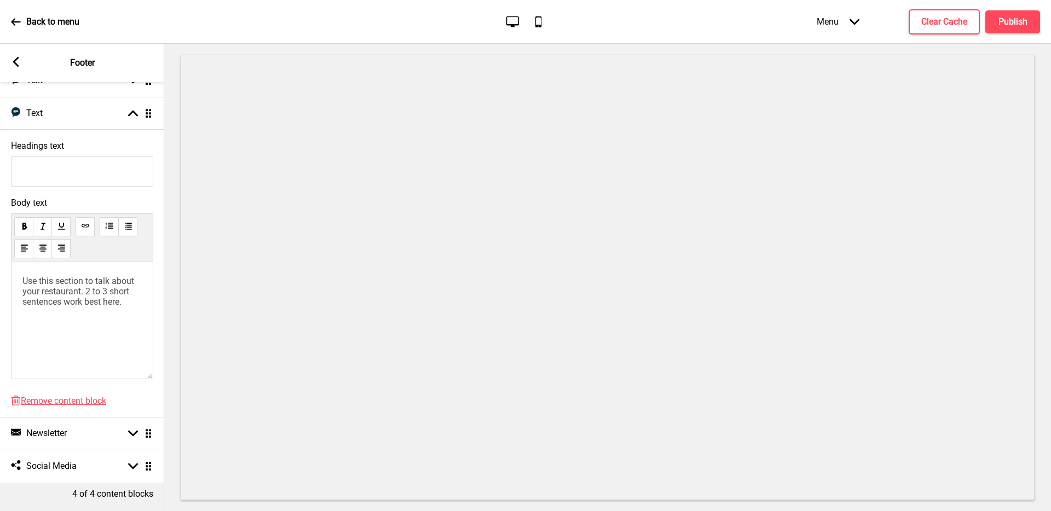
scroll to position [148, 0]
drag, startPoint x: 137, startPoint y: 292, endPoint x: 0, endPoint y: 267, distance: 139.7
click at [0, 267] on div "Body text Use this section to talk about your restaurant. 2 to 3 short sentence…" at bounding box center [82, 291] width 164 height 198
click at [86, 277] on li "﻿ Our Story ﻿" at bounding box center [81, 281] width 119 height 10
drag, startPoint x: 89, startPoint y: 279, endPoint x: 0, endPoint y: 256, distance: 91.5
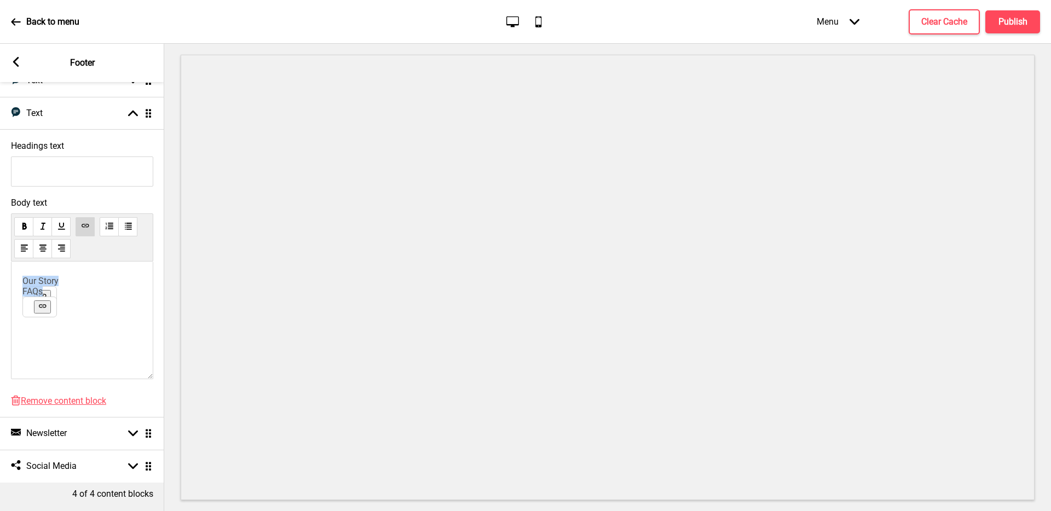
click at [0, 256] on div "Body text ﻿ Our Story ﻿ ﻿ FAQs ﻿" at bounding box center [82, 291] width 164 height 198
click at [85, 224] on icon at bounding box center [85, 225] width 7 height 3
click at [44, 289] on div "﻿ Our Story ﻿ ﻿ FAQs ﻿" at bounding box center [82, 321] width 142 height 118
drag, startPoint x: 86, startPoint y: 273, endPoint x: 0, endPoint y: 274, distance: 85.9
click at [0, 274] on div "Body text ﻿ Our Story ﻿ ﻿ FAQs ﻿" at bounding box center [82, 291] width 164 height 198
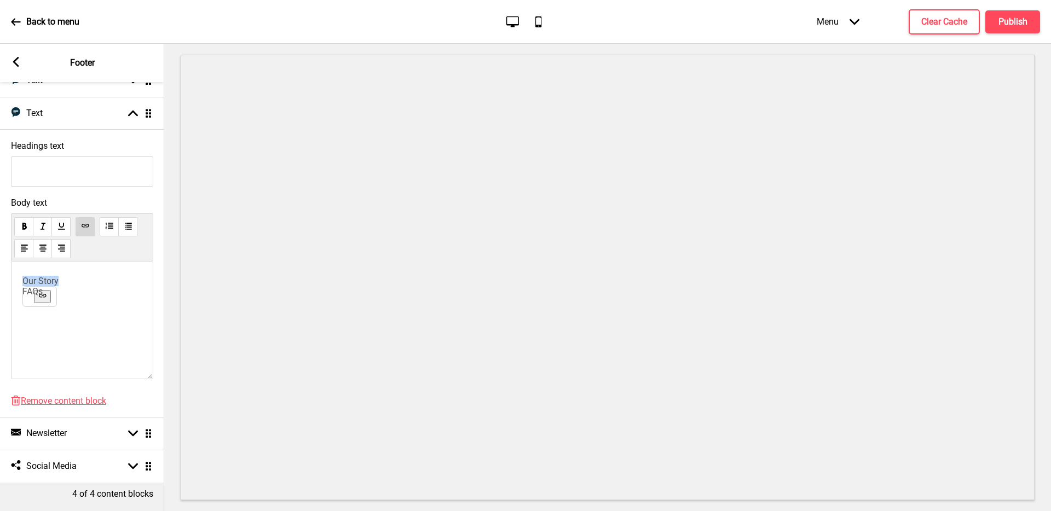
click at [47, 290] on button at bounding box center [42, 296] width 17 height 13
click at [84, 224] on icon at bounding box center [85, 225] width 7 height 3
drag, startPoint x: 62, startPoint y: 280, endPoint x: 0, endPoint y: 286, distance: 62.7
click at [0, 286] on div "Body text ﻿ Our Story [URL][DOMAIN_NAME] ﻿ ﻿ FAQs ﻿" at bounding box center [82, 291] width 164 height 198
click at [85, 276] on li "﻿ Our Story [URL][DOMAIN_NAME] ﻿" at bounding box center [81, 281] width 119 height 10
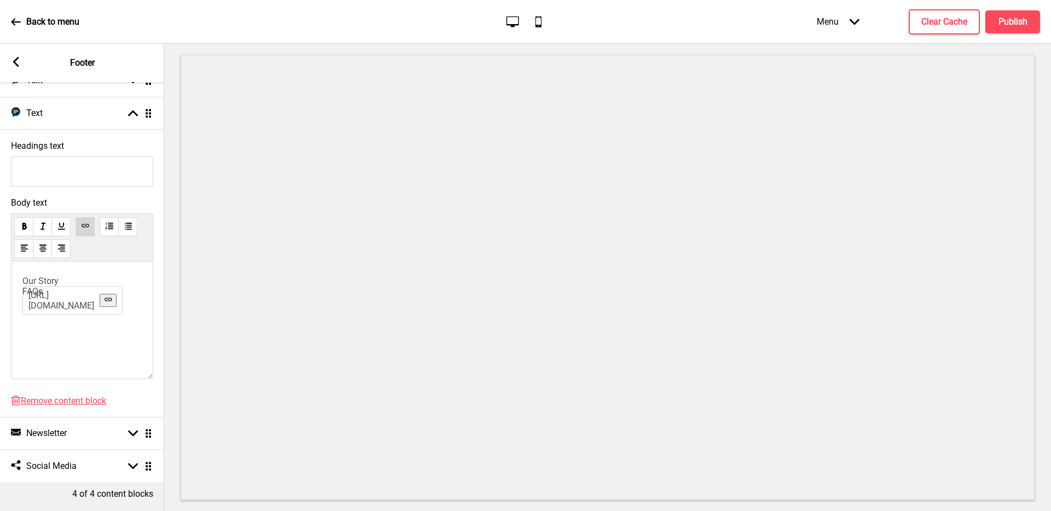
click at [4, 300] on div "Body text ﻿ Our Story [URL][DOMAIN_NAME] ﻿ ﻿ FAQs ﻿" at bounding box center [82, 291] width 164 height 198
drag, startPoint x: 49, startPoint y: 281, endPoint x: 4, endPoint y: 283, distance: 44.9
click at [4, 283] on div "Body text ﻿ Our Story ﻿ ﻿ FAQs ﻿" at bounding box center [82, 291] width 164 height 198
click at [39, 302] on use at bounding box center [42, 306] width 8 height 8
click at [89, 217] on button at bounding box center [85, 226] width 19 height 19
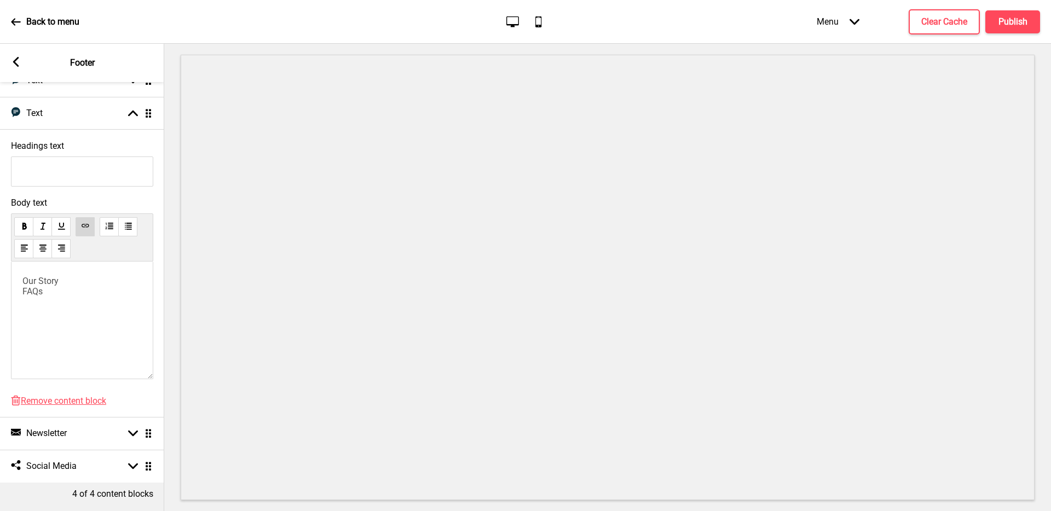
click at [108, 287] on li "﻿ FAQs ﻿" at bounding box center [81, 291] width 119 height 10
drag, startPoint x: 96, startPoint y: 281, endPoint x: 11, endPoint y: 262, distance: 87.0
click at [11, 262] on div "﻿ Our Story ﻿ ﻿ FAQs [URL][DOMAIN_NAME] ﻿" at bounding box center [82, 321] width 142 height 118
click at [84, 350] on div "﻿ Our Story [URL][DOMAIN_NAME] ﻿ ﻿ FAQs [URL][DOMAIN_NAME] ﻿" at bounding box center [82, 321] width 142 height 118
click at [91, 165] on input "Headings text" at bounding box center [82, 172] width 142 height 30
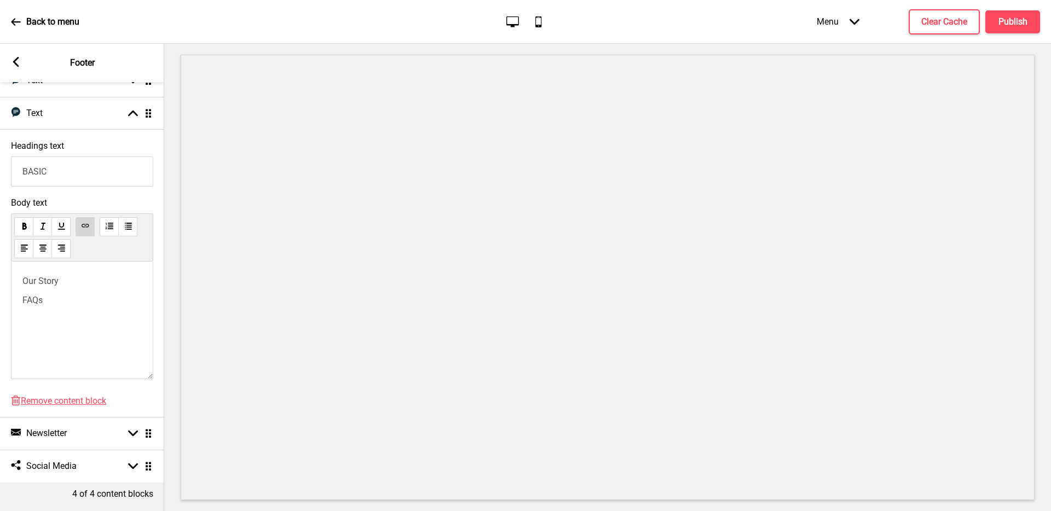
type input "BASIC"
click at [146, 198] on span "Body text" at bounding box center [82, 203] width 142 height 10
click at [121, 198] on span "Body text" at bounding box center [82, 203] width 142 height 10
click at [130, 99] on div "Text Text Arrow up Drag" at bounding box center [82, 113] width 164 height 33
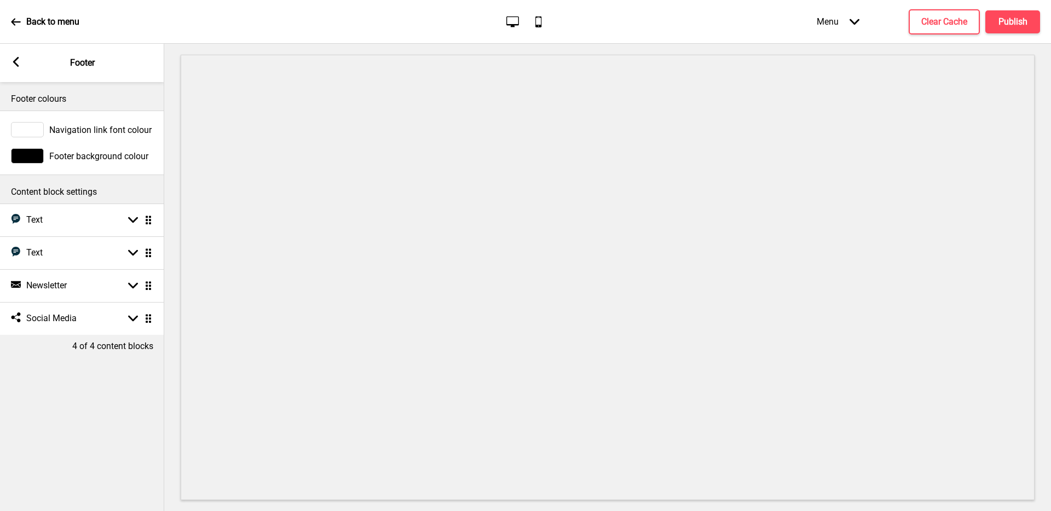
scroll to position [0, 0]
drag, startPoint x: 149, startPoint y: 287, endPoint x: 136, endPoint y: 325, distance: 40.0
click at [122, 221] on div "Text Text Arrow down Drag" at bounding box center [82, 220] width 164 height 33
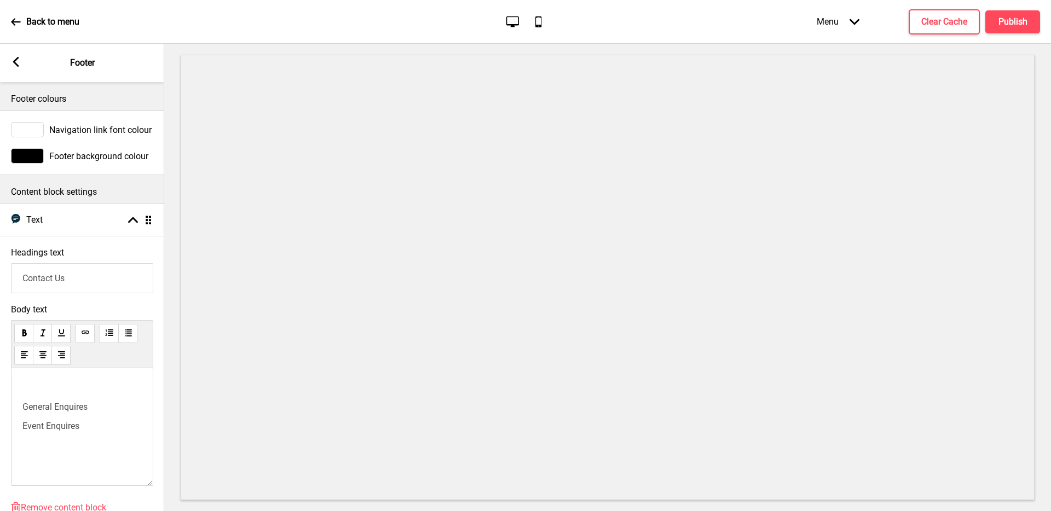
drag, startPoint x: 73, startPoint y: 279, endPoint x: 27, endPoint y: 278, distance: 46.0
click at [27, 278] on input "Contact Us" at bounding box center [82, 278] width 142 height 30
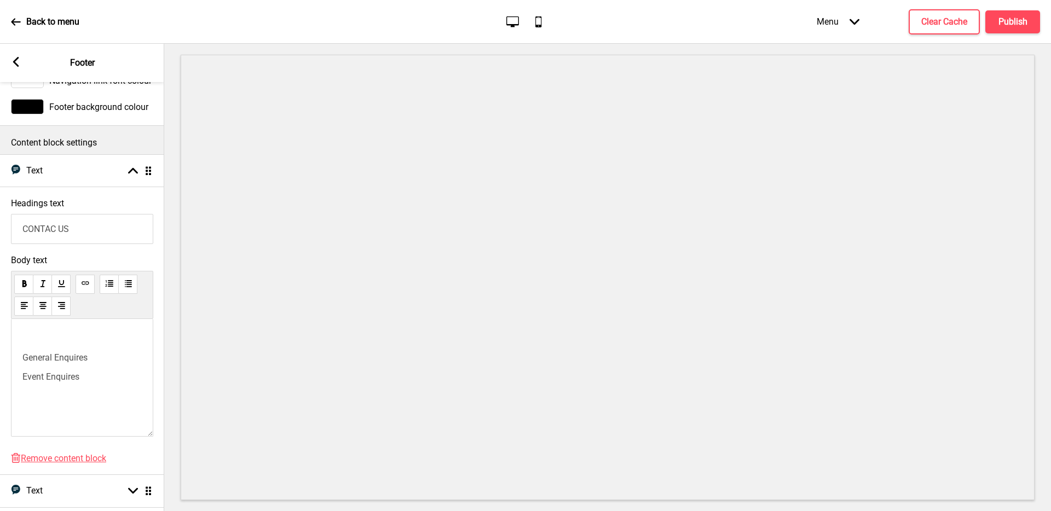
scroll to position [50, 0]
click at [53, 229] on input "CONTAC US" at bounding box center [82, 228] width 142 height 30
click at [57, 227] on input "CONTAC US" at bounding box center [82, 228] width 142 height 30
type input "CONTACT US"
click at [139, 170] on div "Arrow up Drag" at bounding box center [138, 170] width 31 height 10
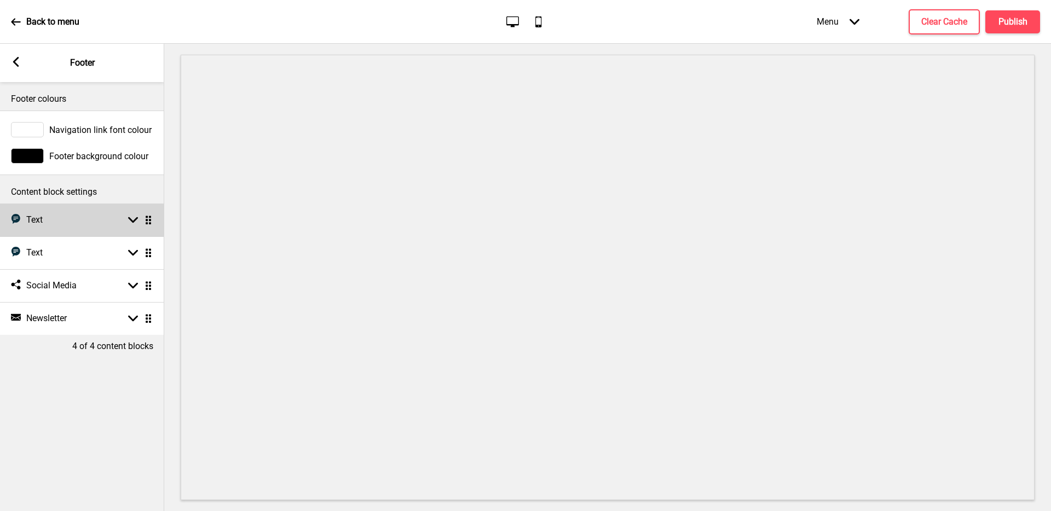
scroll to position [0, 0]
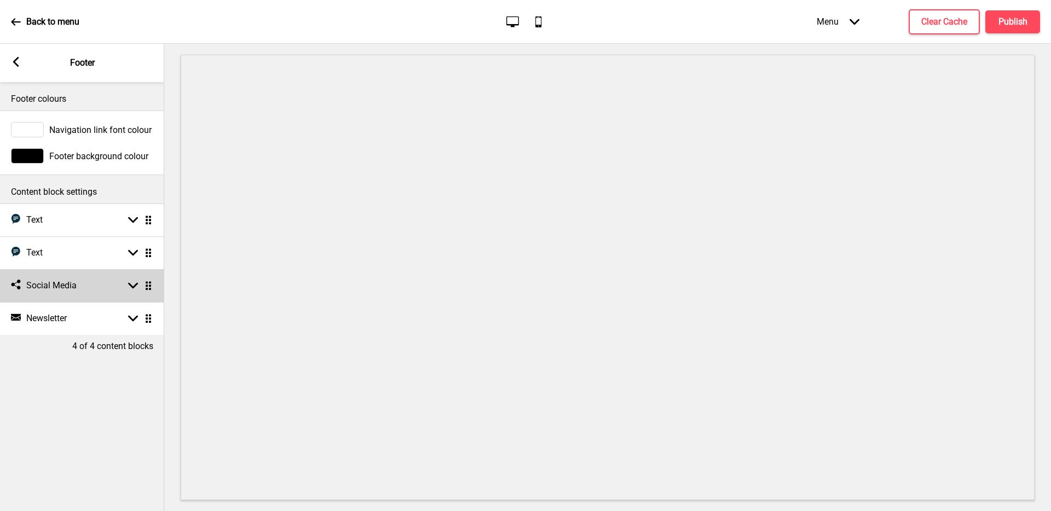
click at [72, 292] on div "Social media Social Media Arrow down Drag" at bounding box center [82, 285] width 164 height 33
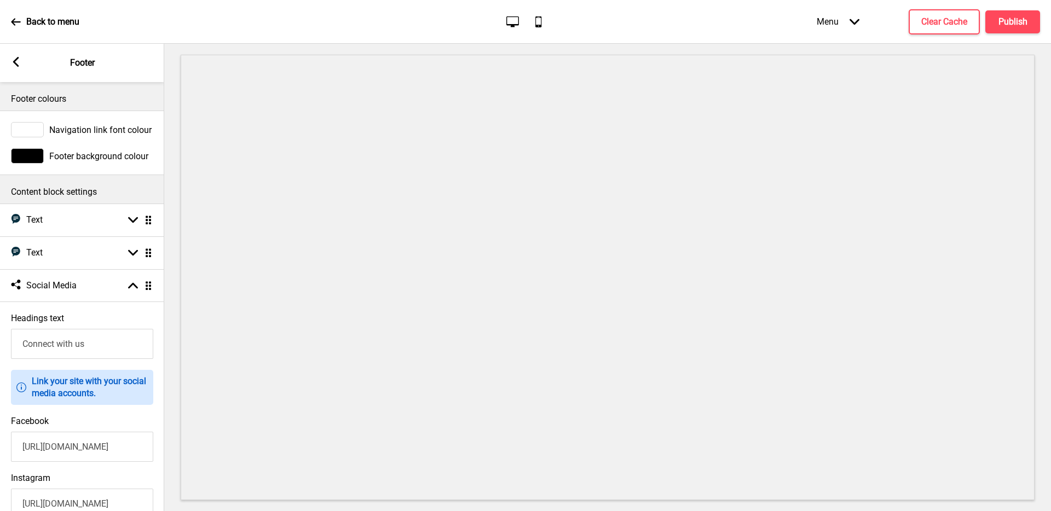
drag, startPoint x: 112, startPoint y: 345, endPoint x: 0, endPoint y: 337, distance: 111.9
click at [0, 337] on div "Headings text Connect with us" at bounding box center [82, 336] width 164 height 57
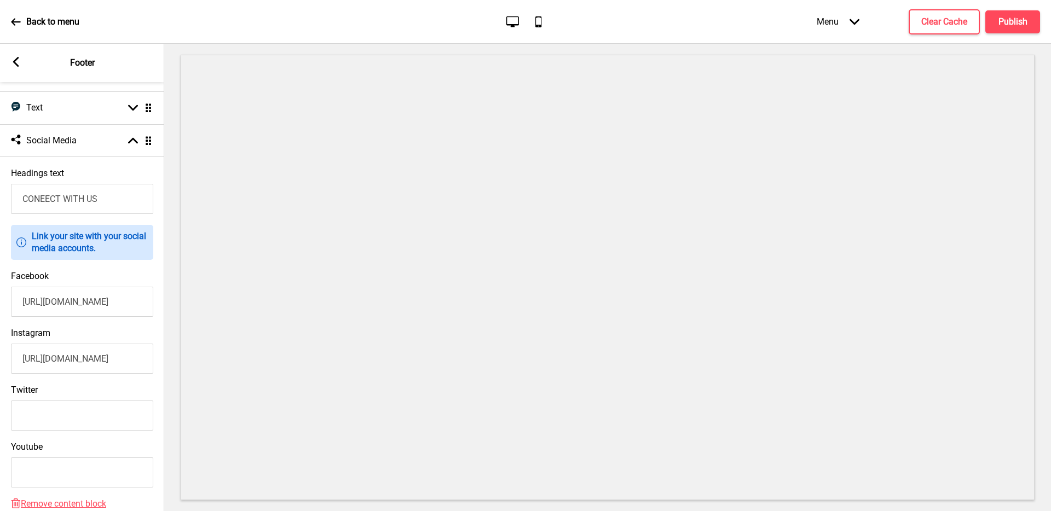
scroll to position [150, 0]
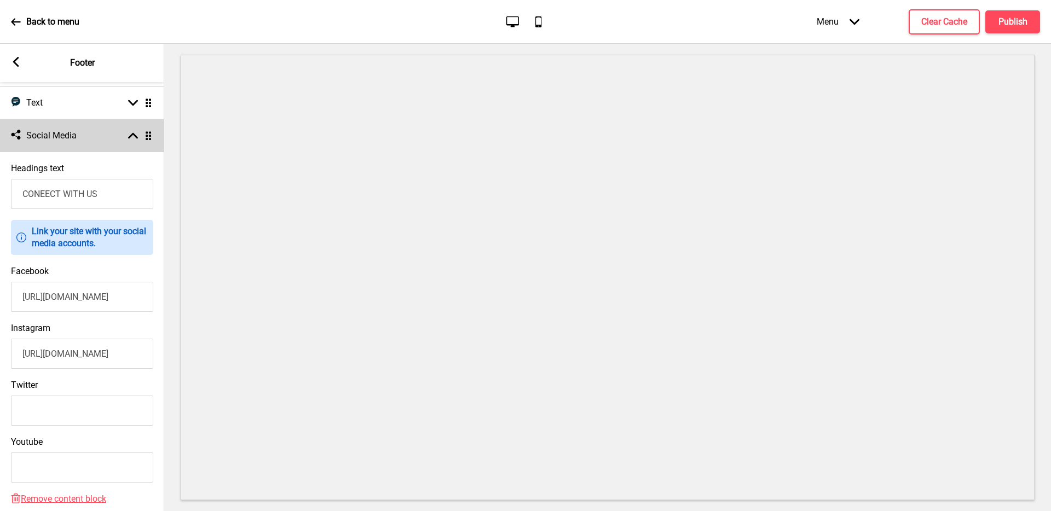
type input "CONEECT WITH US"
click at [123, 136] on div "Arrow up Drag" at bounding box center [138, 136] width 31 height 10
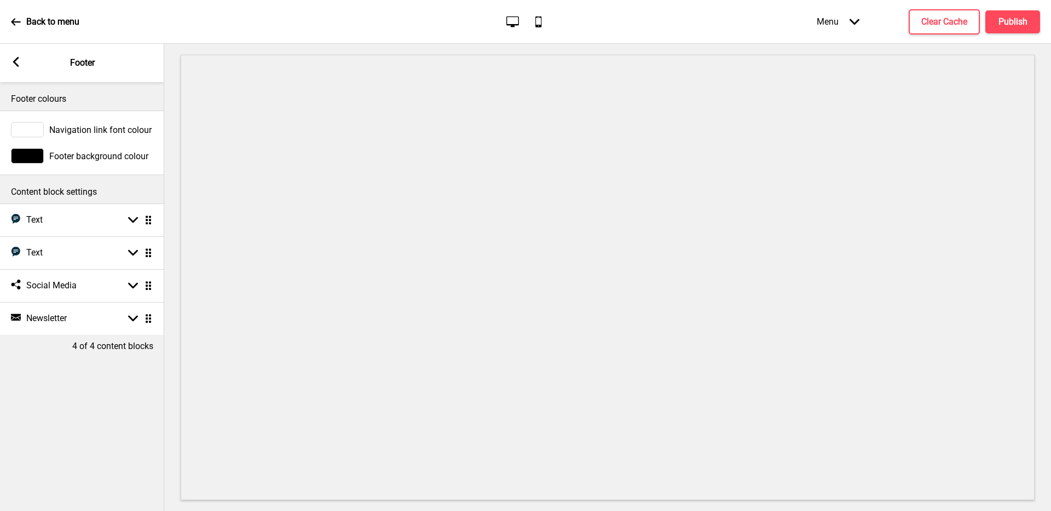
scroll to position [0, 0]
click at [92, 320] on div "Newsletter Newsletter Arrow down Drag" at bounding box center [82, 318] width 164 height 33
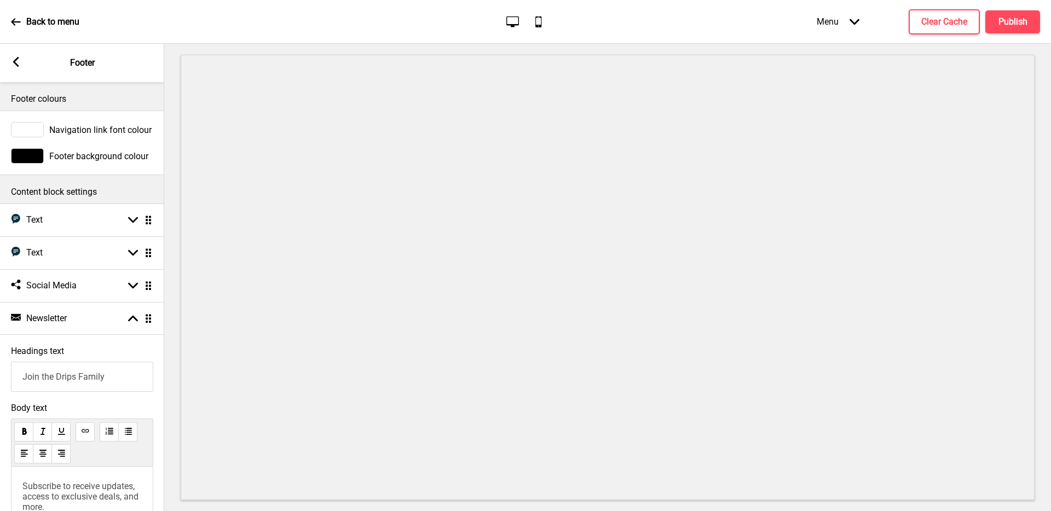
drag, startPoint x: 117, startPoint y: 378, endPoint x: 0, endPoint y: 367, distance: 117.1
click at [0, 367] on div "Headings text Join the Drips Family" at bounding box center [82, 368] width 164 height 57
click at [79, 376] on input "JOIN THE DRIP FAMILY" at bounding box center [82, 377] width 142 height 30
type input "JOIN THE DRIPS FAMILY"
click at [1021, 24] on h4 "Publish" at bounding box center [1012, 22] width 29 height 12
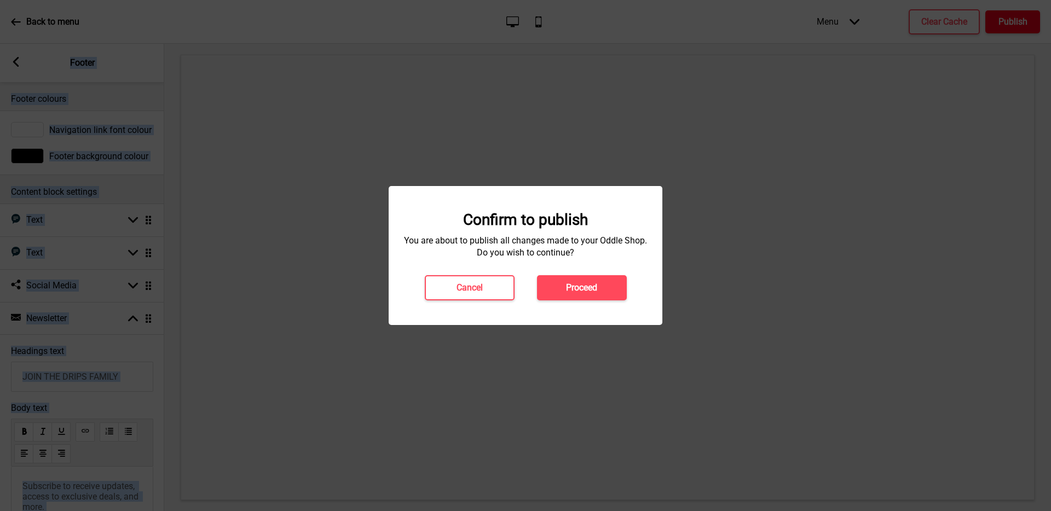
click at [1021, 24] on div at bounding box center [525, 255] width 1051 height 511
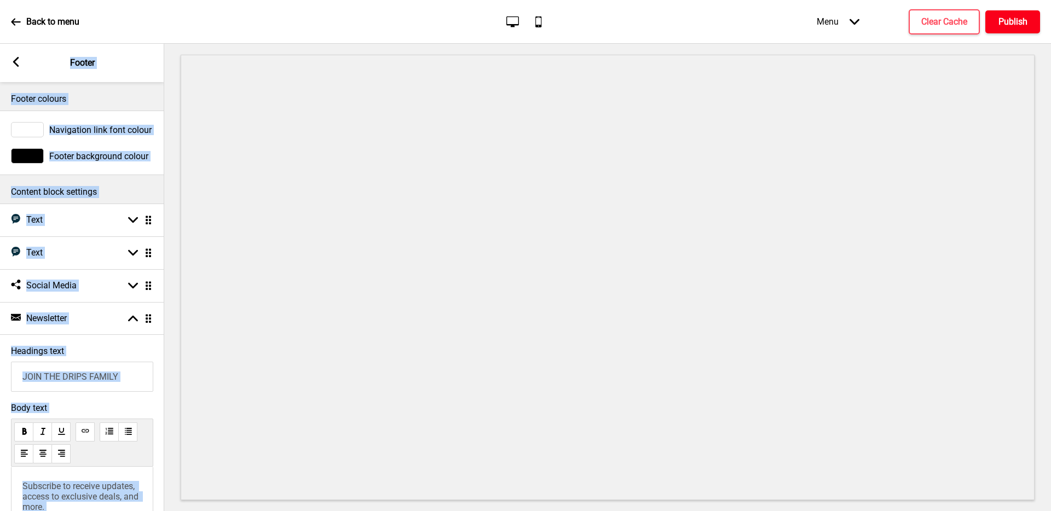
click at [1008, 28] on button "Publish" at bounding box center [1012, 21] width 55 height 23
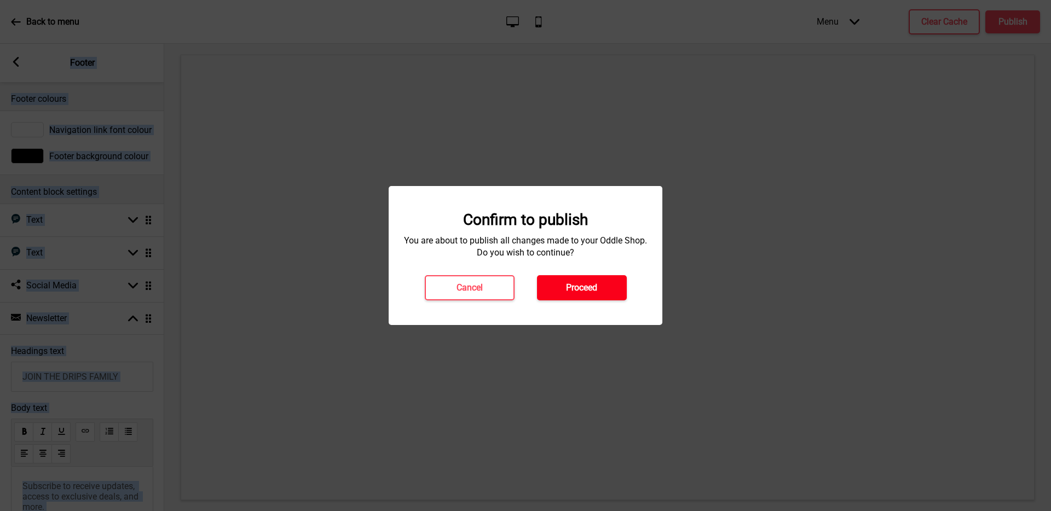
click at [598, 293] on button "Proceed" at bounding box center [582, 287] width 90 height 25
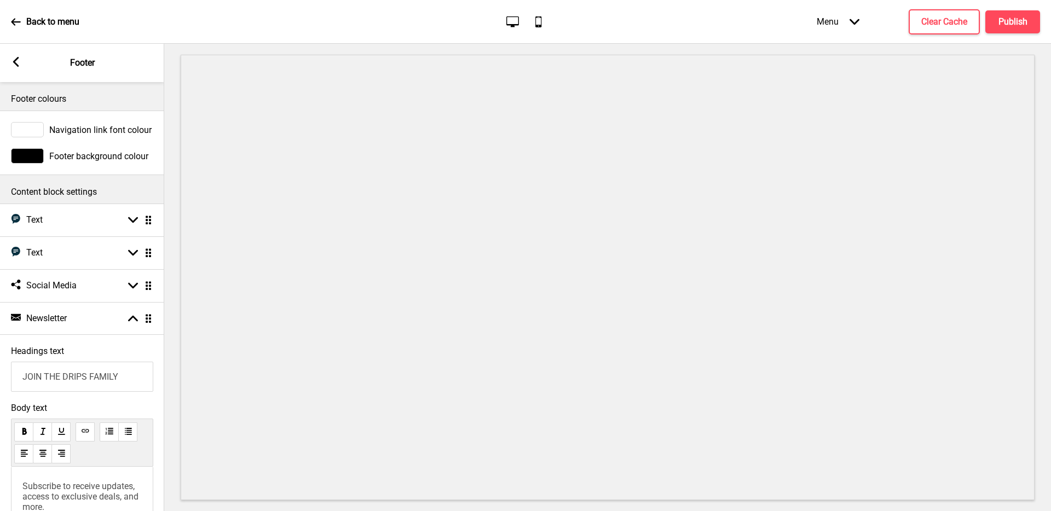
click at [15, 61] on icon at bounding box center [16, 62] width 6 height 10
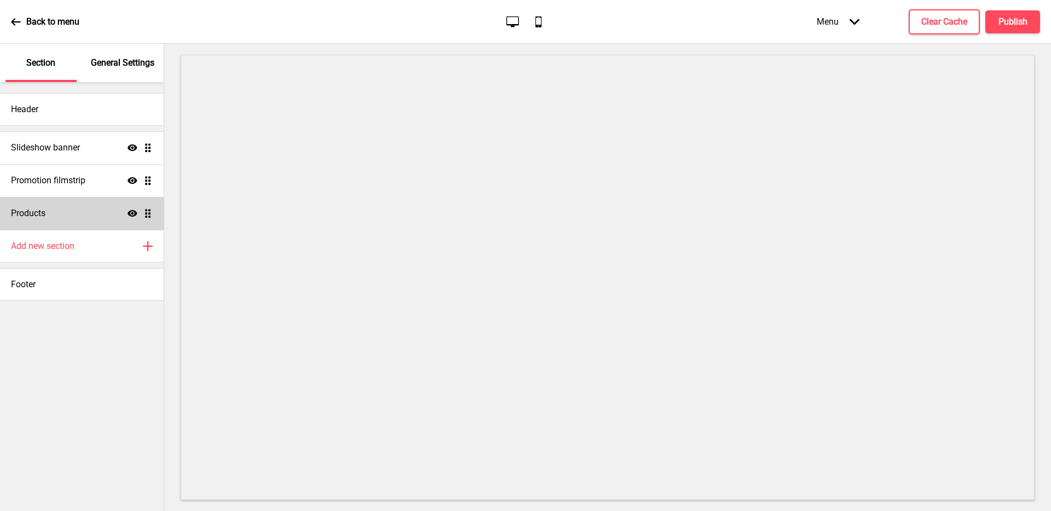
click at [77, 218] on div "Products Show Drag" at bounding box center [82, 213] width 164 height 33
select select "side"
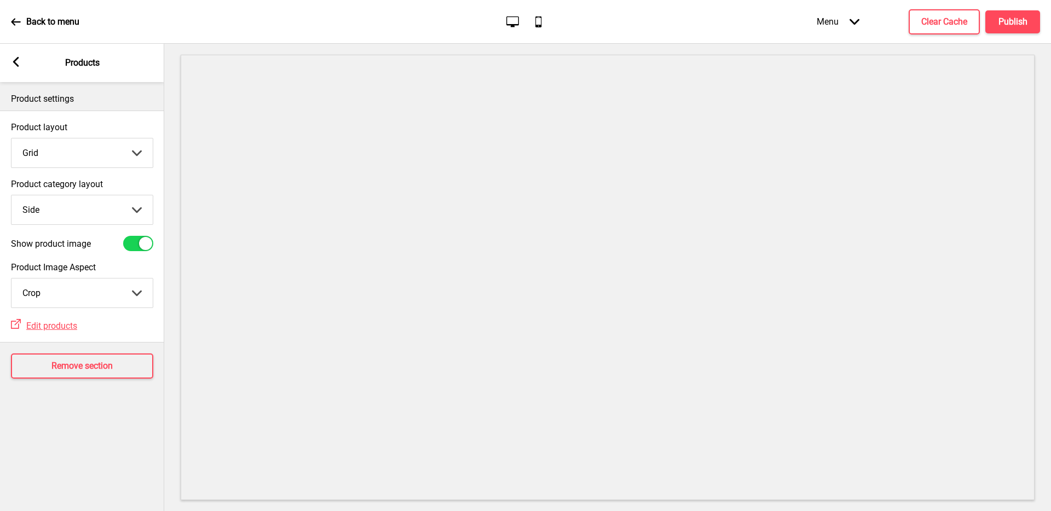
click at [15, 66] on rect at bounding box center [16, 62] width 10 height 10
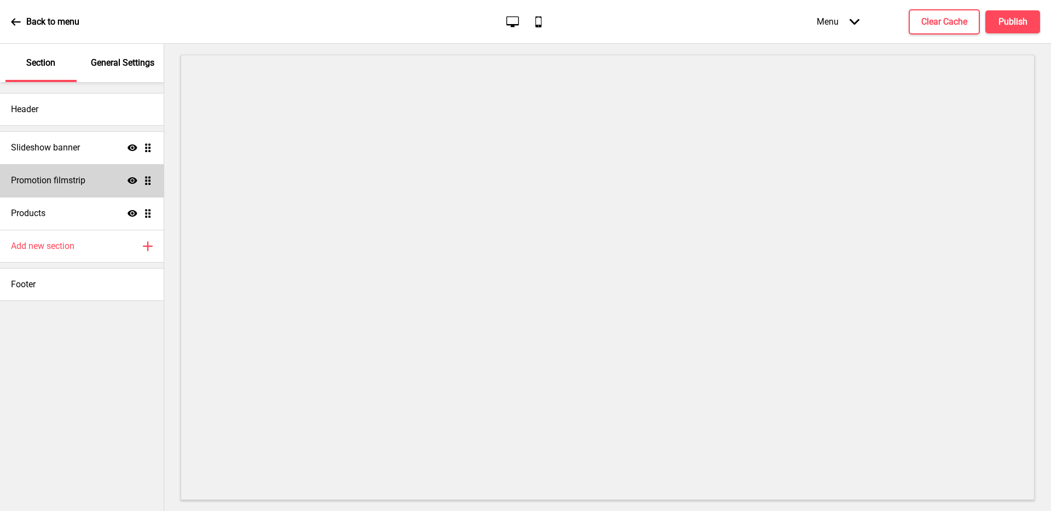
click at [68, 188] on div "Promotion filmstrip Show Drag" at bounding box center [82, 180] width 164 height 33
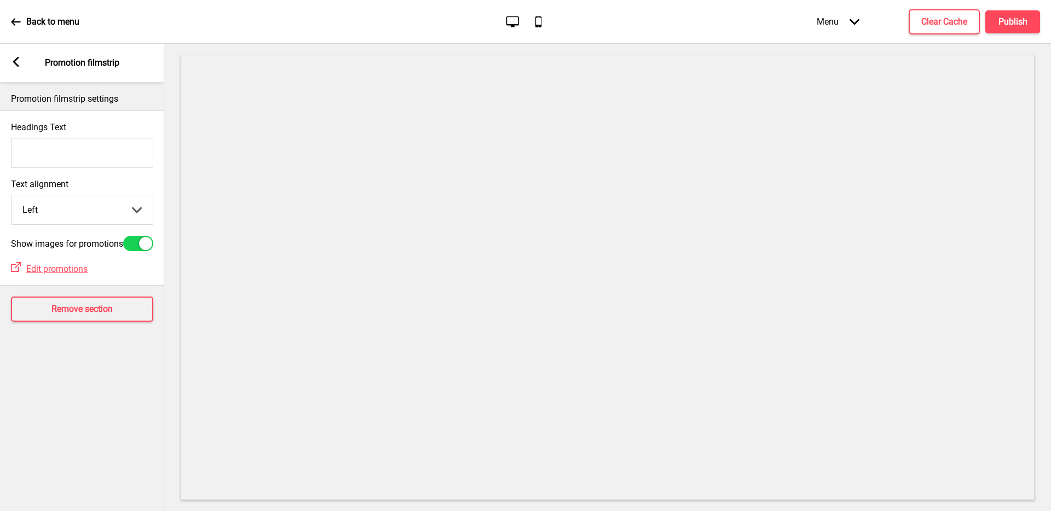
click at [119, 163] on input "Headings Text" at bounding box center [82, 153] width 142 height 30
type input "t"
click at [18, 68] on div "Arrow left" at bounding box center [16, 63] width 10 height 12
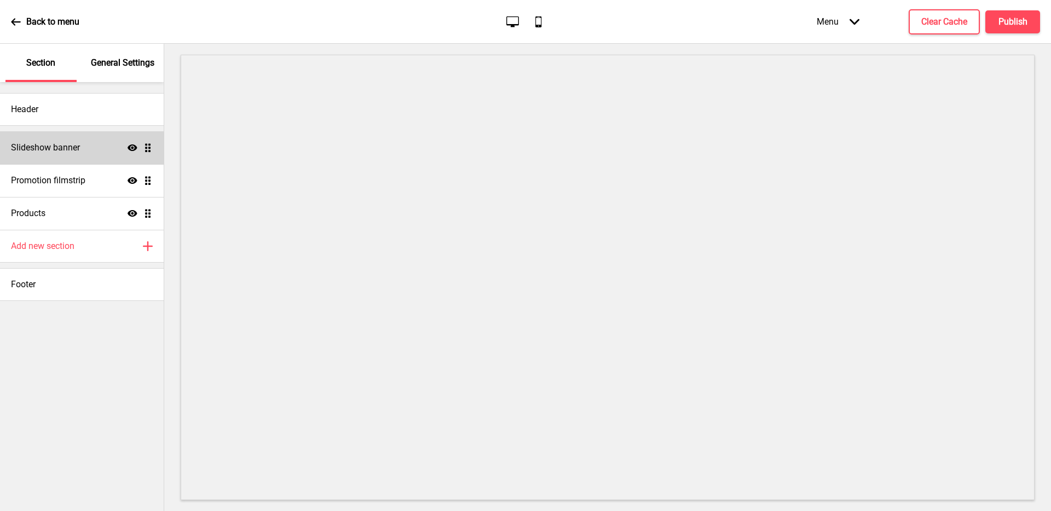
click at [89, 145] on div "Slideshow banner Show Drag" at bounding box center [82, 147] width 164 height 33
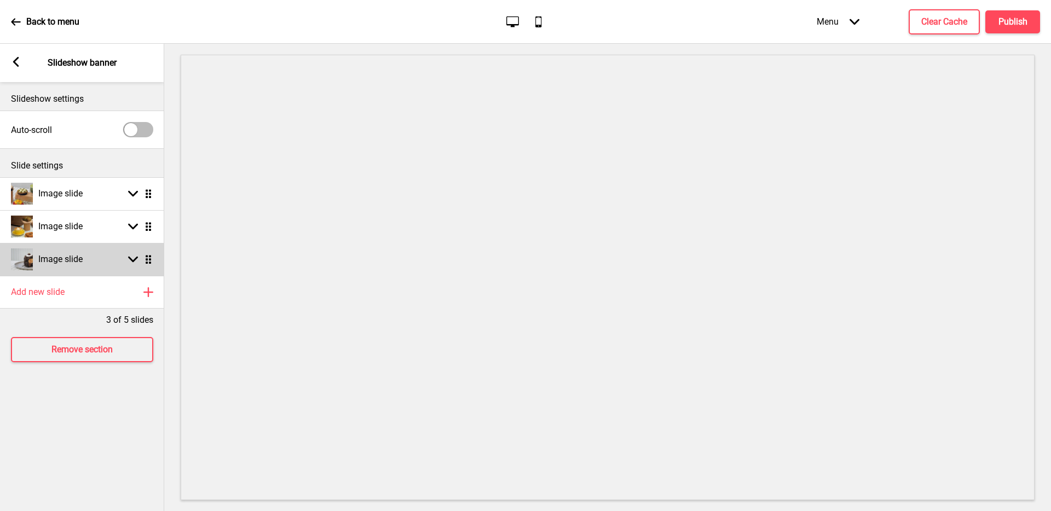
click at [127, 262] on div "Arrow down Drag" at bounding box center [138, 260] width 31 height 10
select select "left"
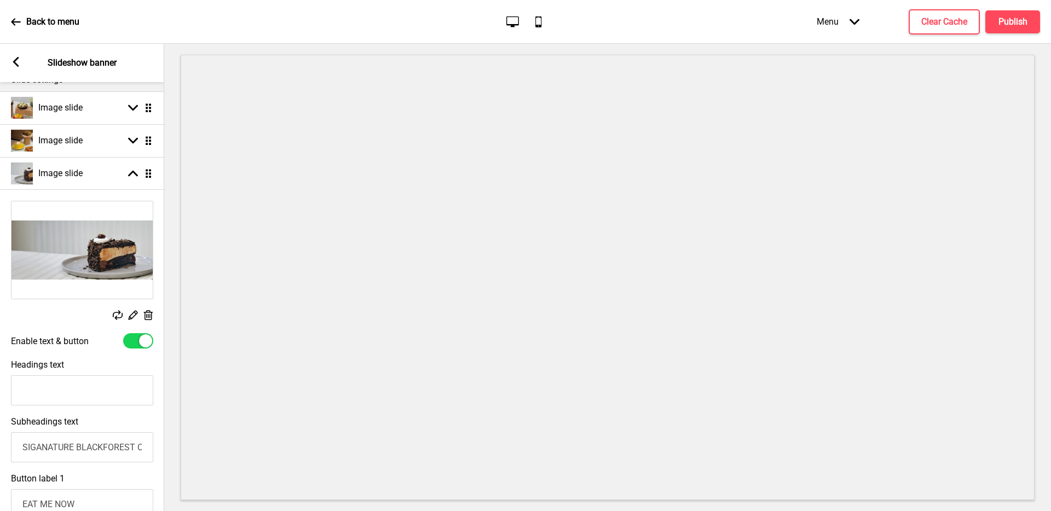
scroll to position [95, 0]
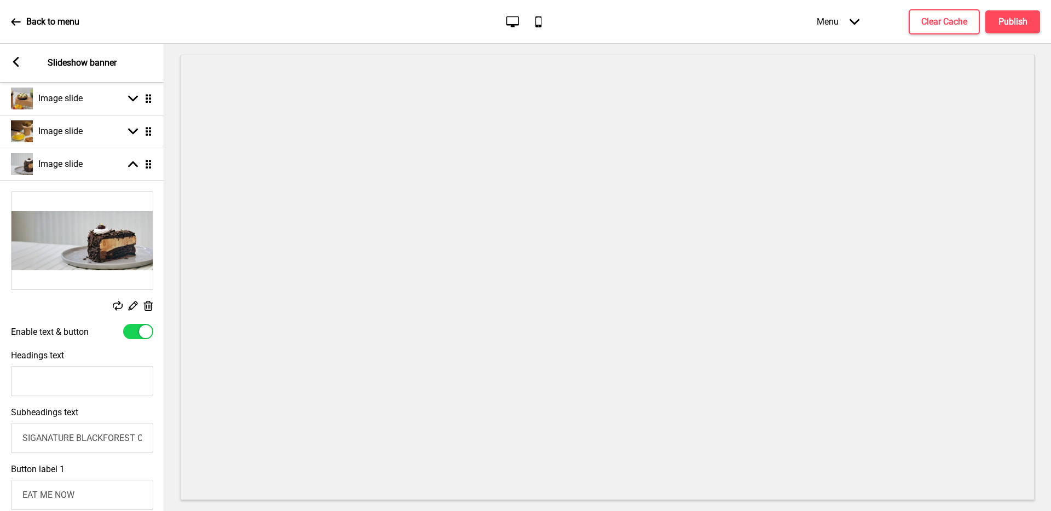
click at [116, 306] on rect at bounding box center [118, 306] width 10 height 10
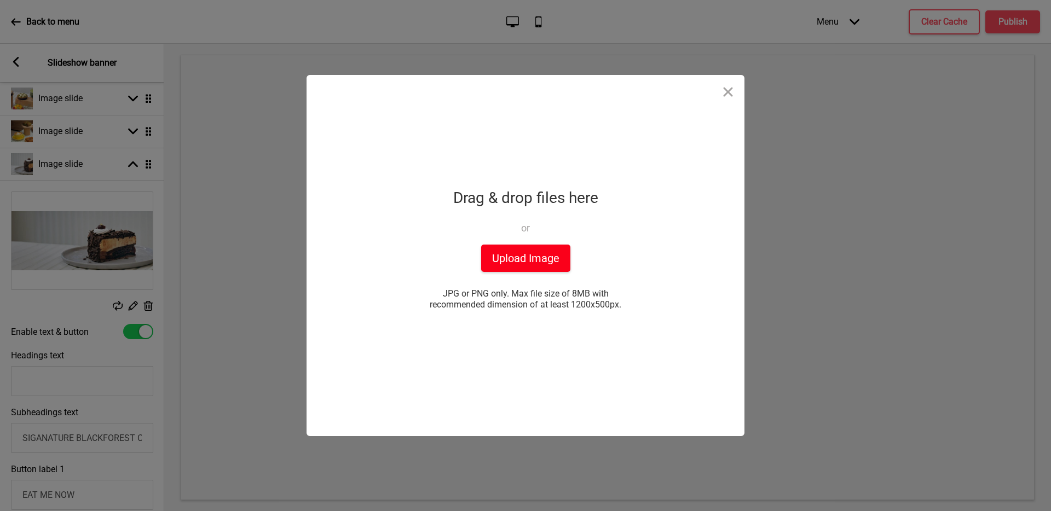
click at [529, 261] on button "Upload Image" at bounding box center [525, 258] width 89 height 27
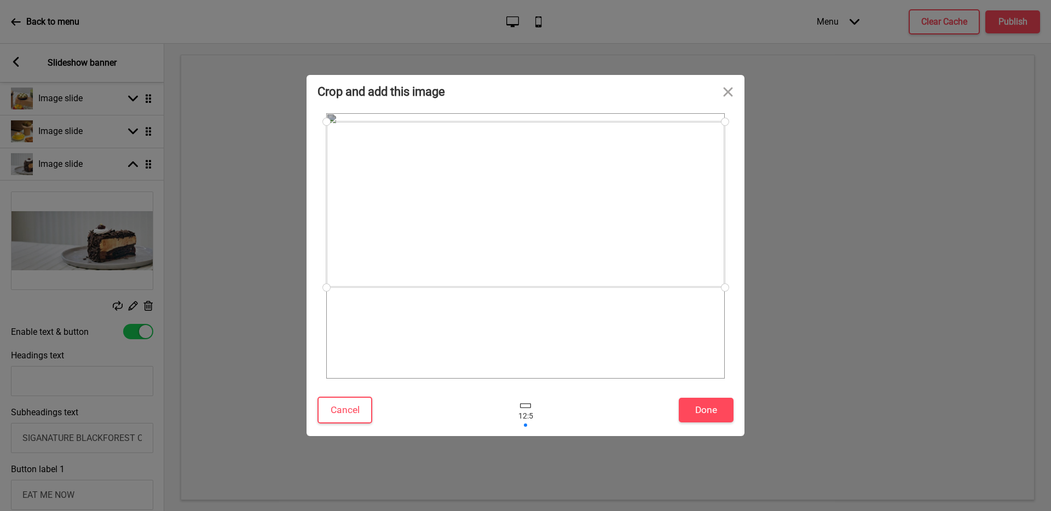
drag, startPoint x: 576, startPoint y: 217, endPoint x: 586, endPoint y: 171, distance: 46.9
click at [586, 171] on div at bounding box center [525, 205] width 399 height 166
drag, startPoint x: 723, startPoint y: 287, endPoint x: 582, endPoint y: 247, distance: 146.9
click at [582, 247] on div at bounding box center [525, 245] width 399 height 265
click at [713, 411] on button "Done" at bounding box center [706, 410] width 55 height 25
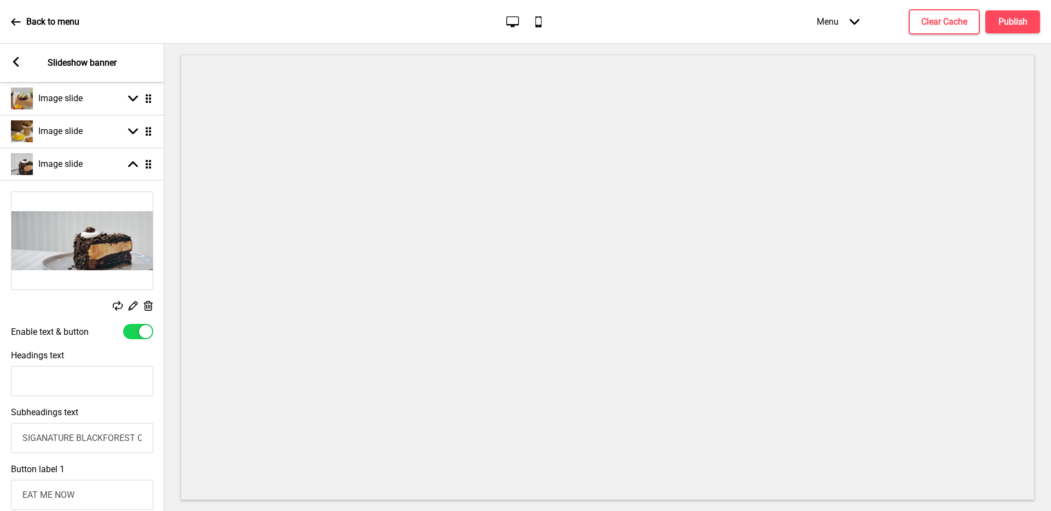
click at [119, 306] on rect at bounding box center [118, 306] width 10 height 10
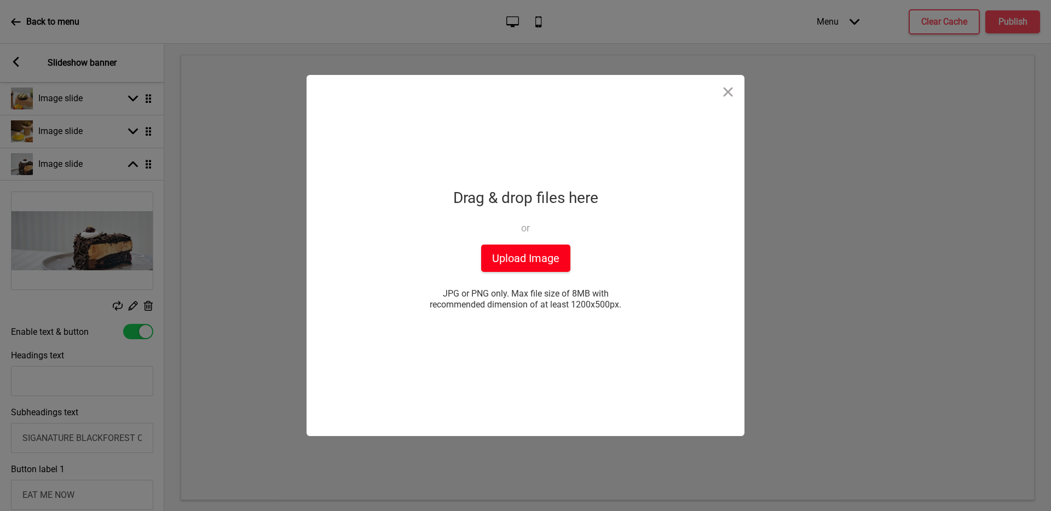
click at [508, 253] on button "Upload Image" at bounding box center [525, 258] width 89 height 27
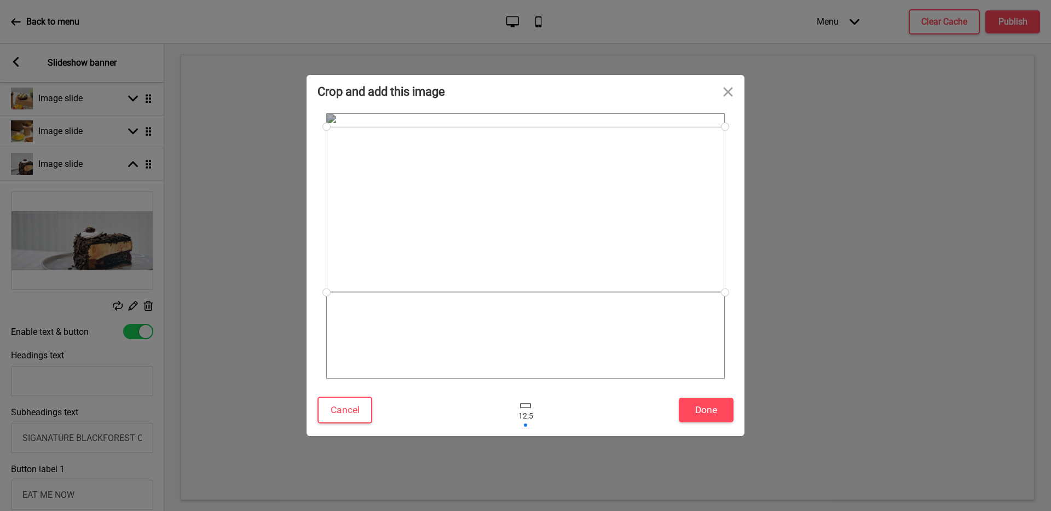
drag, startPoint x: 542, startPoint y: 203, endPoint x: 543, endPoint y: 165, distance: 37.2
click at [543, 165] on div at bounding box center [525, 209] width 399 height 166
drag, startPoint x: 722, startPoint y: 293, endPoint x: 667, endPoint y: 273, distance: 58.9
click at [667, 273] on div at bounding box center [525, 245] width 399 height 265
drag, startPoint x: 559, startPoint y: 213, endPoint x: 560, endPoint y: 221, distance: 7.7
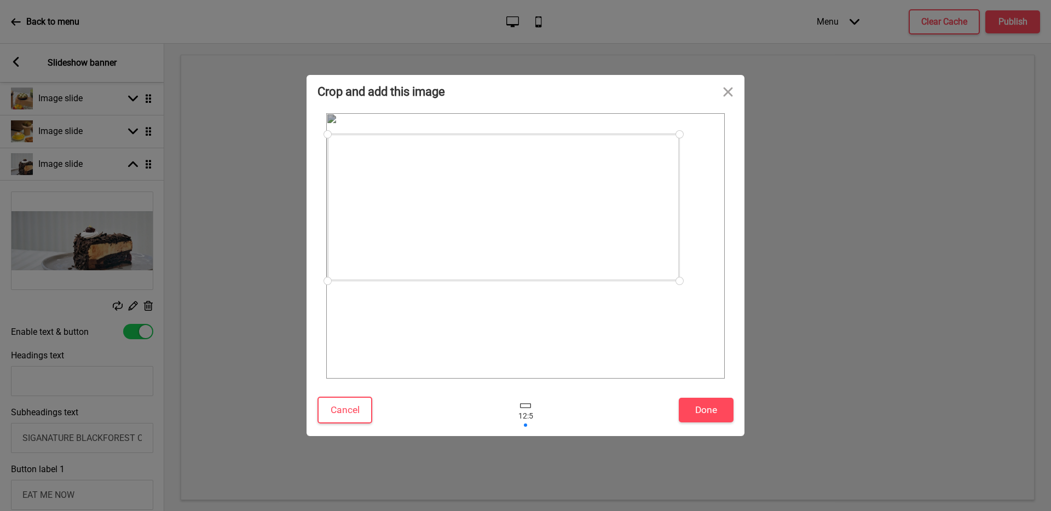
click at [560, 221] on div at bounding box center [503, 207] width 352 height 147
click at [706, 413] on button "Done" at bounding box center [706, 410] width 55 height 25
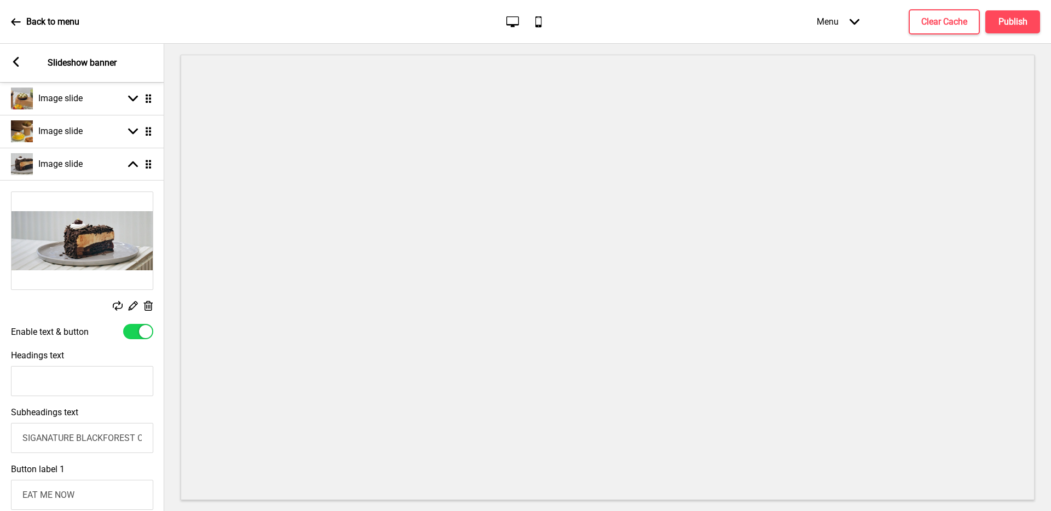
click at [116, 304] on rect at bounding box center [118, 306] width 10 height 10
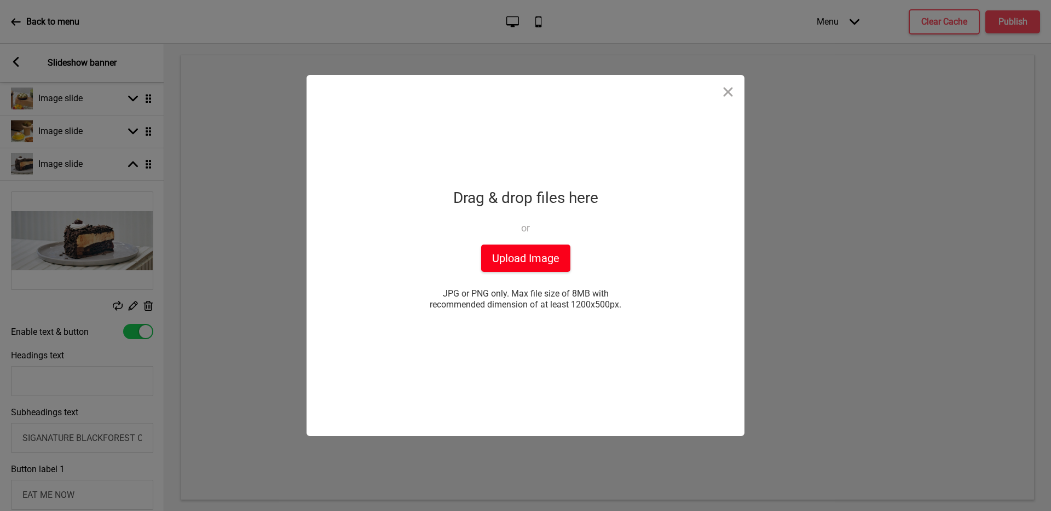
click at [518, 267] on button "Upload Image" at bounding box center [525, 258] width 89 height 27
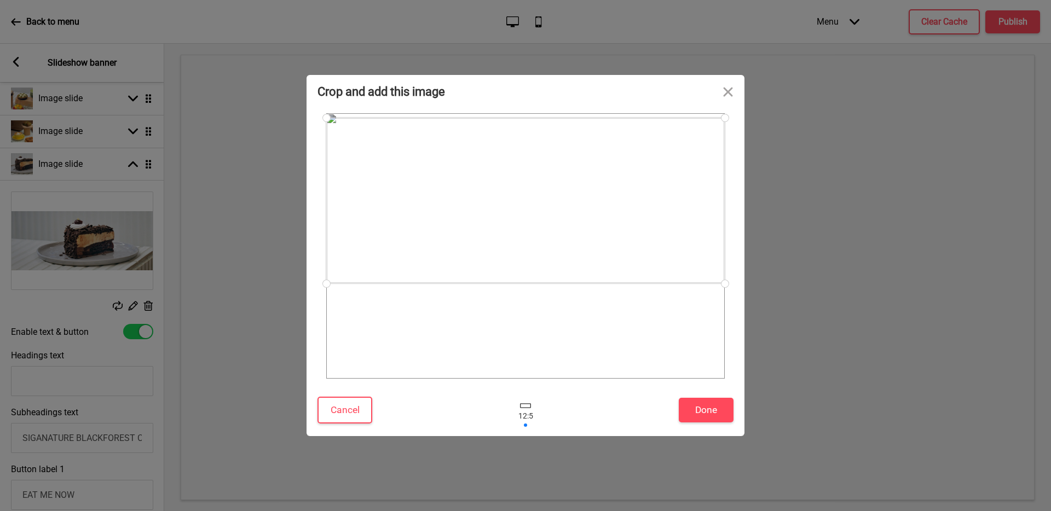
drag, startPoint x: 556, startPoint y: 230, endPoint x: 561, endPoint y: 177, distance: 53.3
click at [561, 177] on div at bounding box center [525, 201] width 399 height 166
drag, startPoint x: 721, startPoint y: 282, endPoint x: 684, endPoint y: 272, distance: 38.1
click at [684, 272] on div at bounding box center [525, 245] width 399 height 265
drag, startPoint x: 608, startPoint y: 202, endPoint x: 603, endPoint y: 213, distance: 11.8
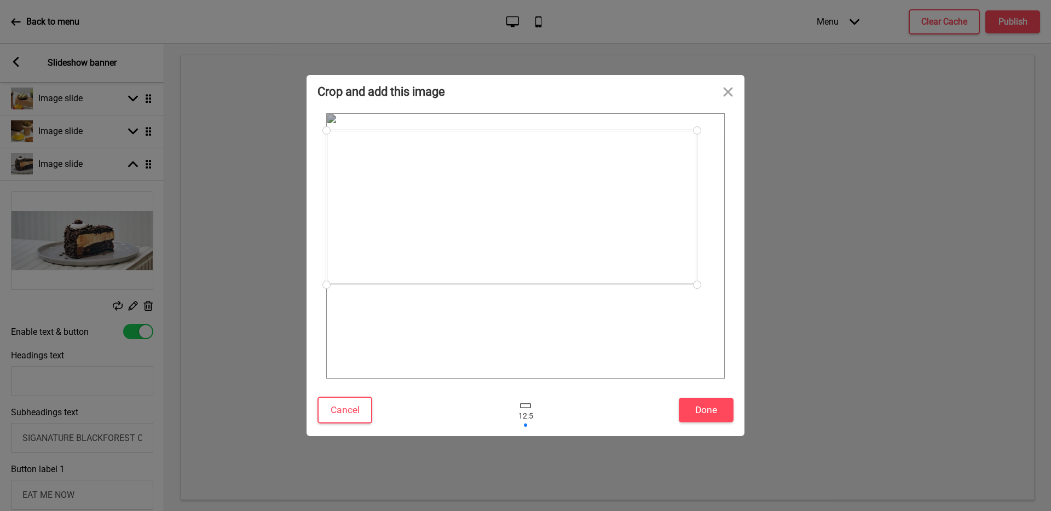
click at [603, 213] on div at bounding box center [511, 207] width 371 height 154
click at [708, 418] on button "Done" at bounding box center [706, 410] width 55 height 25
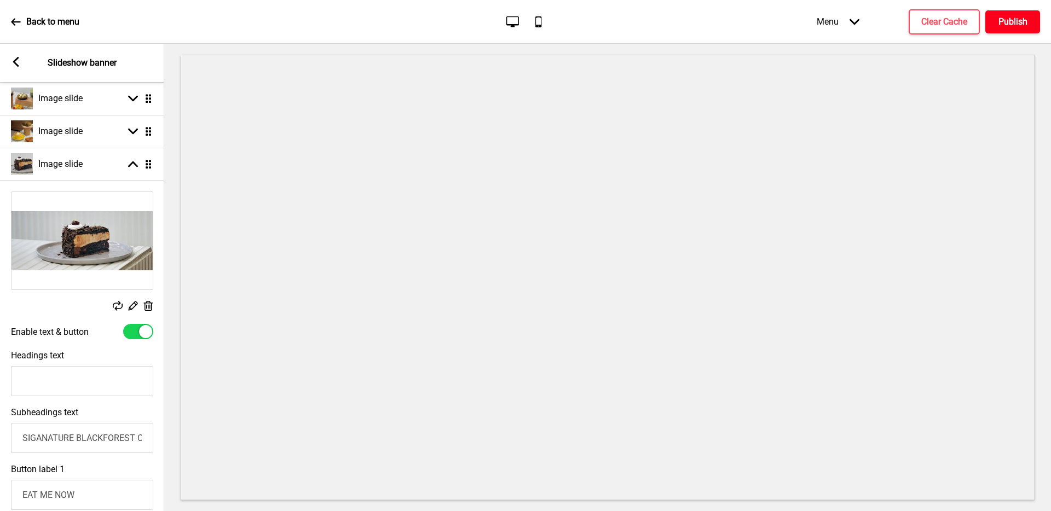
click at [1001, 18] on h4 "Publish" at bounding box center [1012, 22] width 29 height 12
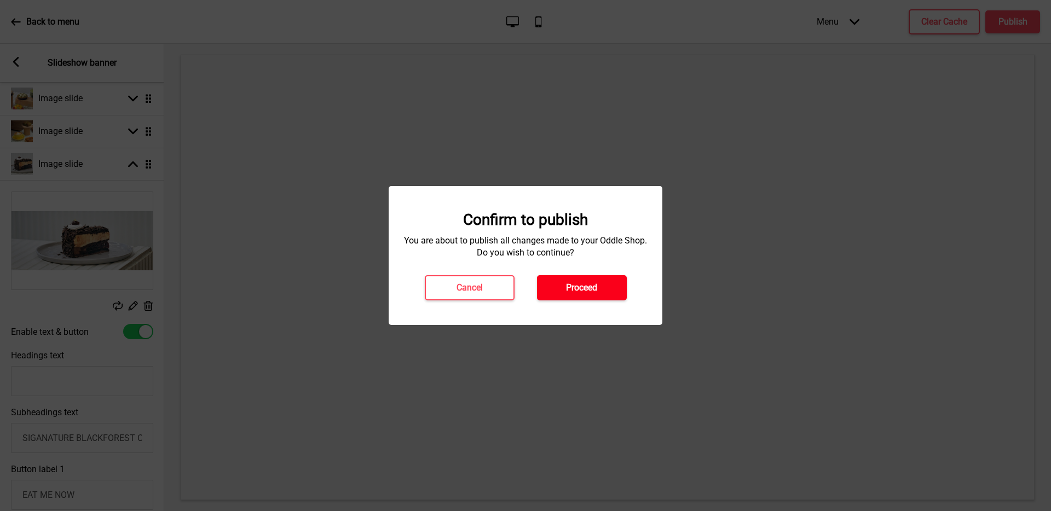
click at [576, 284] on h4 "Proceed" at bounding box center [581, 288] width 31 height 12
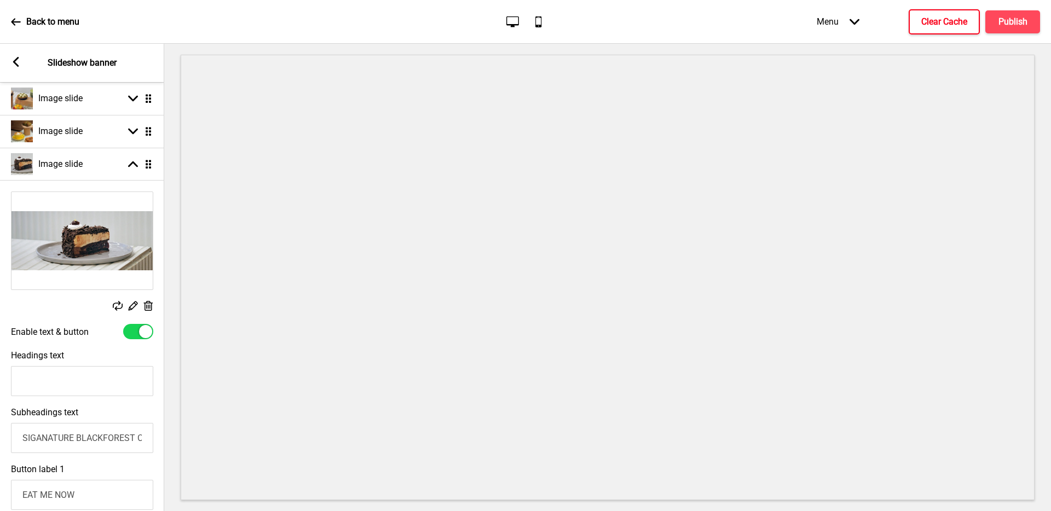
click at [922, 26] on h4 "Clear Cache" at bounding box center [944, 22] width 46 height 12
click at [8, 63] on div "Arrow left Slideshow banner" at bounding box center [82, 63] width 164 height 38
click at [14, 60] on rect at bounding box center [16, 62] width 10 height 10
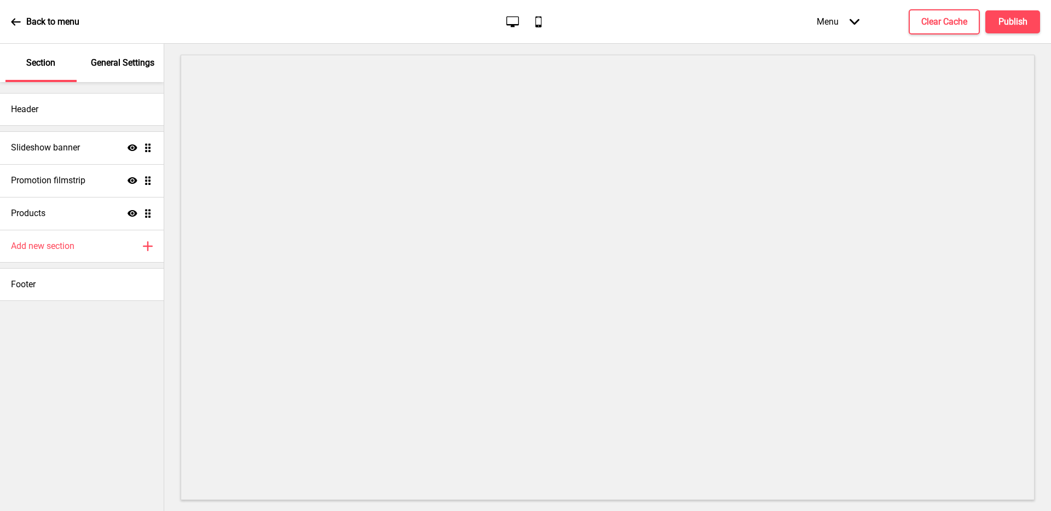
click at [113, 51] on div "General Settings" at bounding box center [123, 63] width 71 height 38
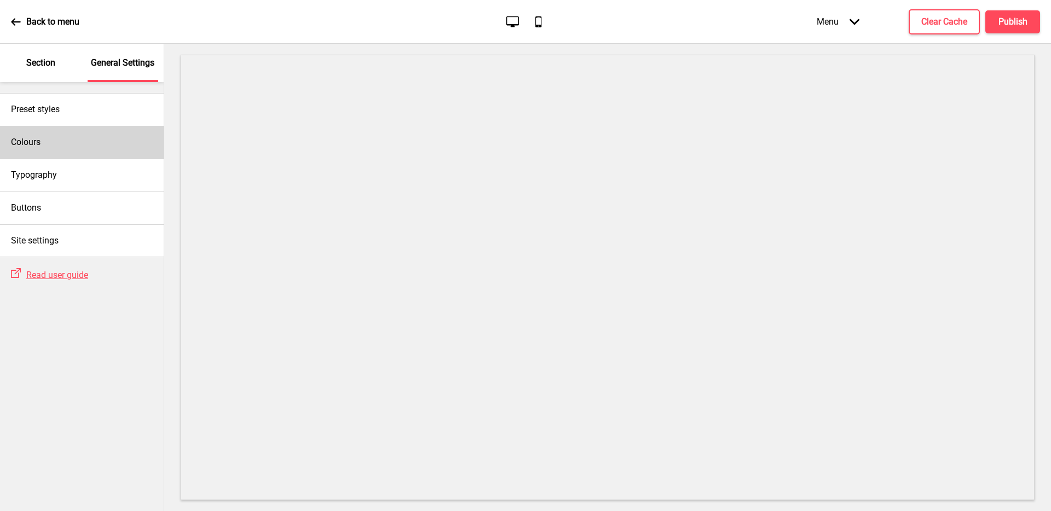
click at [66, 127] on div "Colours" at bounding box center [82, 142] width 164 height 33
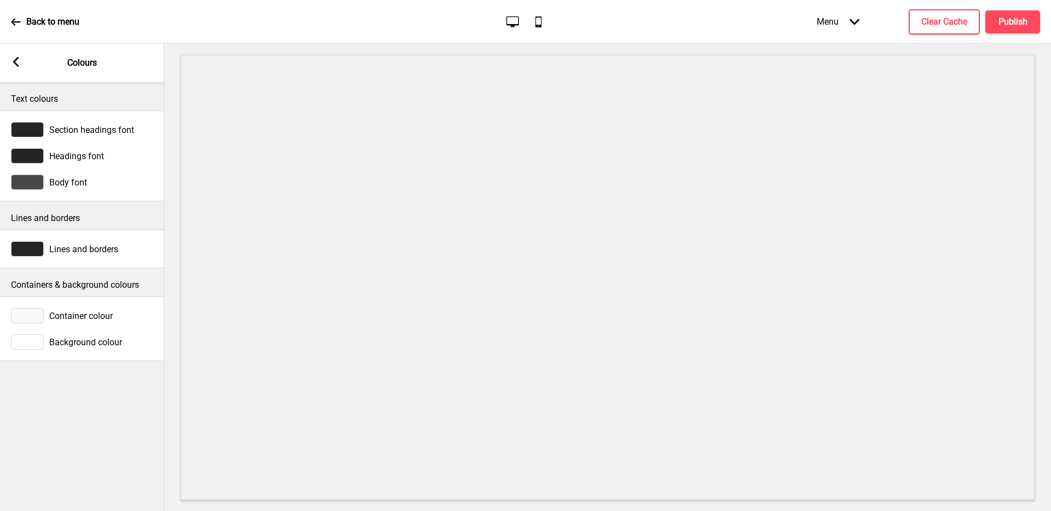
click at [17, 60] on icon at bounding box center [16, 62] width 6 height 10
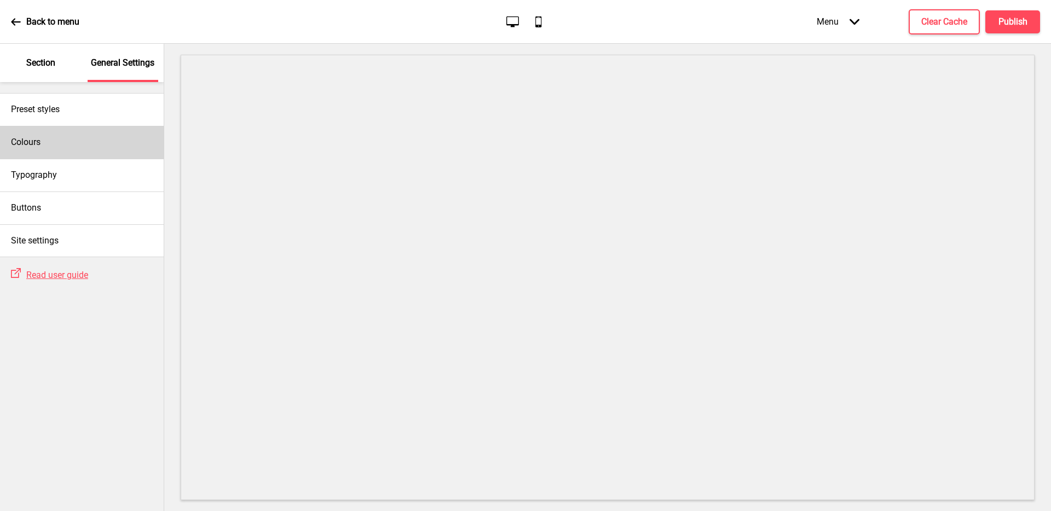
click at [58, 143] on div "Colours" at bounding box center [82, 142] width 164 height 33
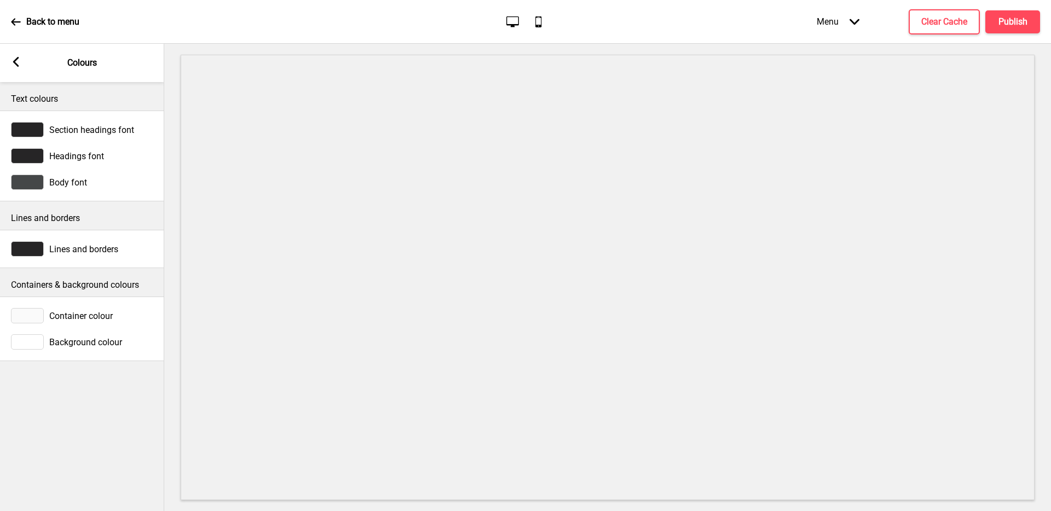
click at [24, 189] on div at bounding box center [27, 182] width 33 height 15
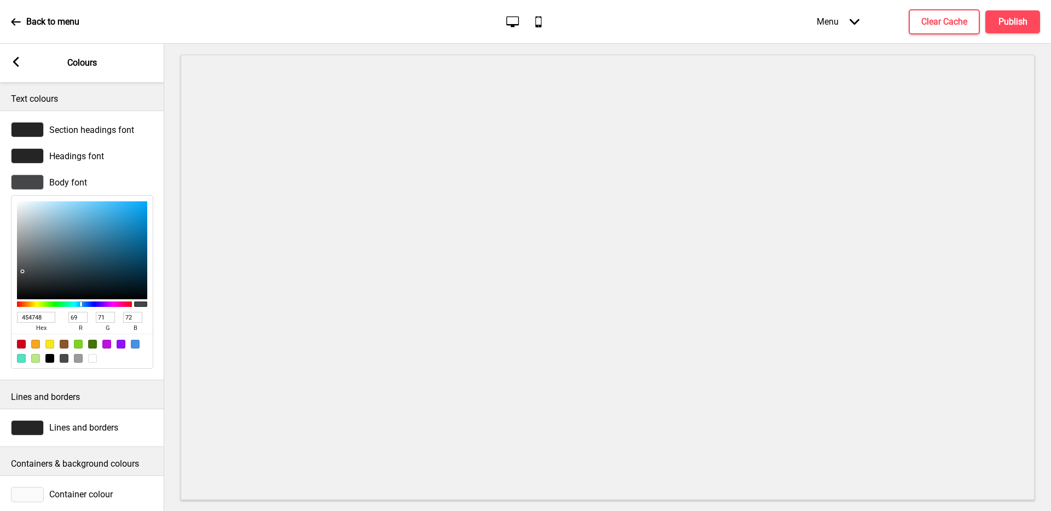
click at [24, 189] on div at bounding box center [27, 182] width 33 height 15
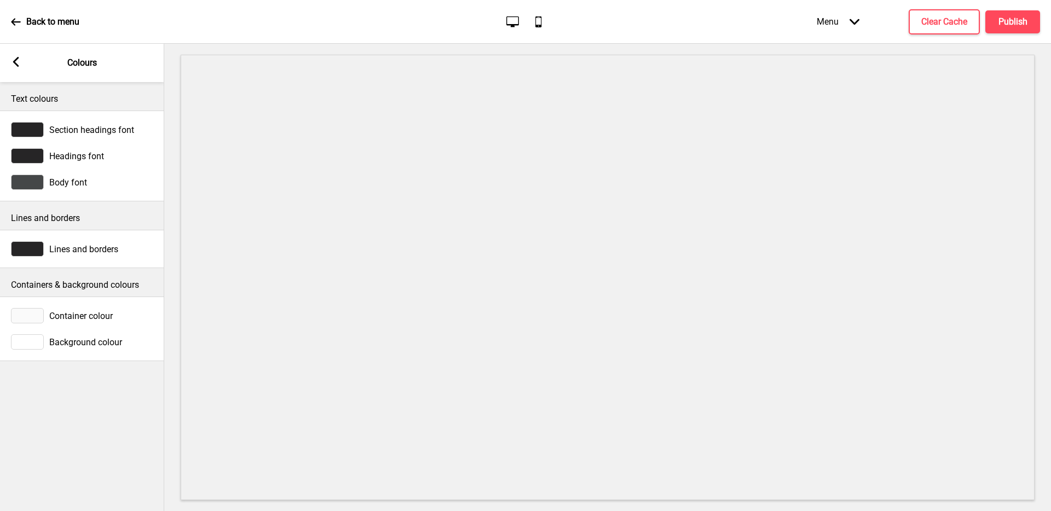
click at [36, 155] on div at bounding box center [27, 155] width 33 height 15
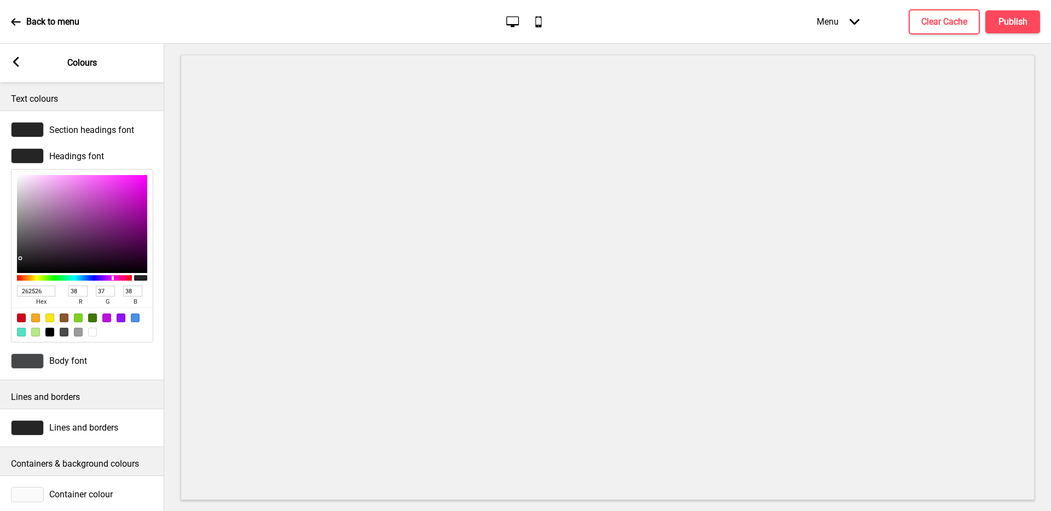
click at [36, 155] on div at bounding box center [27, 155] width 33 height 15
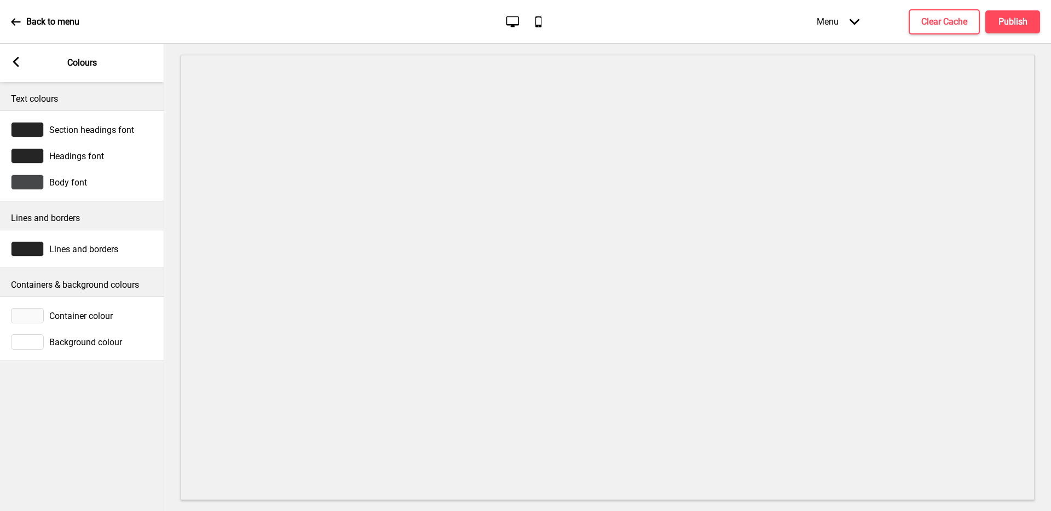
click at [36, 244] on div at bounding box center [27, 248] width 33 height 15
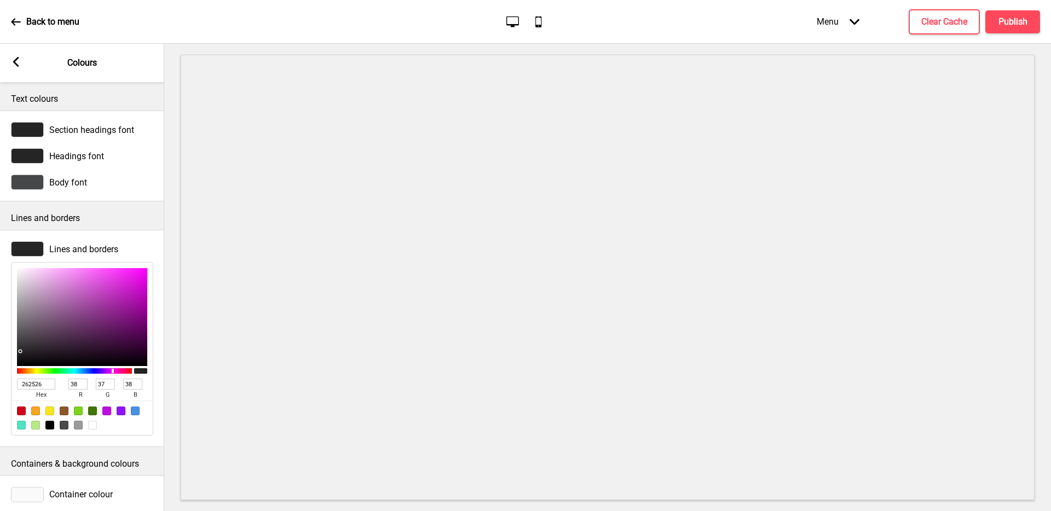
click at [36, 244] on div at bounding box center [27, 248] width 33 height 15
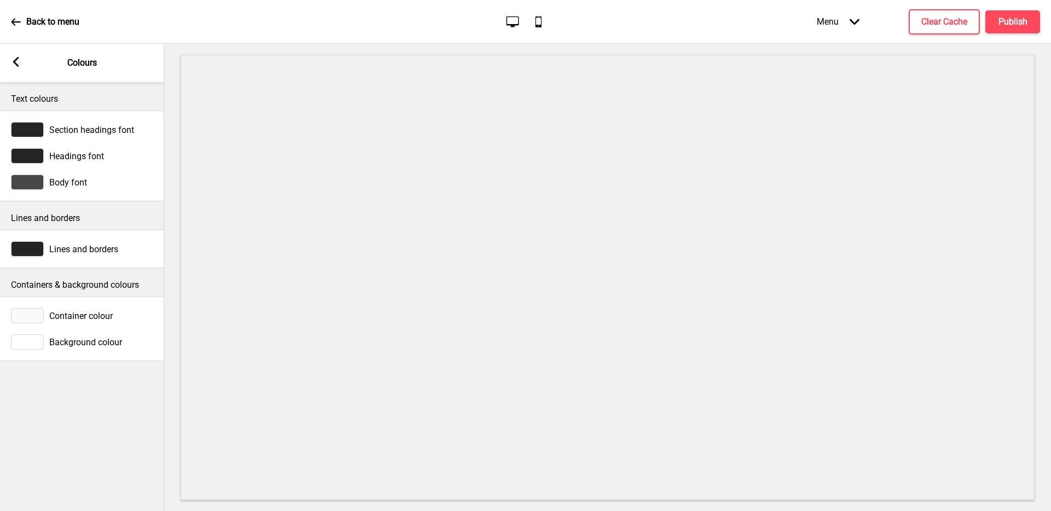
click at [31, 160] on div at bounding box center [27, 155] width 33 height 15
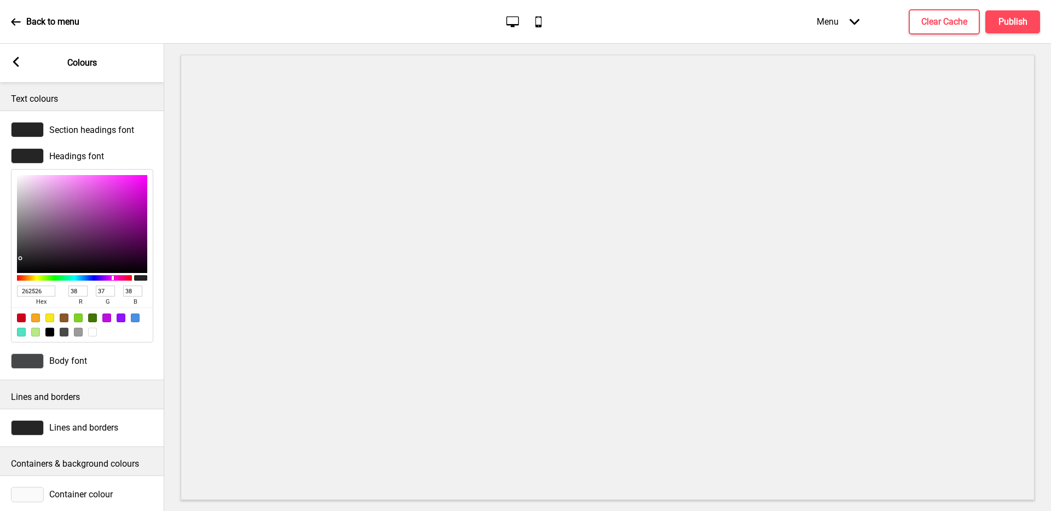
click at [15, 159] on div at bounding box center [27, 155] width 33 height 15
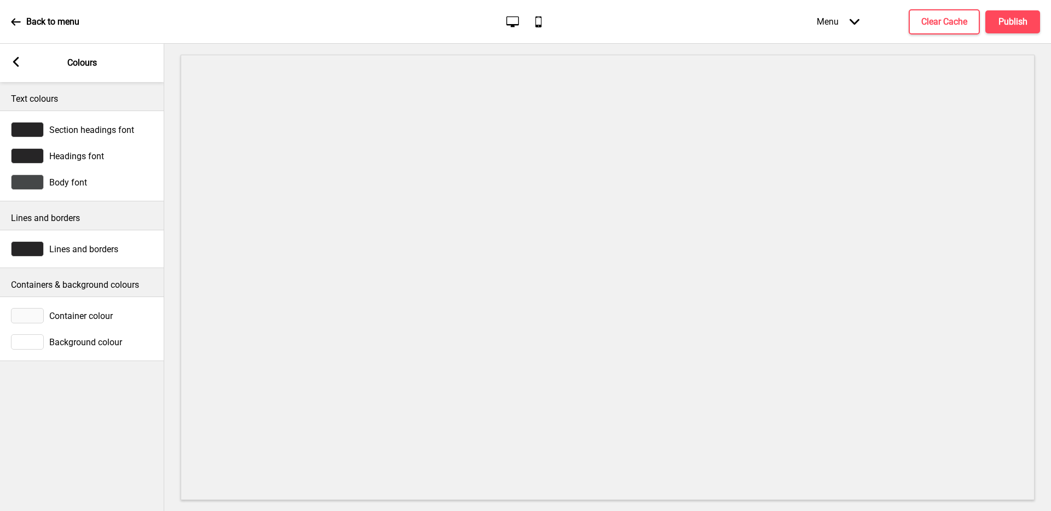
click at [16, 65] on icon at bounding box center [16, 62] width 6 height 10
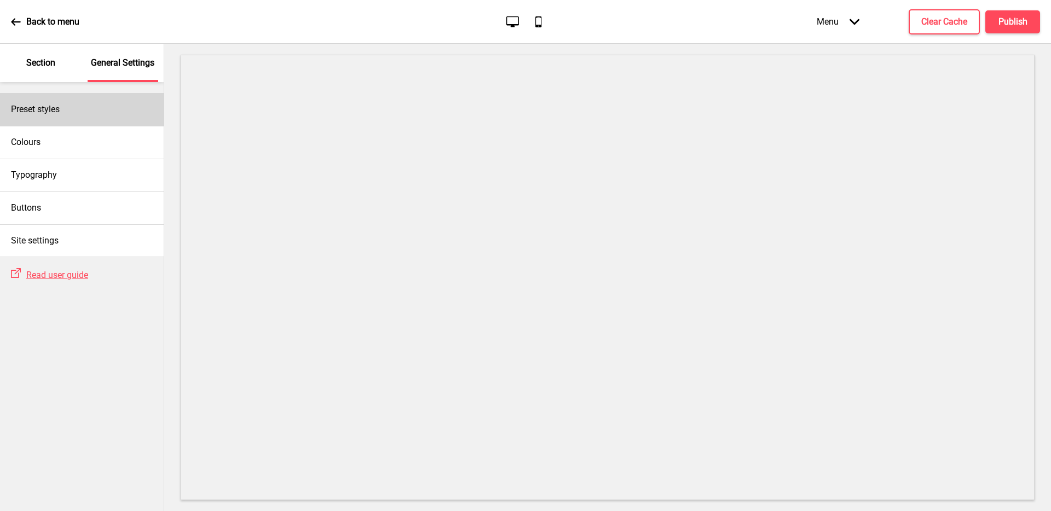
click at [107, 109] on div "Preset styles" at bounding box center [82, 109] width 164 height 33
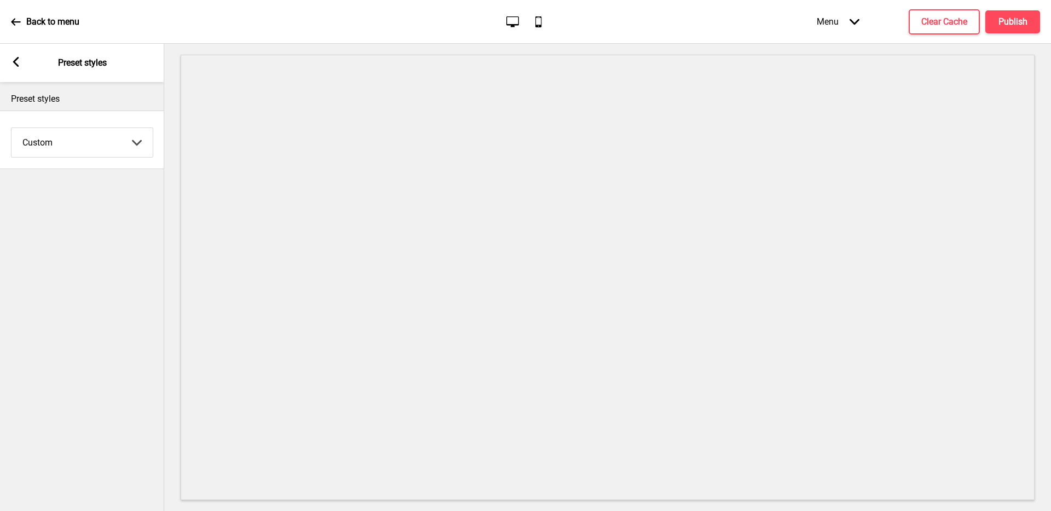
click at [96, 136] on select "Coffee Contrast Dark Earth Marine Minimalist Modern Oddle Pastel Yellow Fruits …" at bounding box center [81, 142] width 141 height 29
select select "contrast"
click at [11, 128] on select "Coffee Contrast Dark Earth Marine Minimalist Modern Oddle Pastel Yellow Fruits …" at bounding box center [81, 142] width 141 height 29
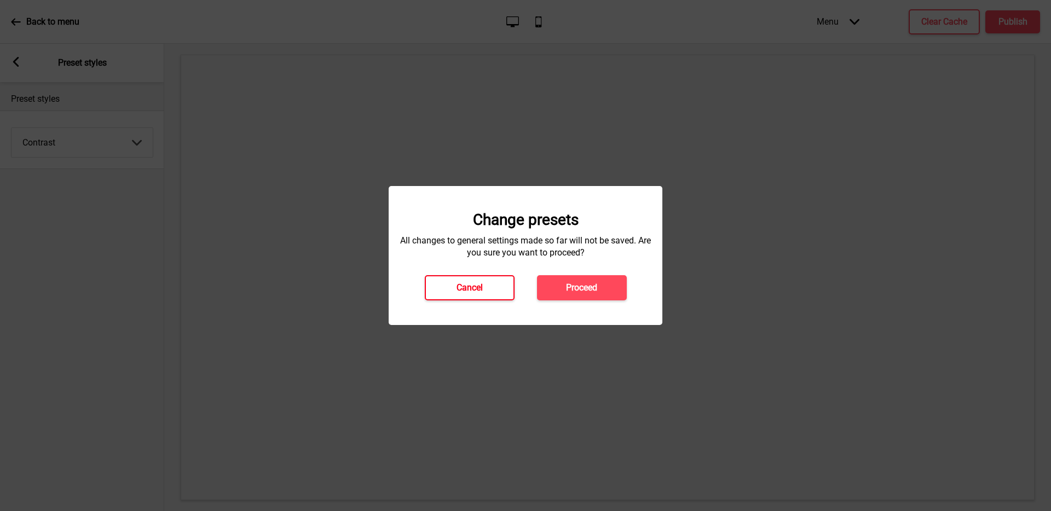
click at [444, 292] on button "Cancel" at bounding box center [470, 287] width 90 height 25
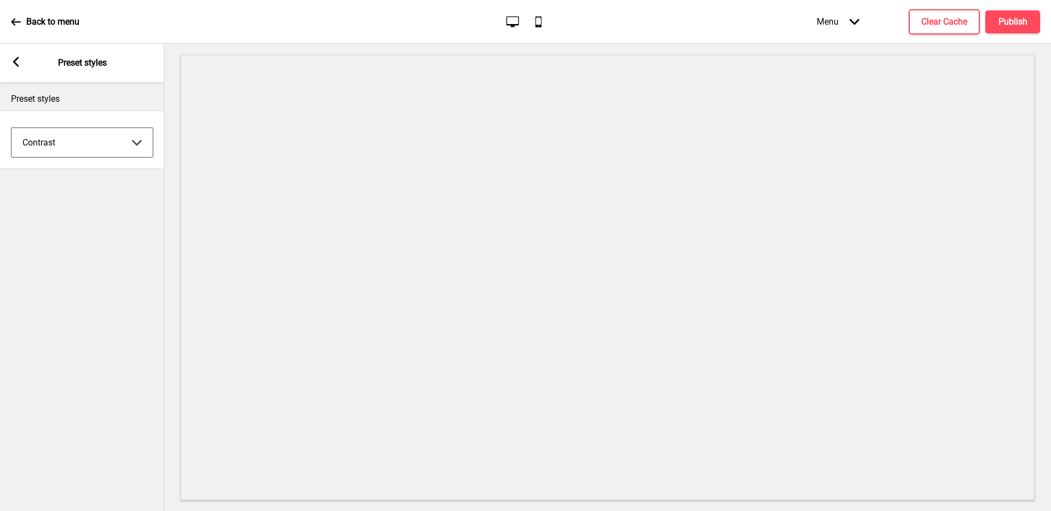
click at [838, 21] on div "Menu Arrow down" at bounding box center [838, 21] width 65 height 32
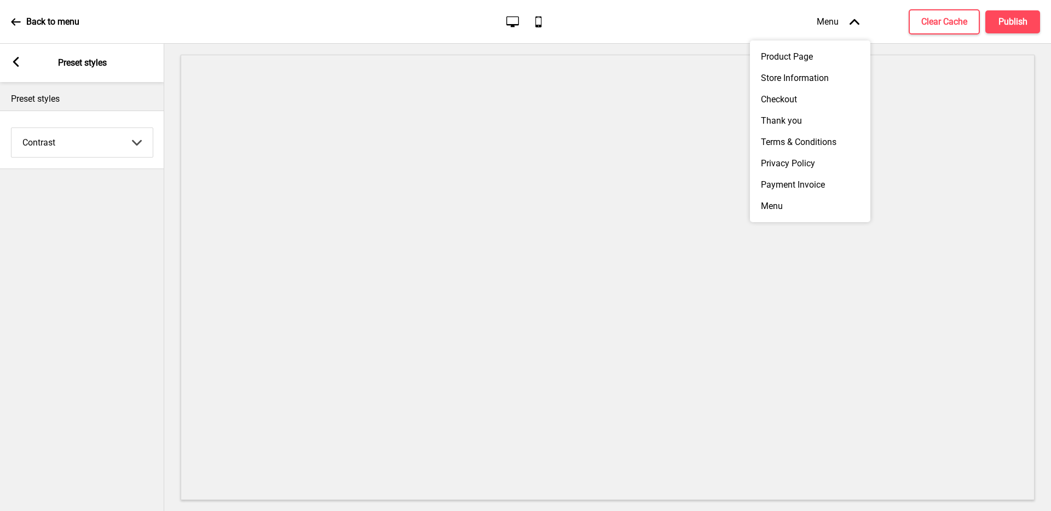
click at [838, 21] on div "Menu Arrow up" at bounding box center [838, 21] width 65 height 32
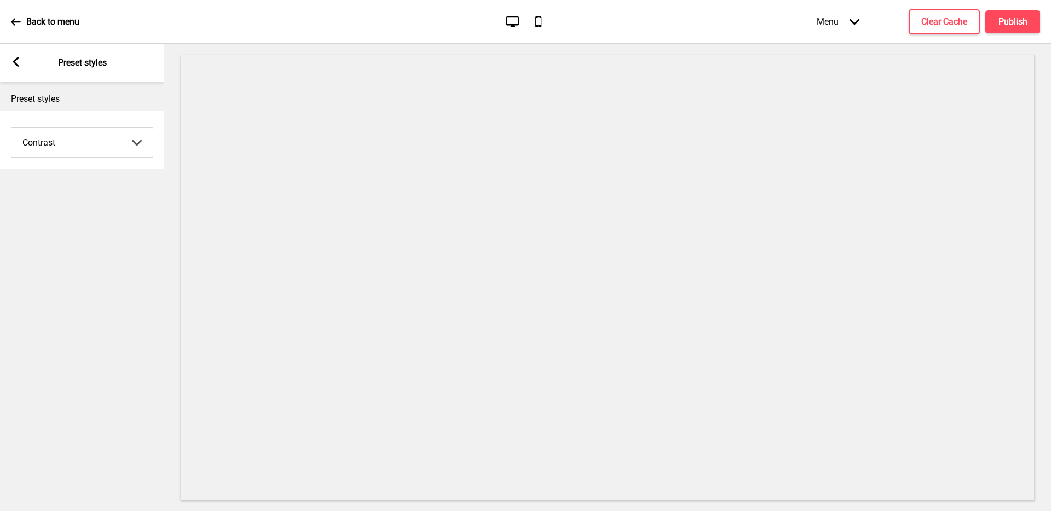
click at [540, 26] on icon at bounding box center [538, 21] width 6 height 11
click at [798, 176] on div at bounding box center [607, 277] width 887 height 467
click at [389, 99] on div at bounding box center [607, 277] width 887 height 467
click at [1016, 27] on button "Publish" at bounding box center [1012, 21] width 55 height 23
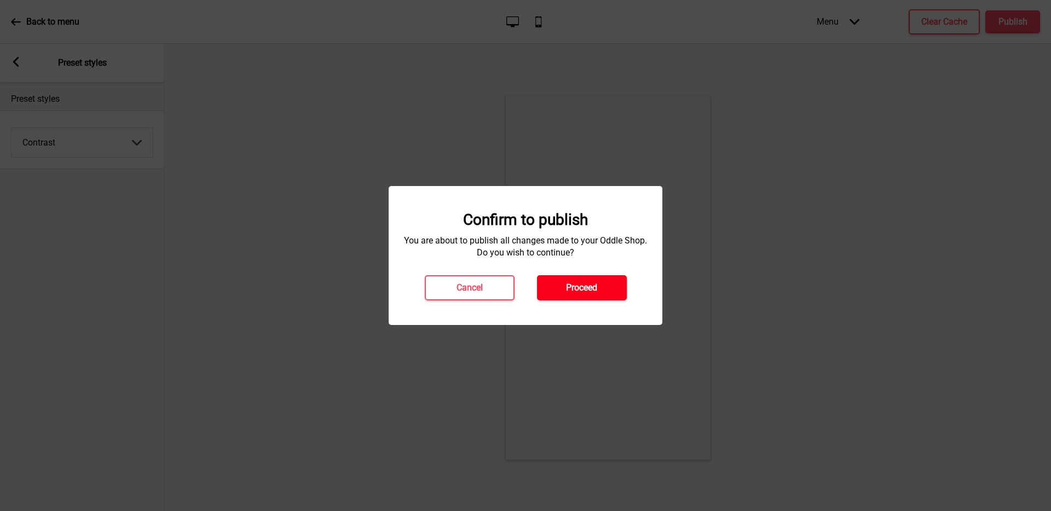
click at [568, 285] on h4 "Proceed" at bounding box center [581, 288] width 31 height 12
